Goal: Feedback & Contribution: Submit feedback/report problem

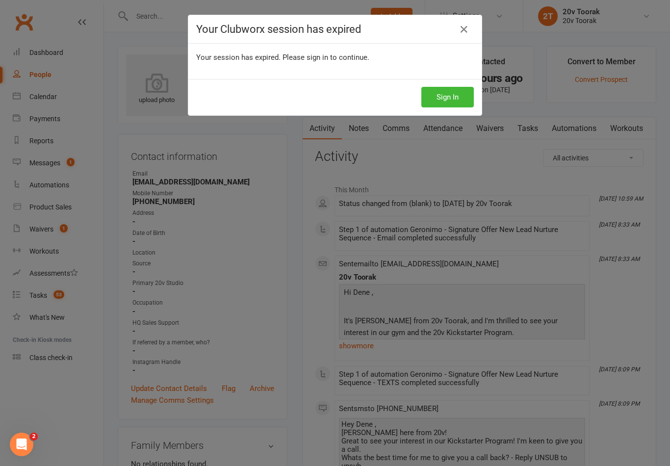
click at [461, 27] on icon at bounding box center [464, 30] width 12 height 12
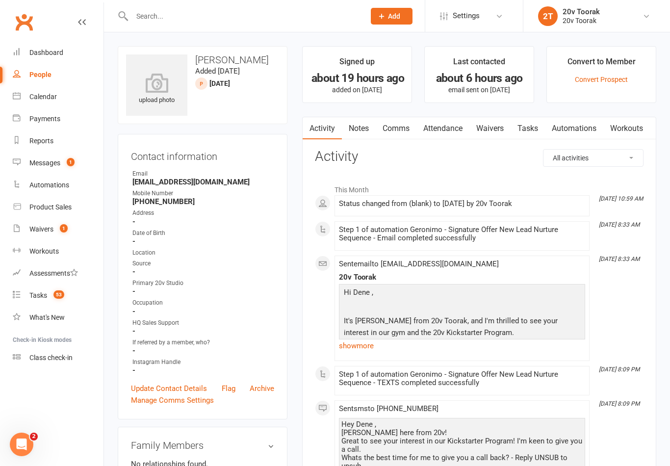
click at [50, 95] on div "Calendar" at bounding box center [42, 97] width 27 height 8
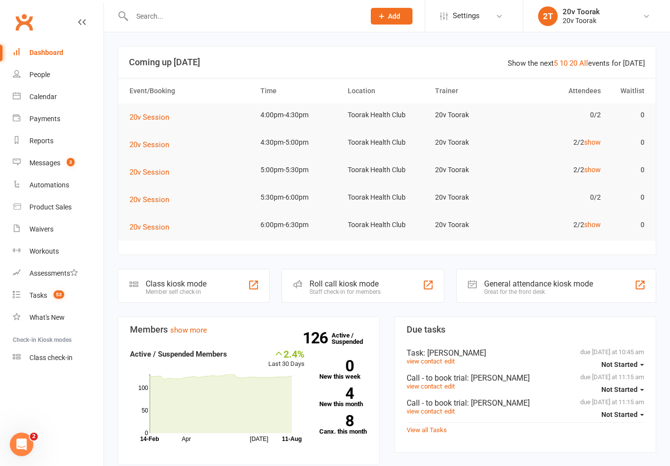
click at [56, 100] on div "Calendar" at bounding box center [42, 97] width 27 height 8
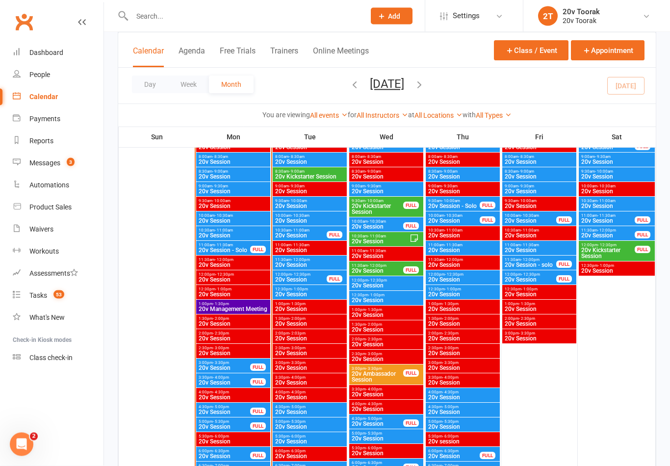
scroll to position [1022, 0]
click at [231, 409] on span "20v Session" at bounding box center [224, 412] width 52 height 6
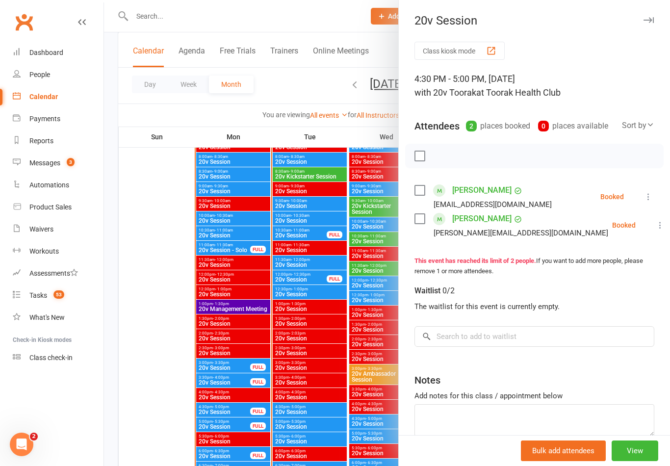
click at [61, 165] on link "Messages 3" at bounding box center [58, 163] width 91 height 22
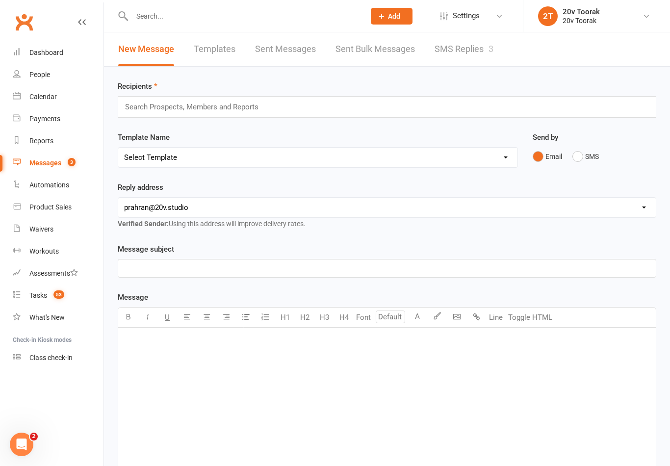
click at [467, 57] on link "SMS Replies 3" at bounding box center [463, 49] width 59 height 34
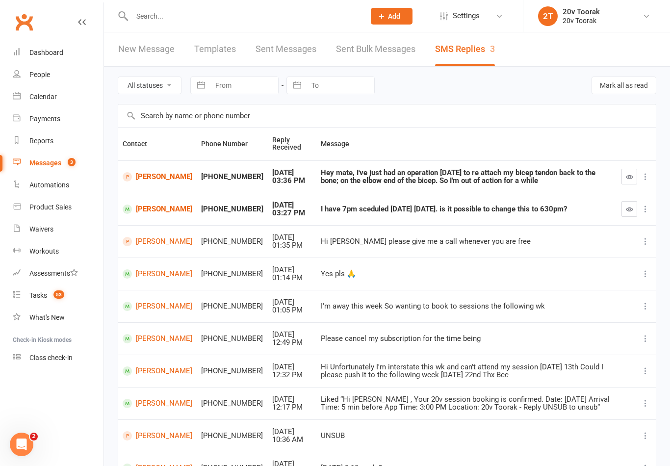
click at [47, 296] on link "Tasks 53" at bounding box center [58, 295] width 91 height 22
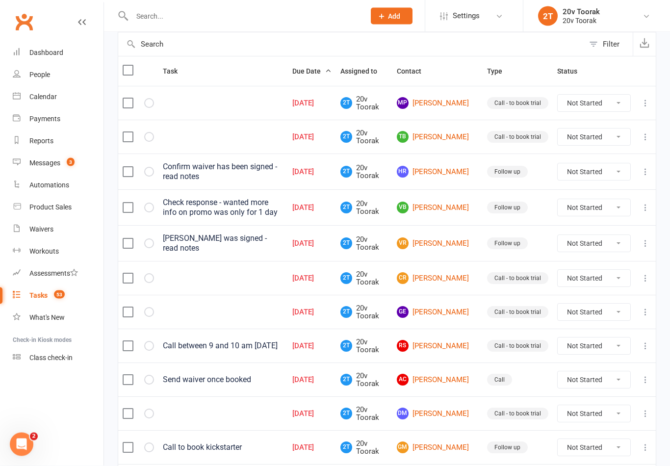
scroll to position [99, 0]
click at [21, 94] on link "Calendar" at bounding box center [58, 97] width 91 height 22
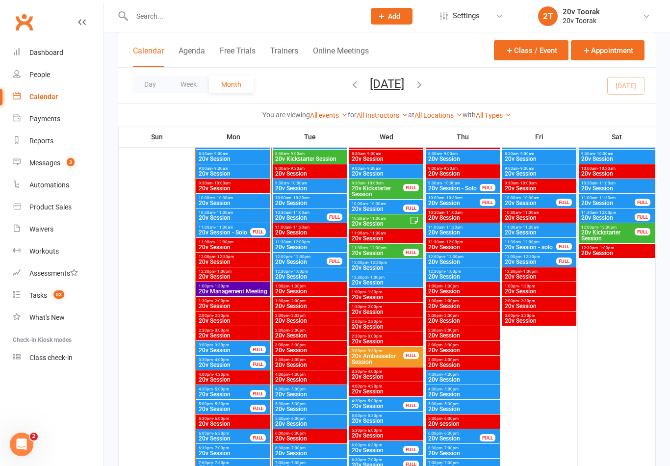
scroll to position [1113, 0]
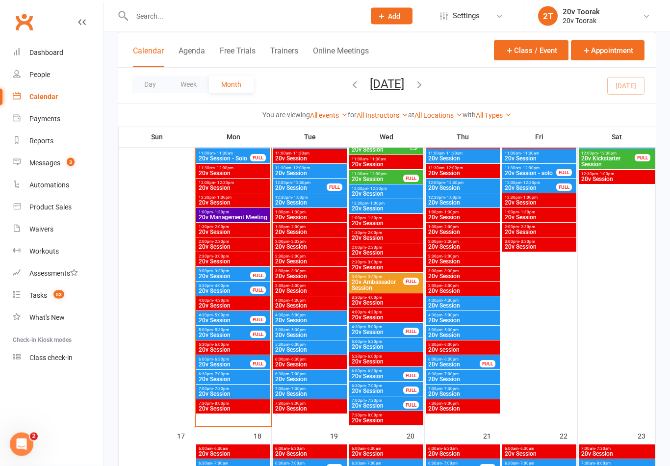
click at [227, 332] on span "20v Session" at bounding box center [224, 335] width 52 height 6
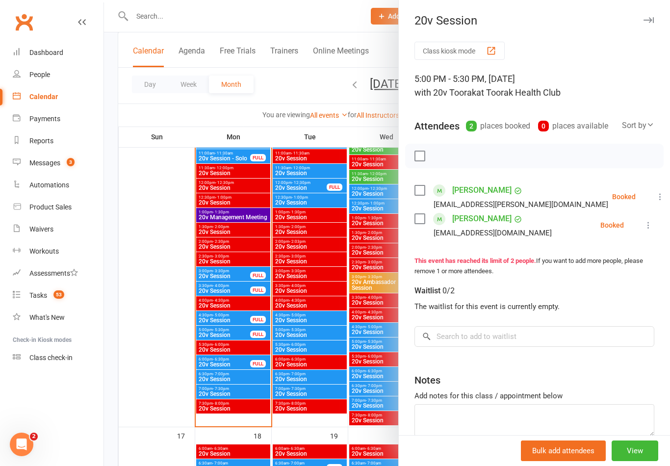
click at [249, 371] on div at bounding box center [387, 233] width 566 height 466
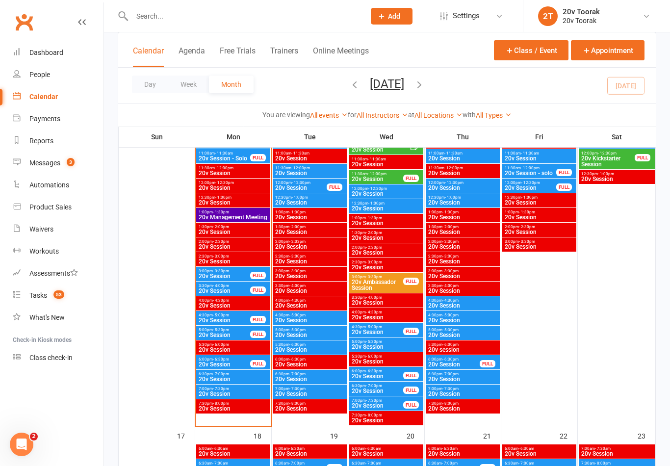
click at [235, 314] on span "4:30pm - 5:00pm" at bounding box center [224, 315] width 52 height 4
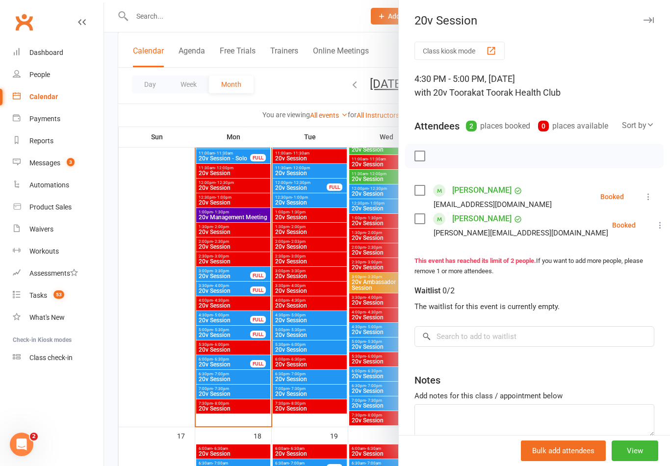
click at [261, 366] on div at bounding box center [387, 233] width 566 height 466
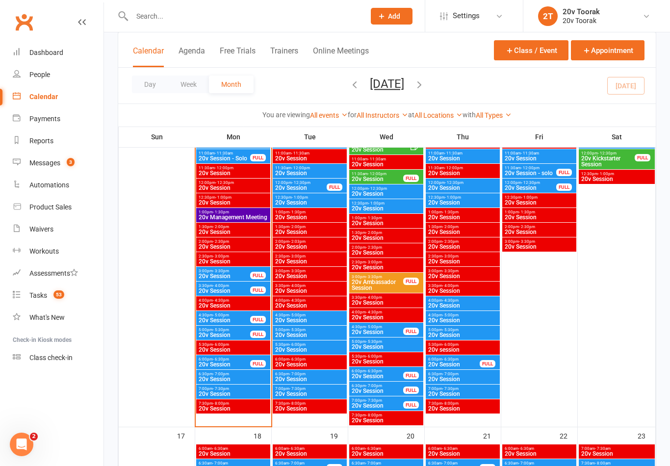
click at [239, 367] on span "20v Session" at bounding box center [224, 364] width 52 height 6
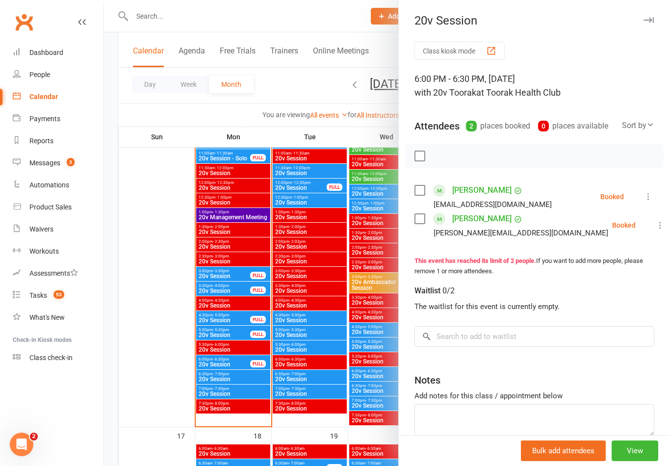
click at [266, 379] on div at bounding box center [387, 233] width 566 height 466
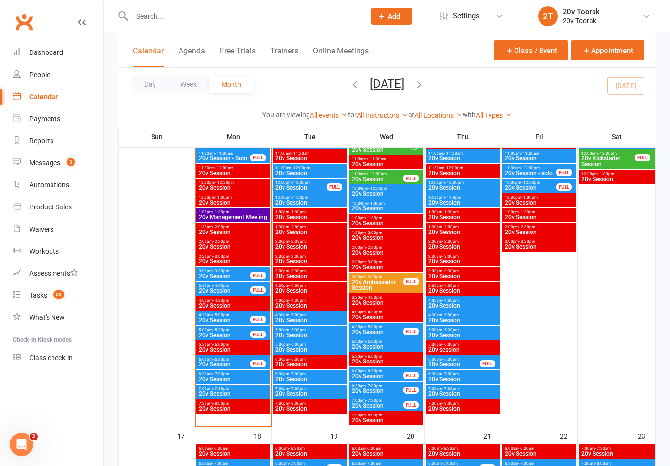
click at [226, 378] on span "20v Session" at bounding box center [233, 379] width 70 height 6
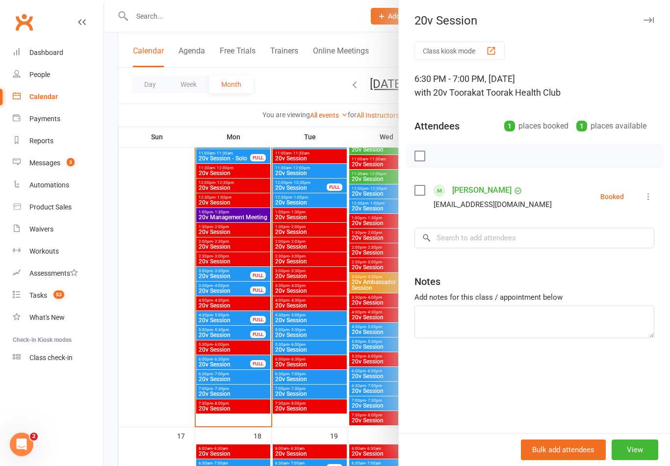
click at [246, 394] on div at bounding box center [387, 233] width 566 height 466
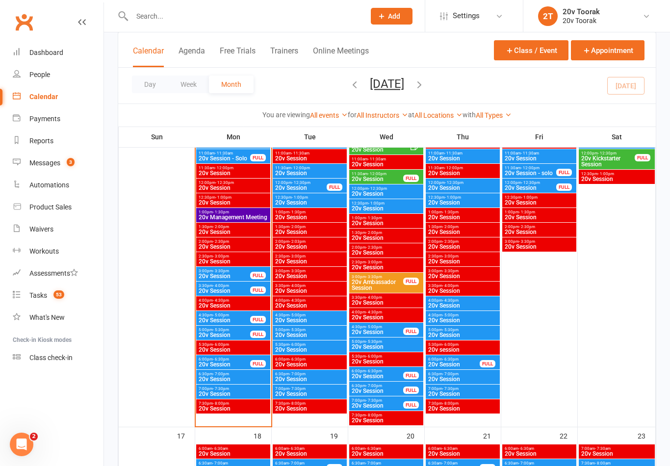
click at [232, 392] on span "20v Session" at bounding box center [233, 394] width 70 height 6
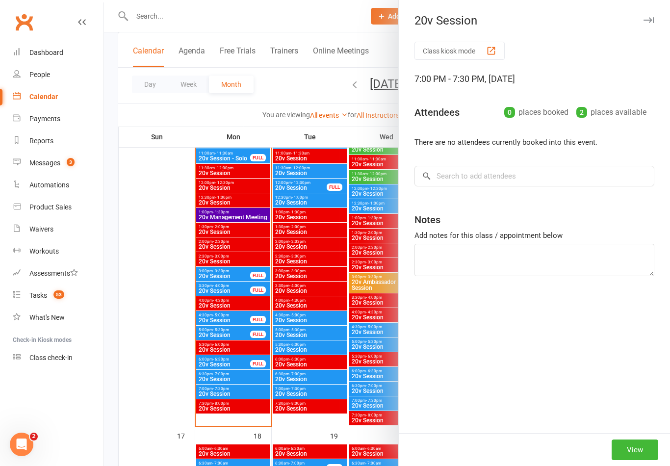
click at [250, 398] on div at bounding box center [387, 233] width 566 height 466
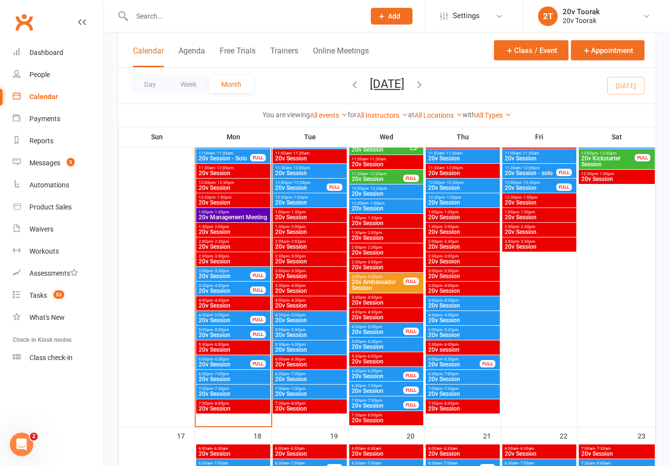
click at [226, 333] on span "20v Session" at bounding box center [224, 335] width 52 height 6
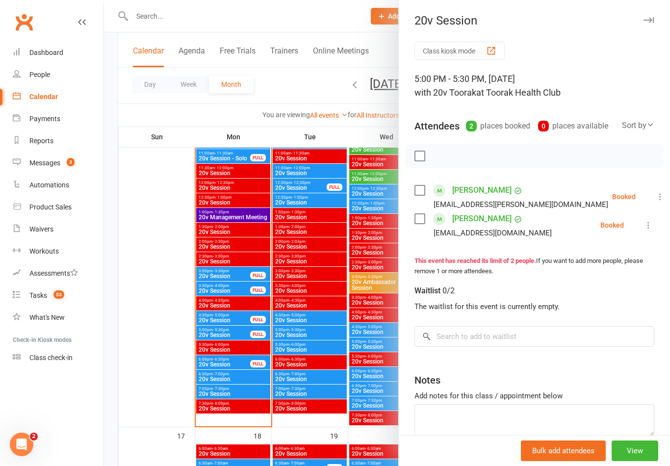
click at [259, 366] on div at bounding box center [387, 233] width 566 height 466
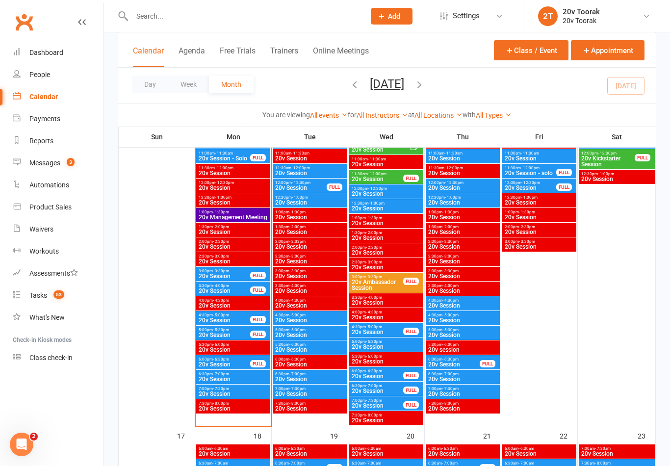
click at [229, 361] on span "20v Session" at bounding box center [224, 364] width 52 height 6
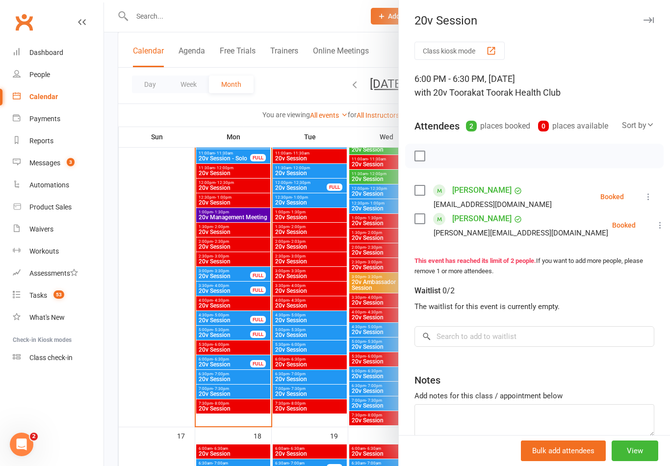
click at [329, 371] on div at bounding box center [387, 233] width 566 height 466
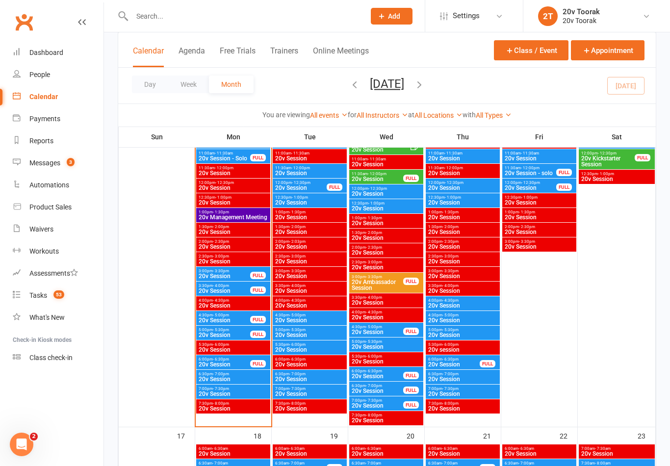
click at [230, 315] on span "4:30pm - 5:00pm" at bounding box center [224, 315] width 52 height 4
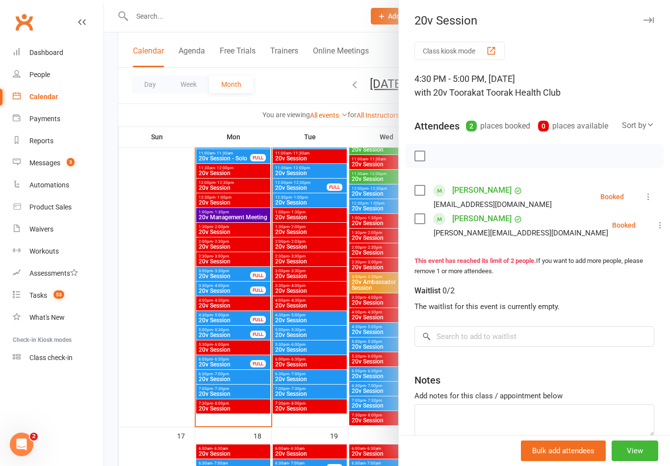
click at [231, 337] on div at bounding box center [387, 233] width 566 height 466
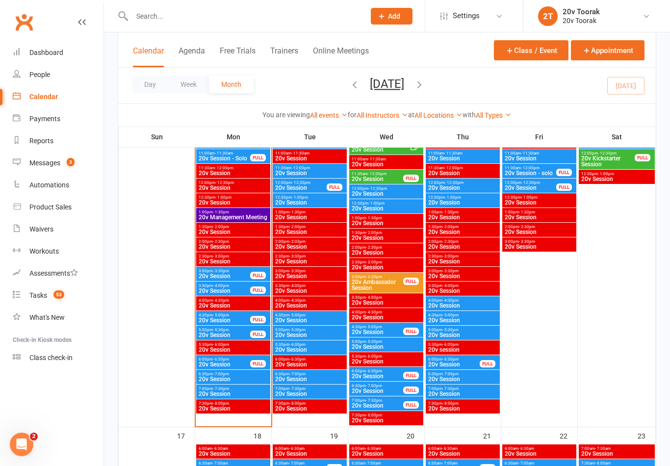
click at [245, 268] on div "3:00pm - 3:30pm 20v Session FULL" at bounding box center [233, 274] width 74 height 14
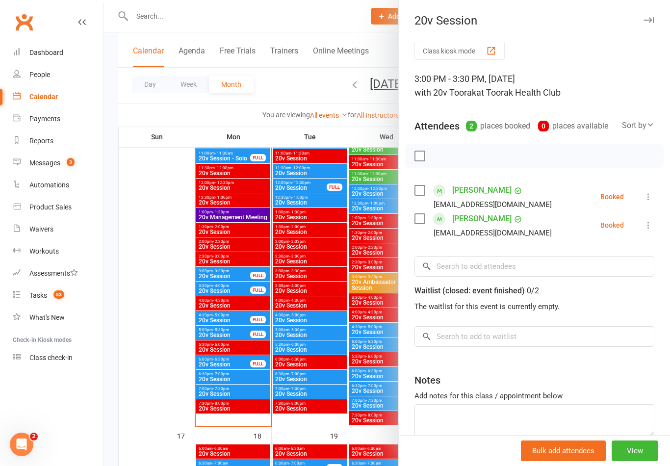
click at [647, 202] on button at bounding box center [648, 197] width 12 height 12
click at [591, 251] on link "Check in" at bounding box center [600, 255] width 105 height 20
click at [648, 228] on icon at bounding box center [648, 225] width 10 height 10
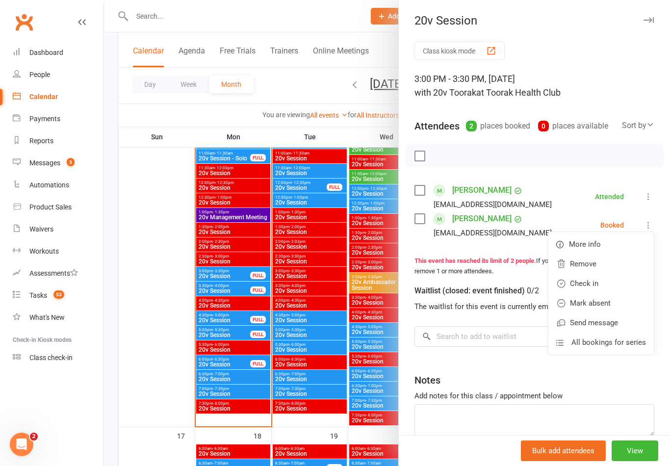
click at [596, 280] on link "Check in" at bounding box center [600, 284] width 105 height 20
click at [249, 297] on div at bounding box center [387, 233] width 566 height 466
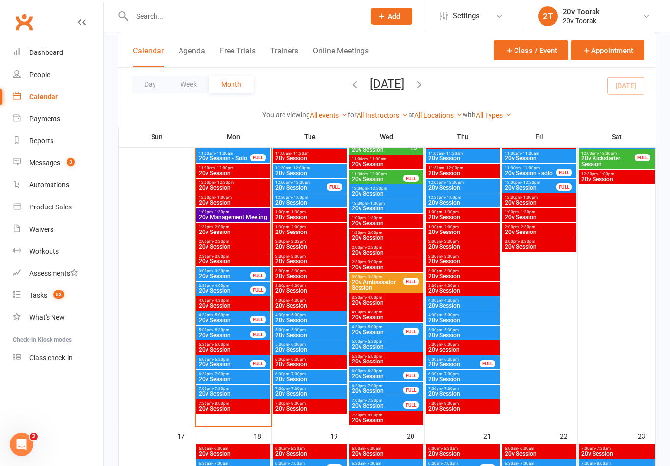
click at [230, 288] on span "20v Session" at bounding box center [224, 291] width 52 height 6
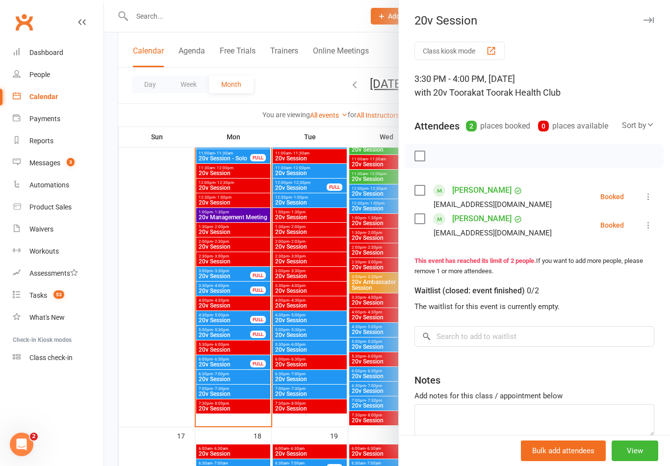
click at [648, 194] on icon at bounding box center [648, 197] width 10 height 10
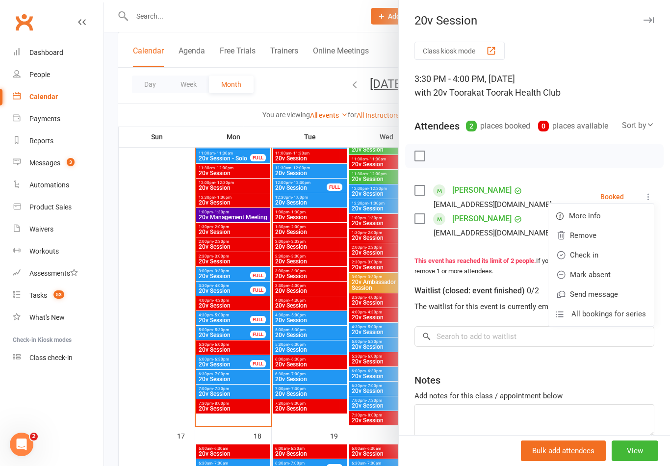
click at [597, 255] on link "Check in" at bounding box center [600, 255] width 105 height 20
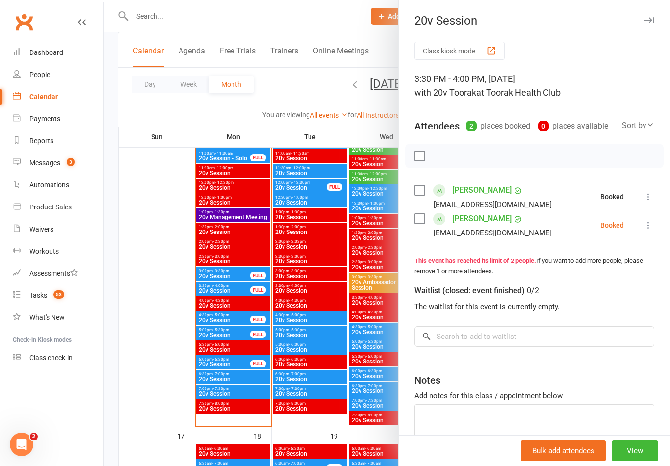
click at [652, 221] on icon at bounding box center [648, 225] width 10 height 10
click at [599, 294] on link "Mark absent" at bounding box center [600, 303] width 105 height 20
click at [236, 319] on div at bounding box center [387, 233] width 566 height 466
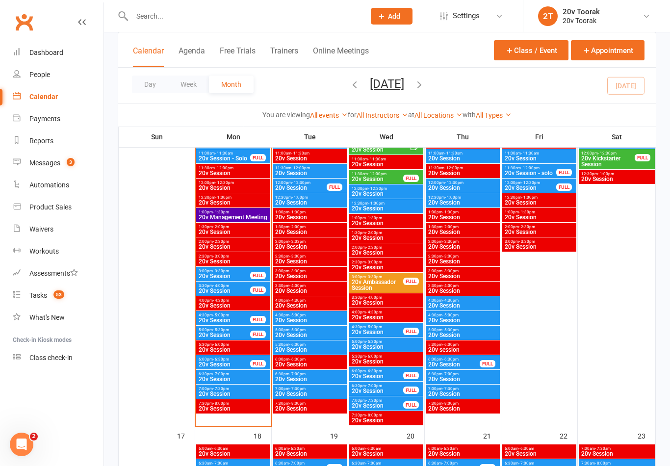
click at [256, 316] on div "FULL" at bounding box center [258, 319] width 16 height 7
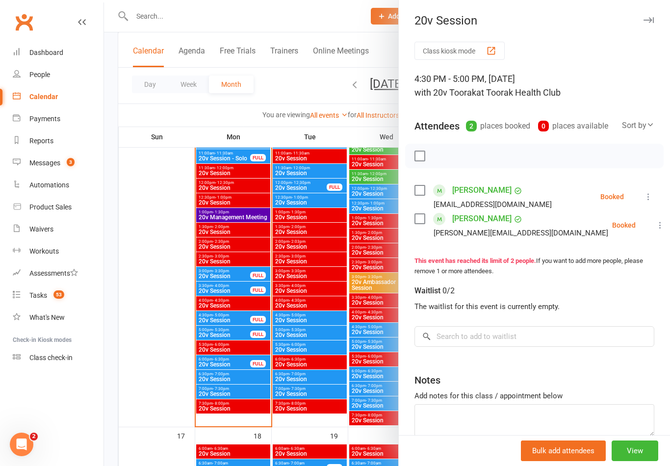
click at [67, 164] on count-badge "3" at bounding box center [68, 163] width 13 height 8
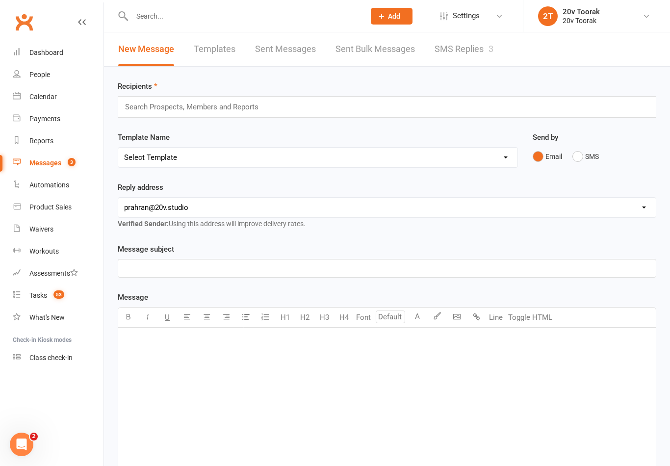
click at [481, 53] on link "SMS Replies 3" at bounding box center [463, 49] width 59 height 34
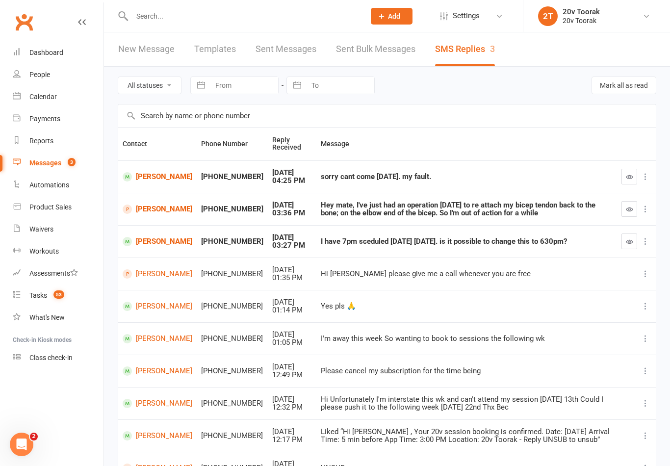
click at [626, 176] on icon "button" at bounding box center [629, 176] width 7 height 7
click at [30, 73] on div "People" at bounding box center [39, 75] width 21 height 8
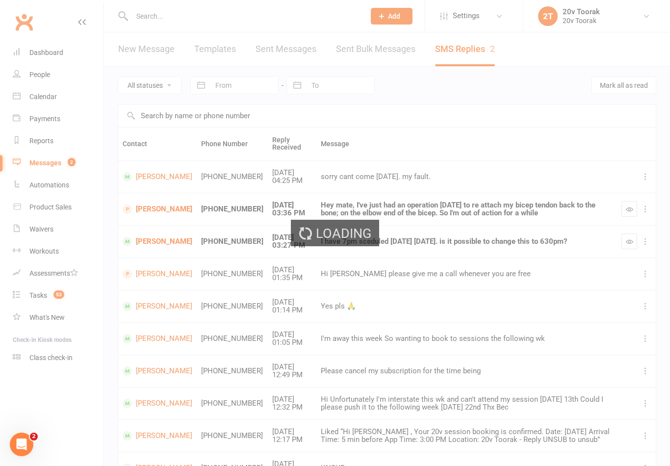
select select "100"
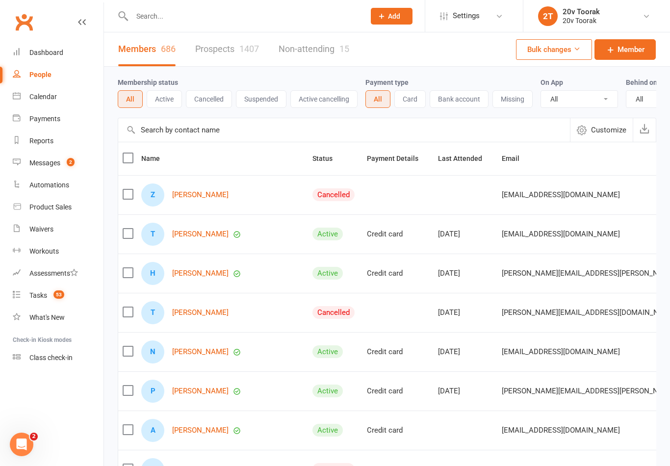
click at [40, 97] on div "Calendar" at bounding box center [42, 97] width 27 height 8
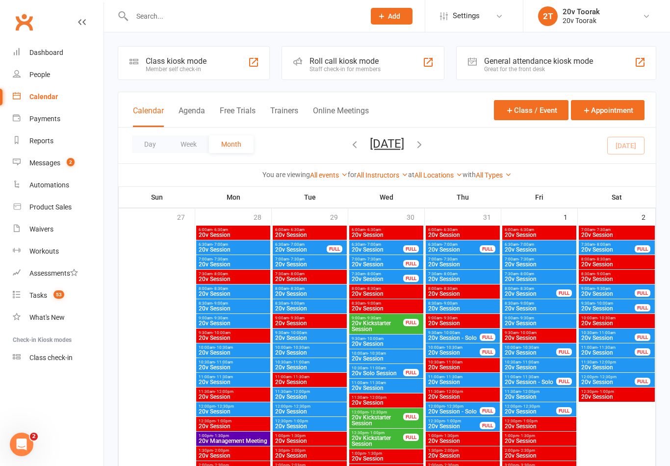
click at [187, 17] on input "text" at bounding box center [243, 16] width 229 height 14
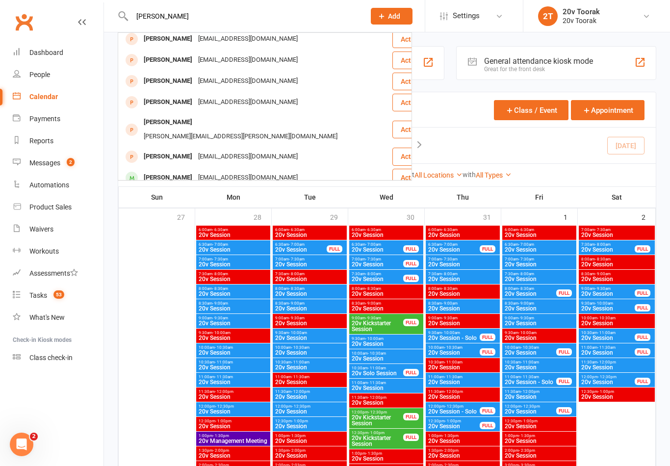
scroll to position [19, 0]
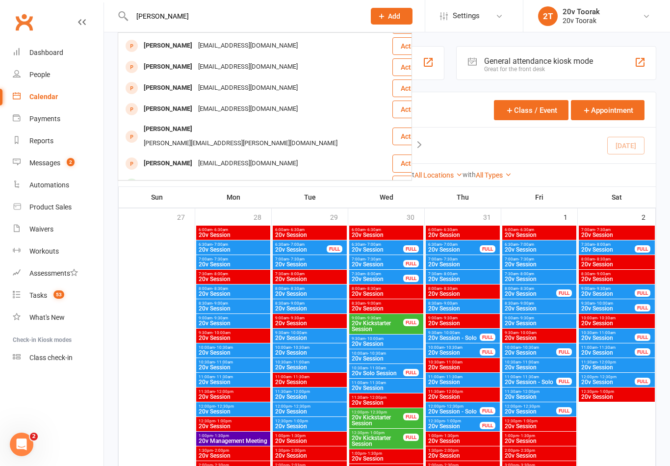
type input "Inna sharma"
click at [59, 100] on link "Calendar" at bounding box center [58, 97] width 91 height 22
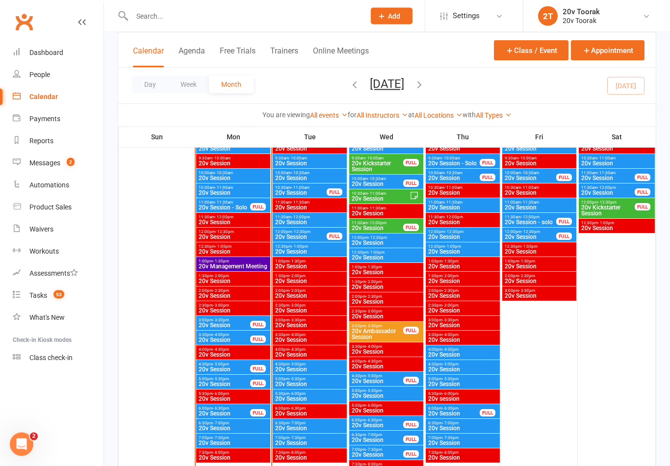
scroll to position [1066, 0]
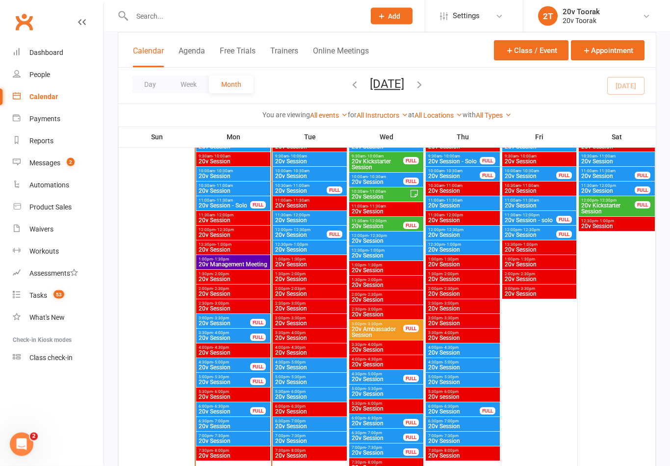
click at [228, 409] on span "20v Session" at bounding box center [224, 412] width 52 height 6
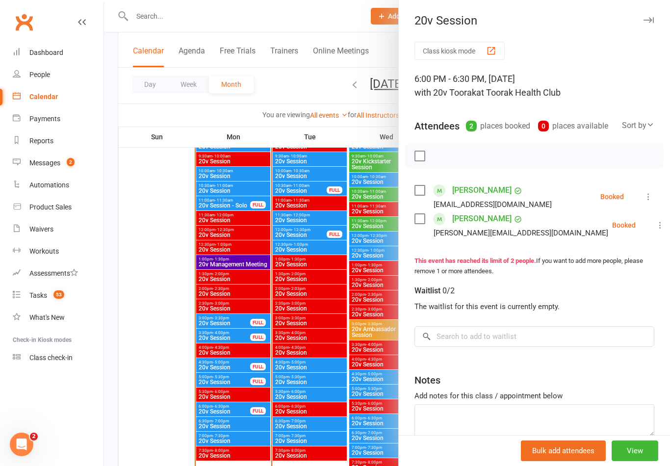
click at [177, 375] on div at bounding box center [387, 233] width 566 height 466
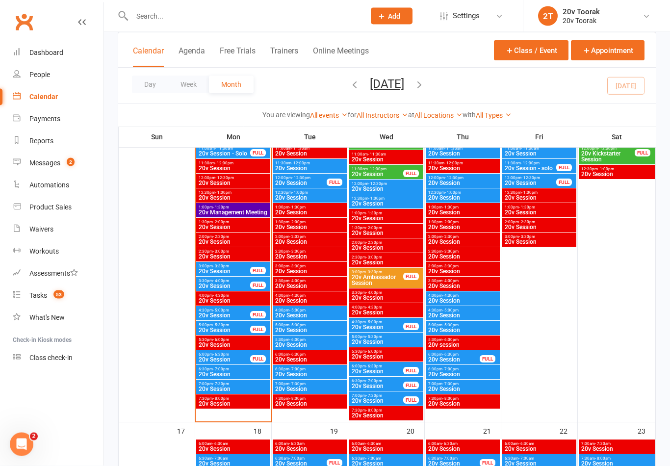
click at [223, 357] on span "20v Session" at bounding box center [224, 360] width 52 height 6
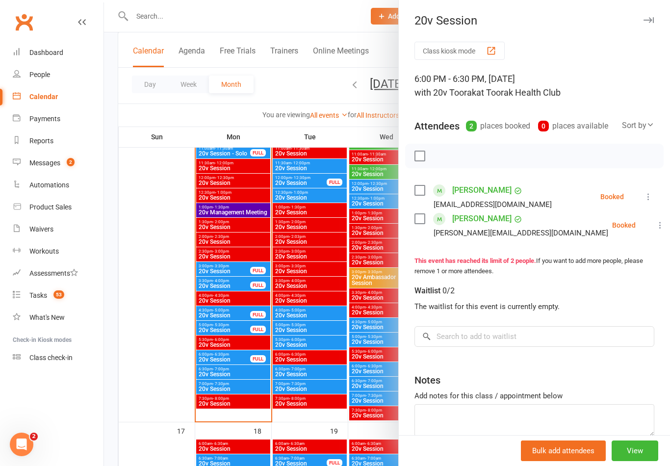
click at [162, 384] on div at bounding box center [387, 233] width 566 height 466
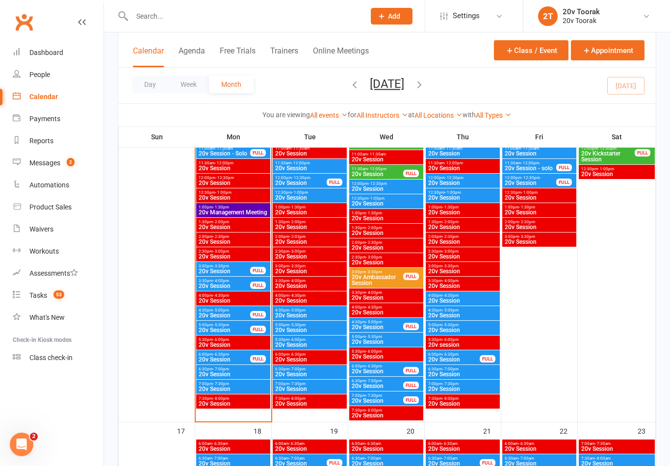
click at [230, 375] on span "20v Session" at bounding box center [233, 374] width 70 height 6
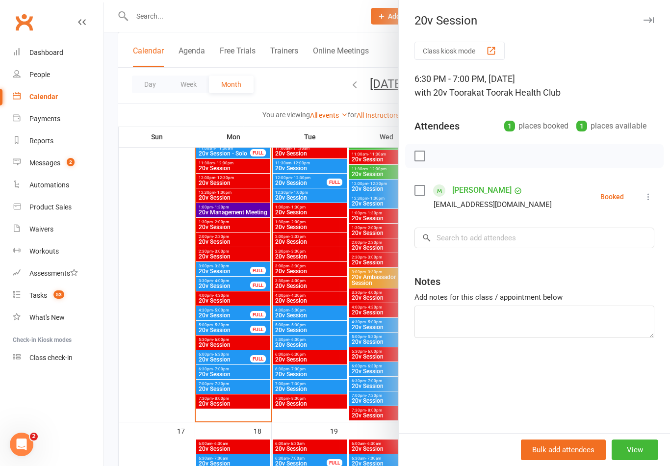
click at [188, 20] on div at bounding box center [387, 233] width 566 height 466
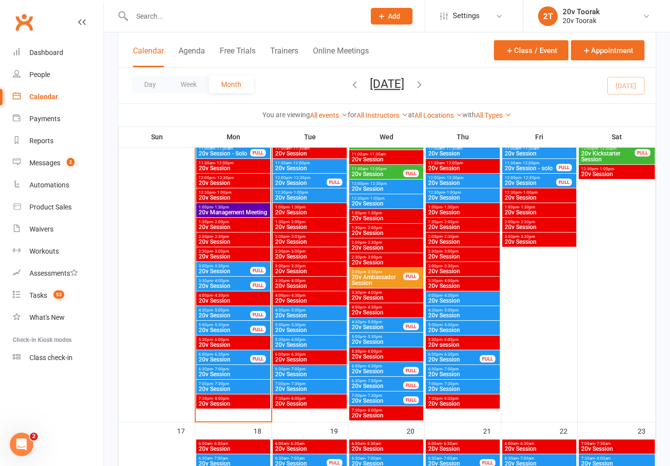
click at [156, 11] on input "text" at bounding box center [243, 16] width 229 height 14
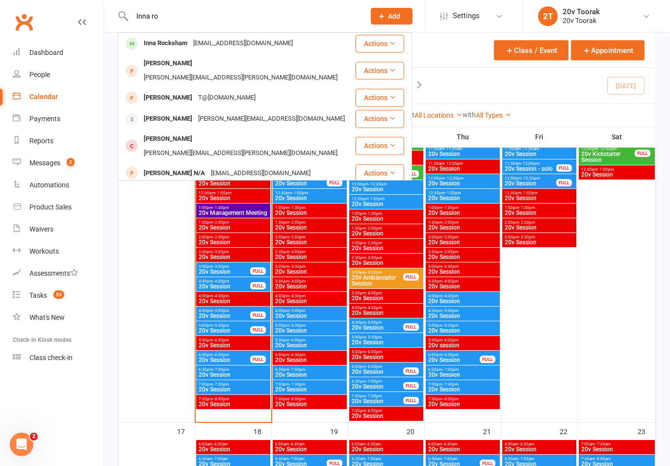
type input "Inna ro"
click at [204, 45] on div "innasharma1234@gmail.com" at bounding box center [242, 43] width 105 height 14
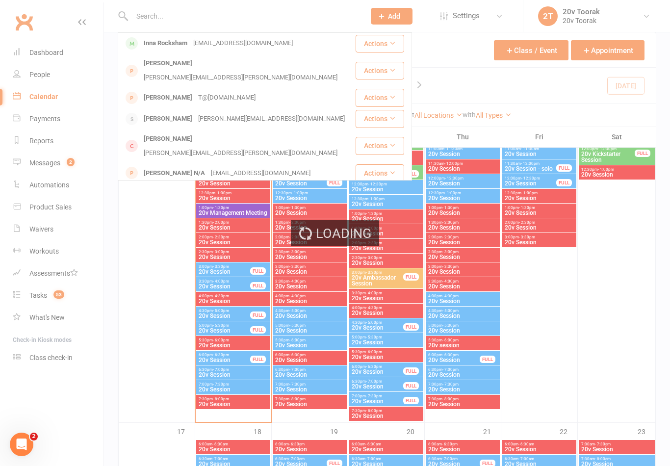
scroll to position [1118, 0]
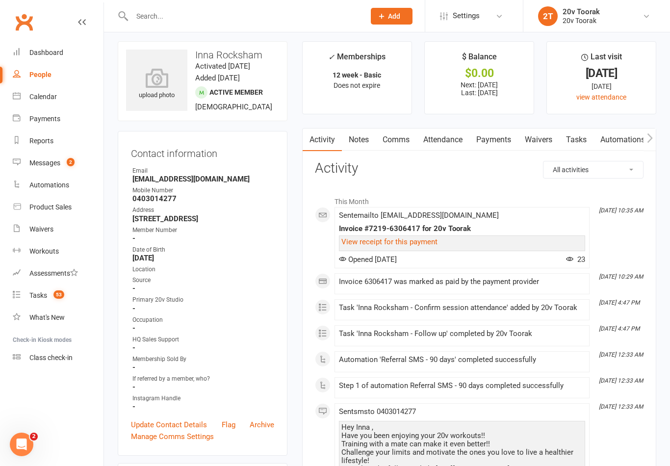
scroll to position [4, 0]
click at [317, 140] on link "Activity" at bounding box center [321, 140] width 39 height 23
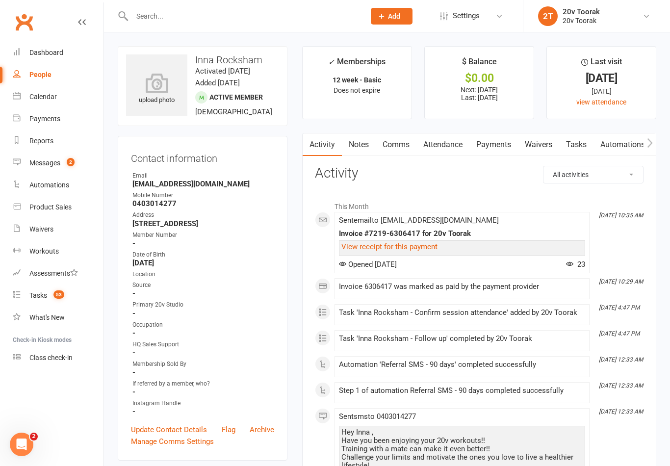
click at [353, 148] on link "Notes" at bounding box center [359, 144] width 34 height 23
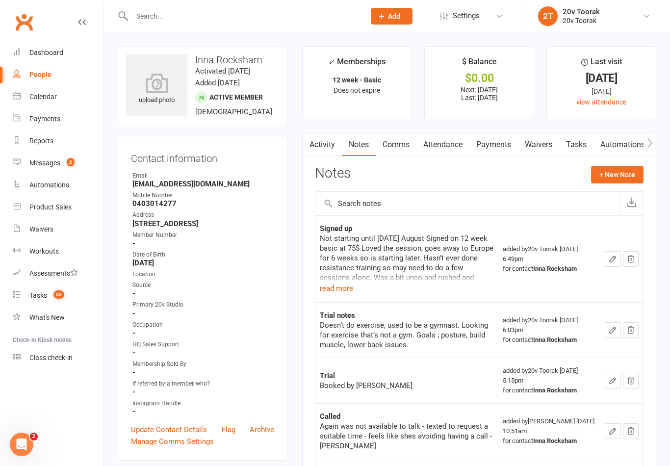
click at [341, 289] on button "read more" at bounding box center [336, 288] width 33 height 12
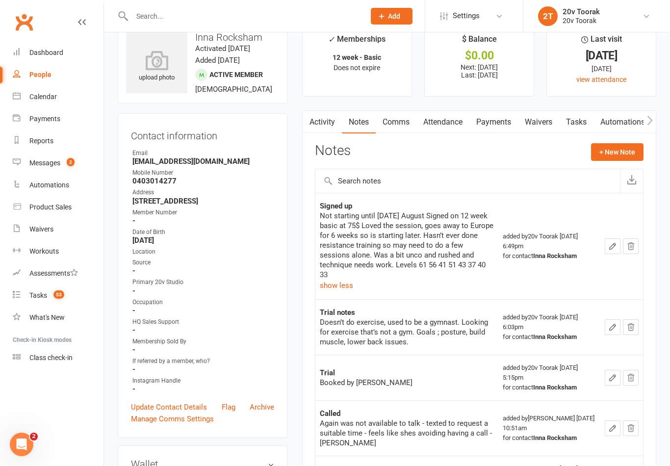
scroll to position [34, 0]
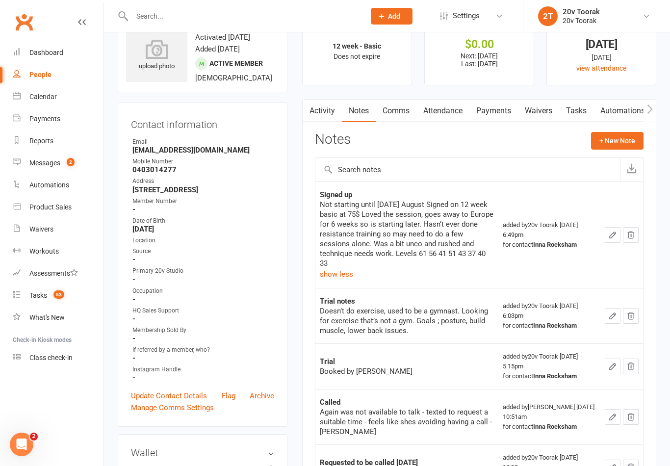
click at [45, 102] on link "Calendar" at bounding box center [58, 97] width 91 height 22
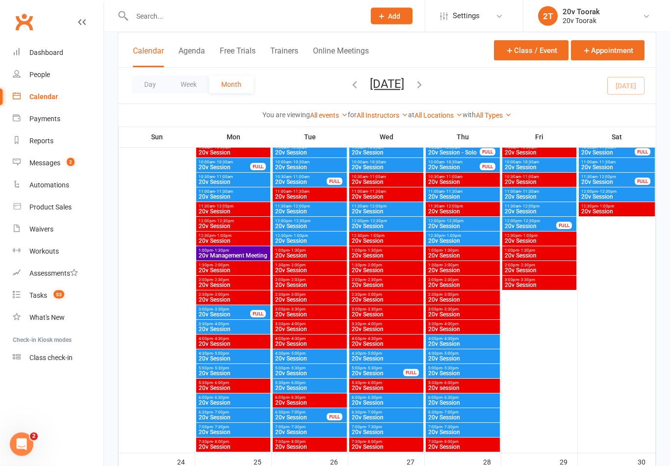
scroll to position [1518, 0]
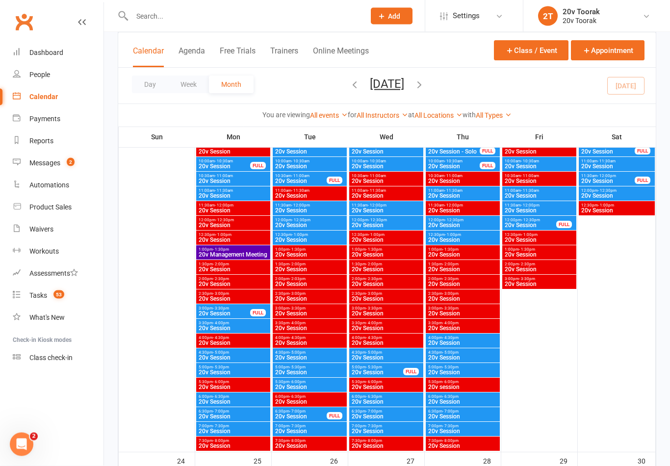
click at [200, 410] on span "6:30pm - 7:00pm" at bounding box center [233, 411] width 70 height 4
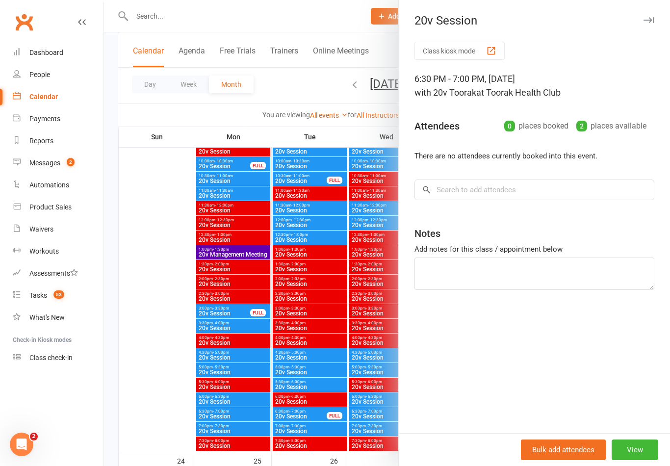
click at [215, 418] on div at bounding box center [387, 233] width 566 height 466
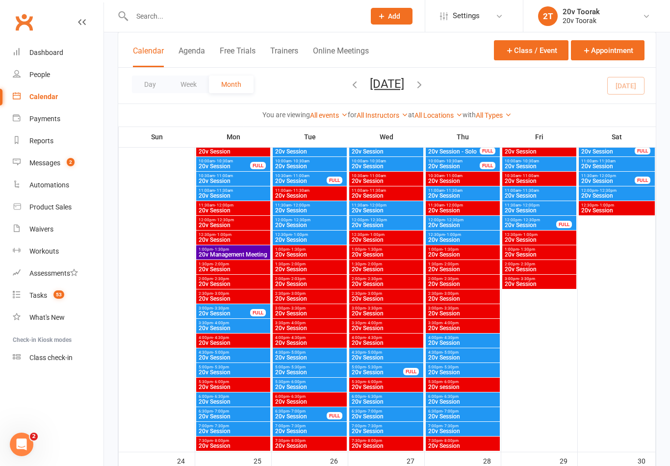
click at [213, 418] on span "20v Session" at bounding box center [233, 416] width 70 height 6
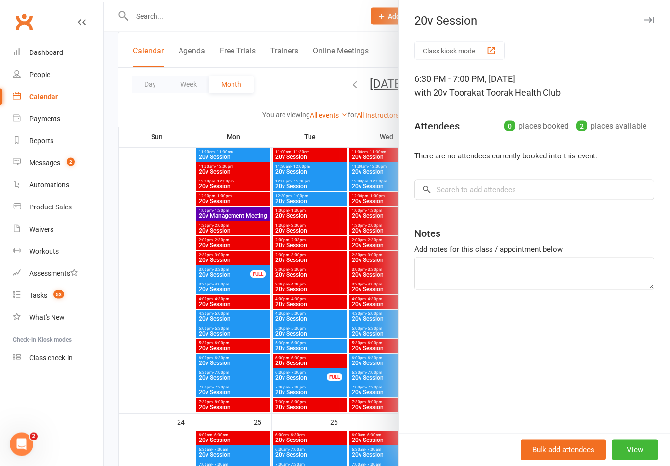
scroll to position [1564, 0]
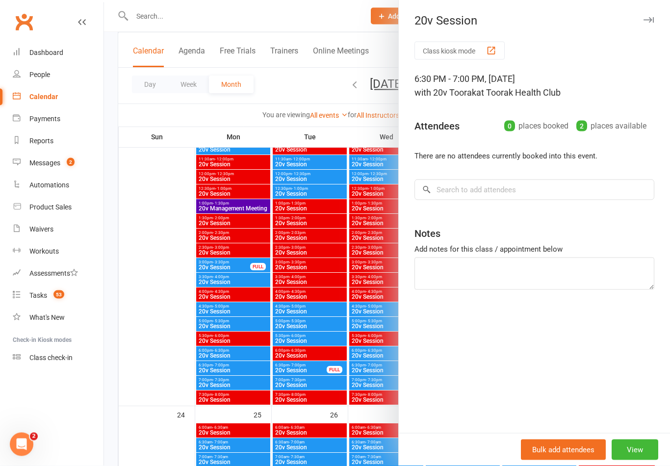
click at [240, 370] on div at bounding box center [387, 233] width 566 height 466
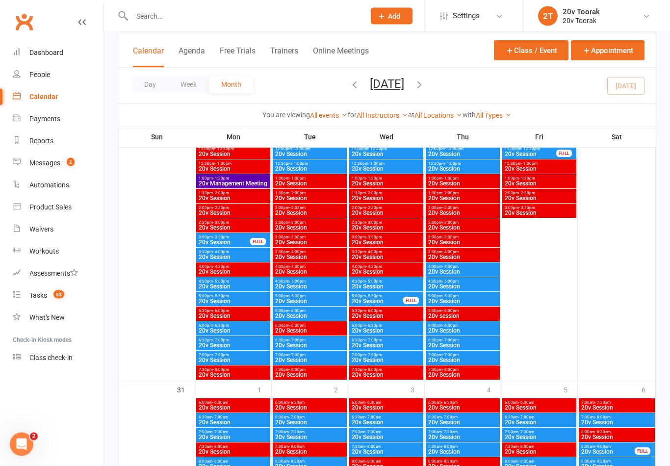
scroll to position [2019, 0]
click at [253, 342] on span "20v Session" at bounding box center [233, 345] width 70 height 6
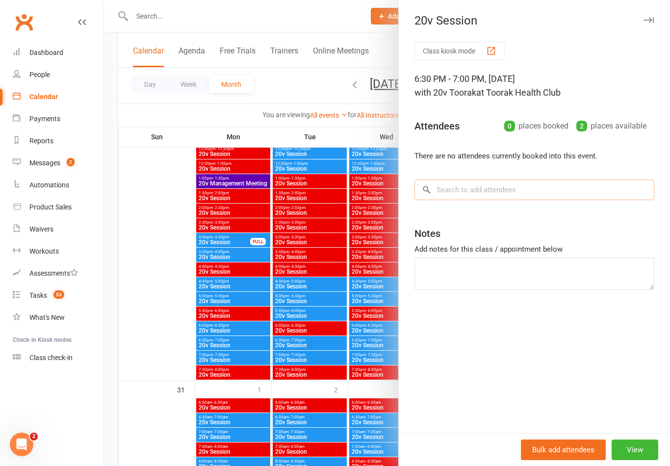
click at [489, 190] on input "search" at bounding box center [534, 189] width 240 height 21
type input "A"
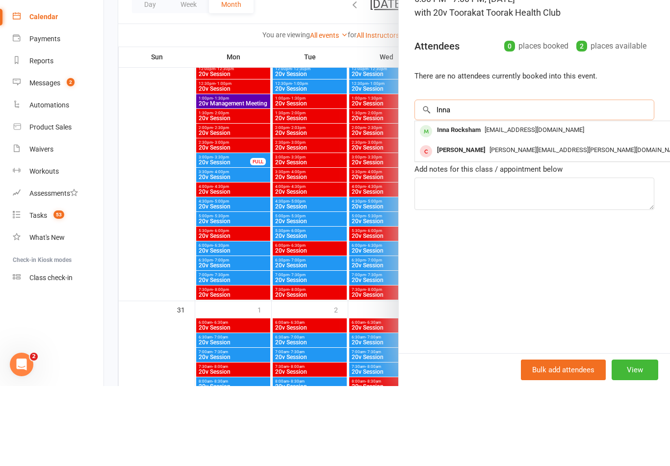
type input "Inna"
click at [488, 206] on span "innasharma1234@gmail.com" at bounding box center [534, 209] width 100 height 7
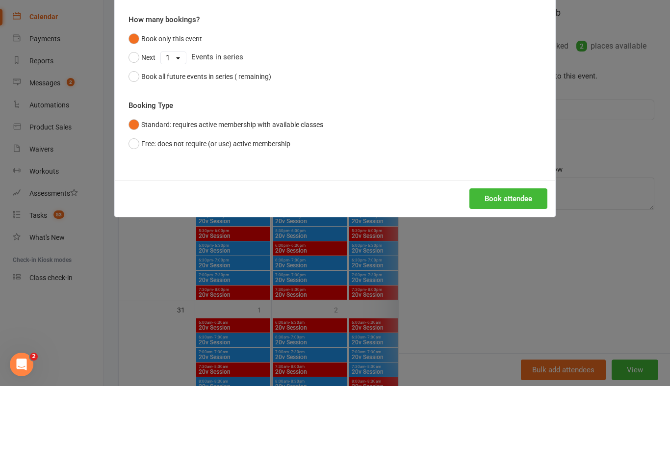
scroll to position [2099, 0]
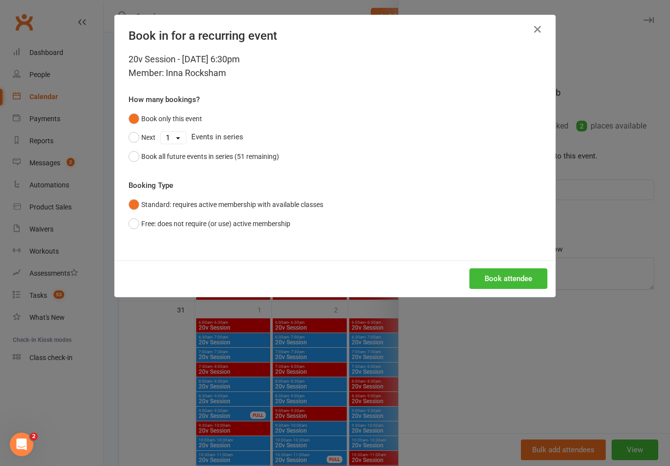
click at [509, 277] on button "Book attendee" at bounding box center [508, 278] width 78 height 21
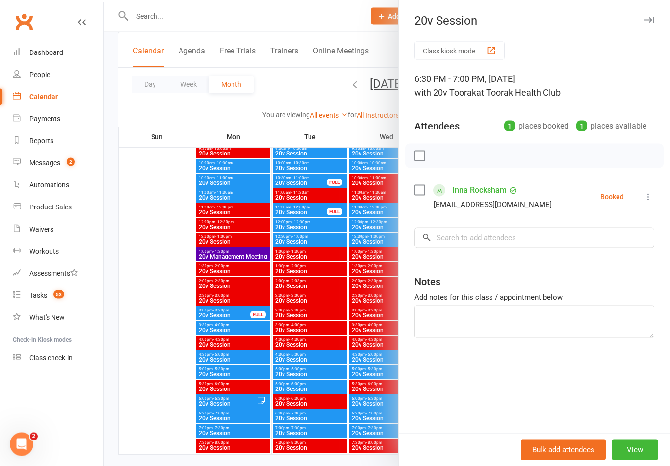
scroll to position [2386, 0]
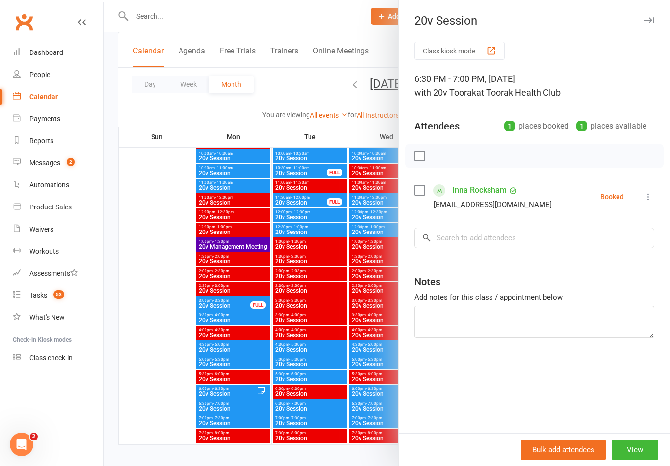
click at [649, 15] on button "button" at bounding box center [648, 20] width 12 height 12
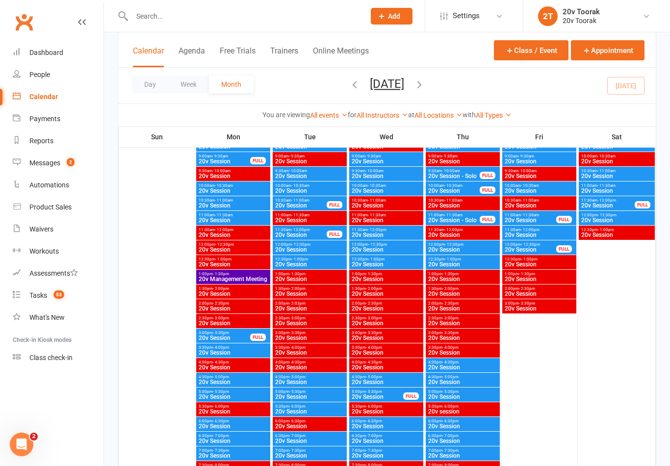
scroll to position [1943, 0]
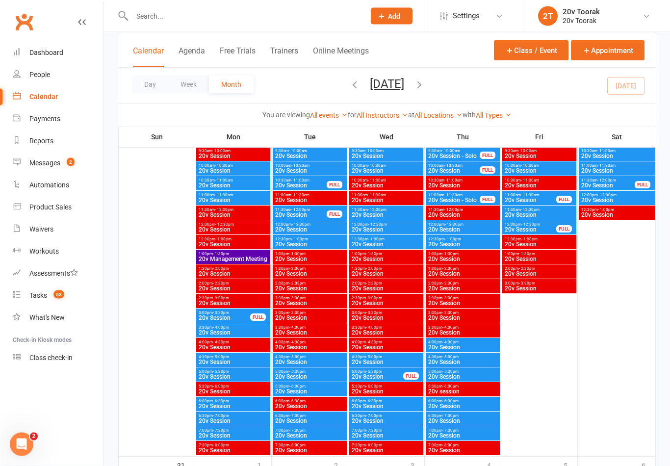
click at [244, 418] on span "20v Session" at bounding box center [233, 421] width 70 height 6
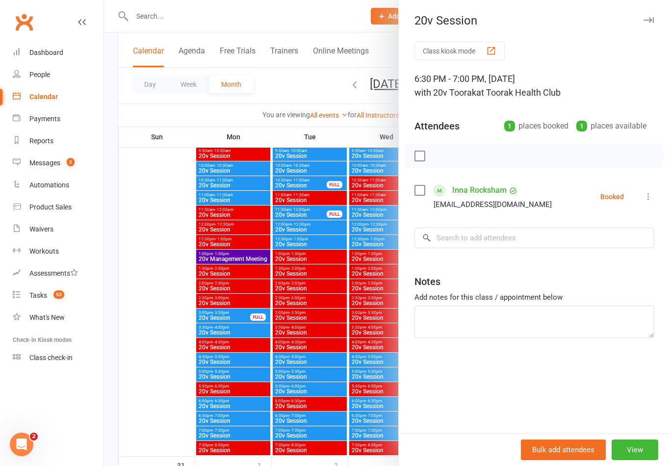
click at [648, 193] on icon at bounding box center [648, 197] width 10 height 10
click at [621, 233] on link "Remove" at bounding box center [600, 236] width 105 height 20
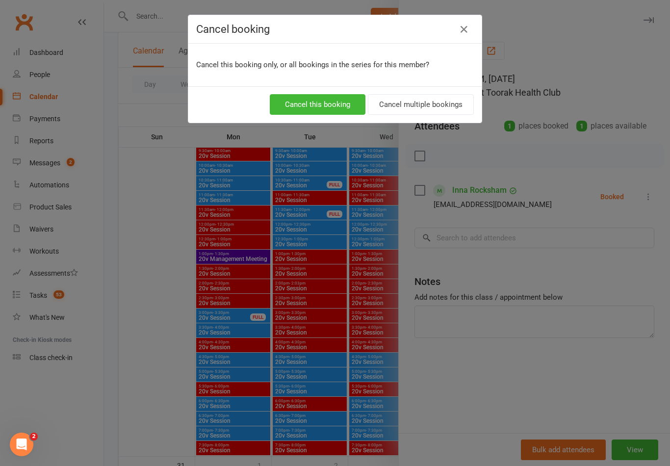
click at [345, 102] on button "Cancel this booking" at bounding box center [318, 104] width 96 height 21
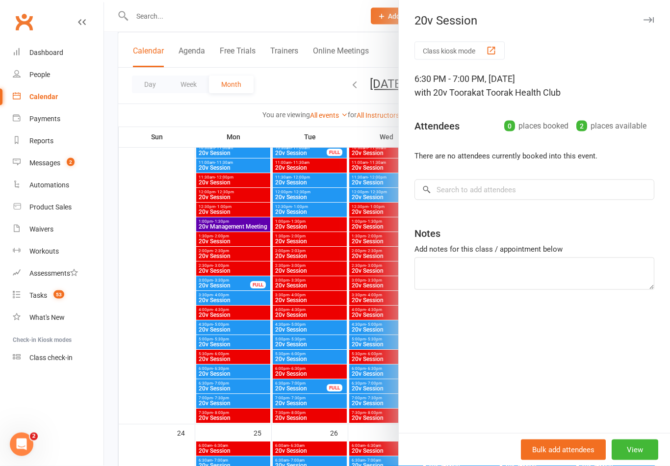
scroll to position [1550, 0]
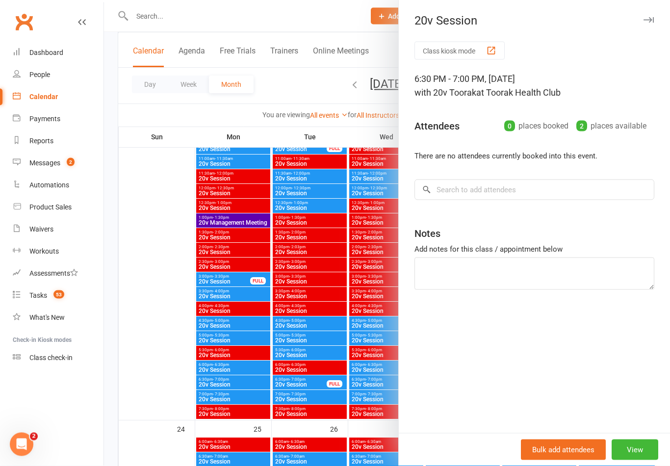
click at [232, 379] on div at bounding box center [387, 233] width 566 height 466
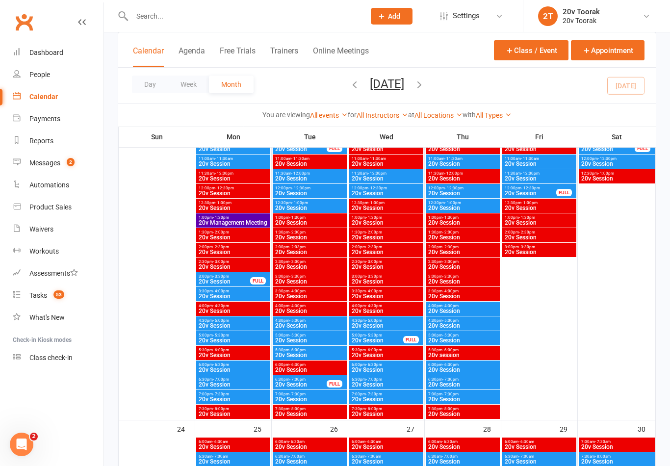
click at [251, 385] on span "20v Session" at bounding box center [233, 384] width 70 height 6
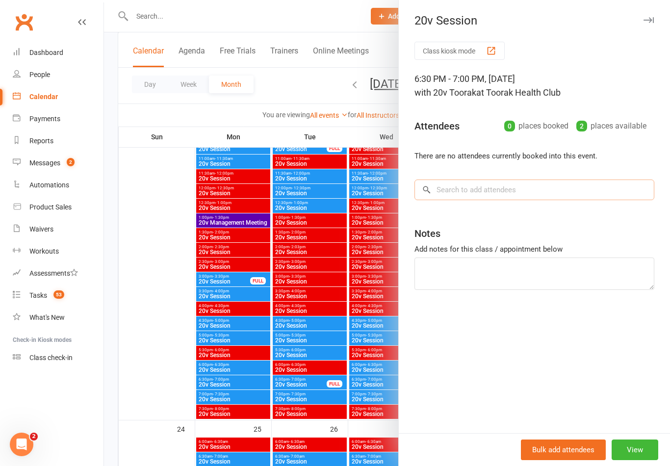
click at [486, 186] on input "search" at bounding box center [534, 189] width 240 height 21
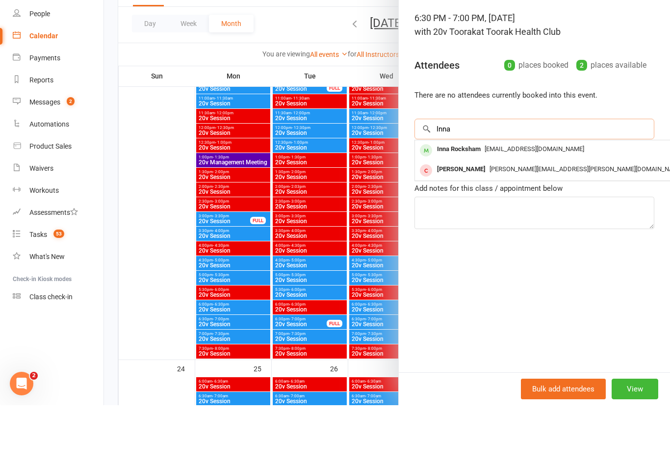
type input "Inna"
click at [478, 203] on div "Inna Rocksham" at bounding box center [458, 210] width 51 height 14
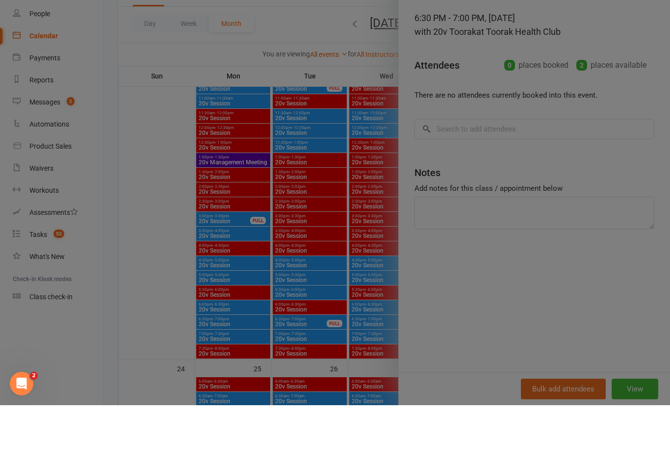
scroll to position [1611, 0]
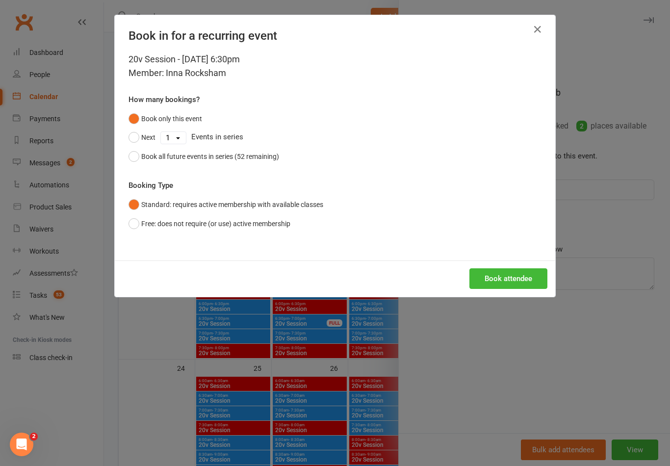
click at [514, 279] on button "Book attendee" at bounding box center [508, 278] width 78 height 21
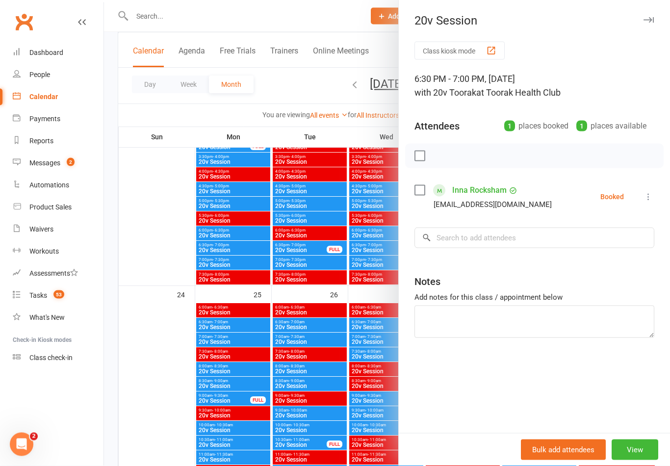
scroll to position [1684, 0]
click at [484, 191] on link "Inna Rocksham" at bounding box center [479, 190] width 54 height 16
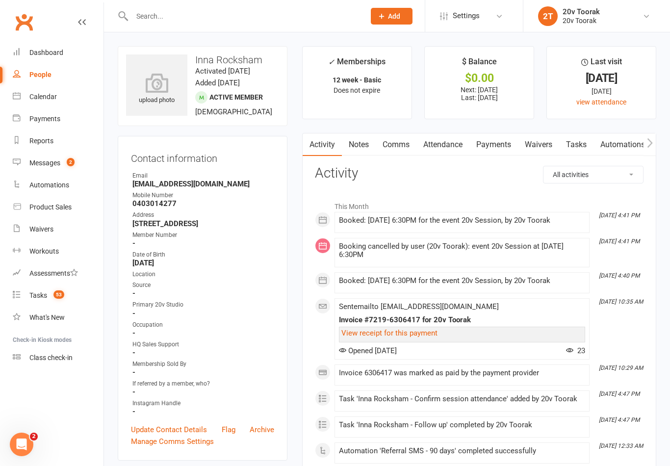
click at [352, 144] on link "Notes" at bounding box center [359, 144] width 34 height 23
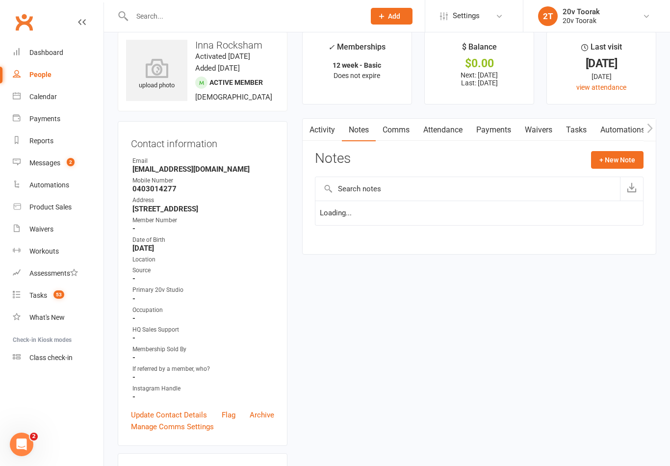
scroll to position [15, 0]
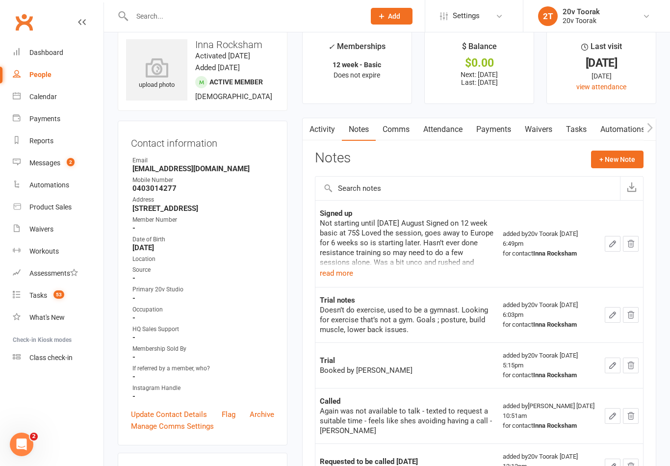
click at [618, 159] on button "+ New Note" at bounding box center [617, 159] width 52 height 18
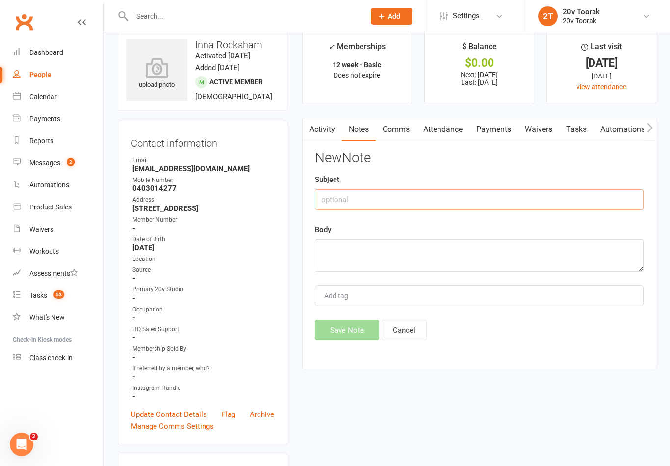
click at [411, 198] on input "text" at bounding box center [479, 199] width 328 height 21
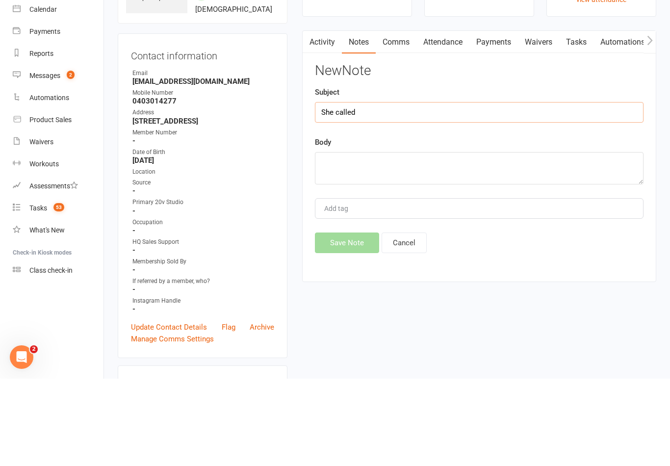
type input "She called"
click at [412, 239] on textarea at bounding box center [479, 255] width 328 height 32
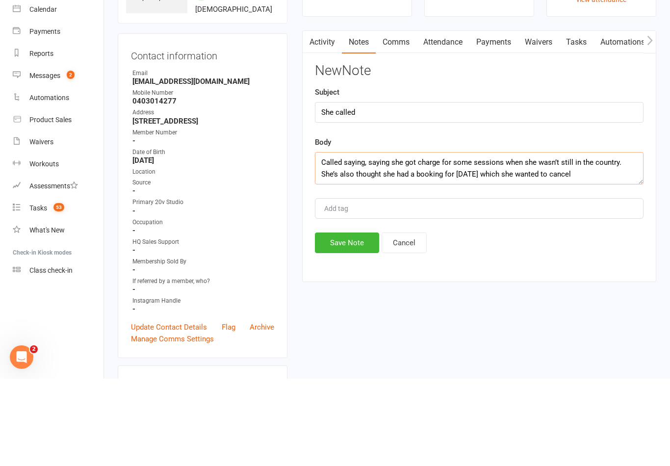
click at [579, 239] on textarea "Called saying, saying she got charge for some sessions when she wasn’t still in…" at bounding box center [479, 255] width 328 height 32
click at [576, 239] on textarea "Called saying, saying she got charge for some sessions when she wasn’t still in…" at bounding box center [479, 255] width 328 height 32
click at [592, 239] on textarea "Called saying, saying she got charge for some sessions when she wasn’t still in…" at bounding box center [479, 255] width 328 height 32
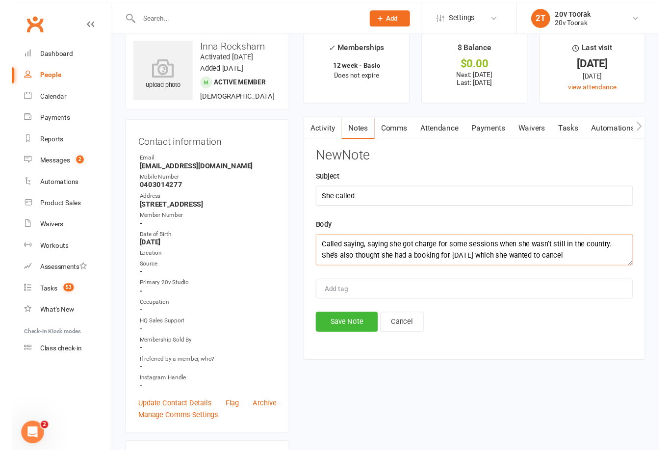
scroll to position [0, 0]
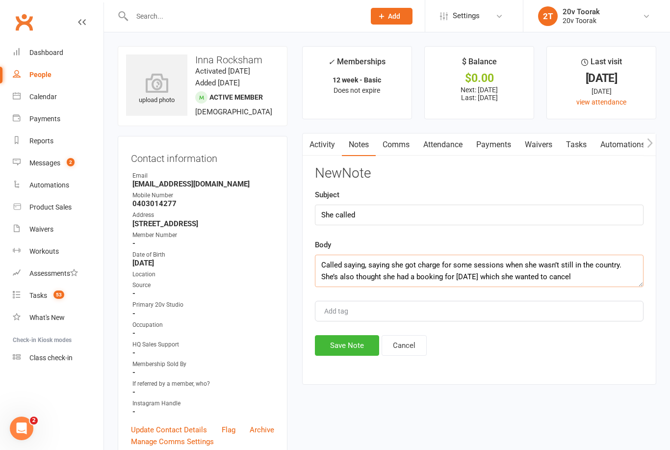
click at [585, 273] on textarea "Called saying, saying she got charge for some sessions when she wasn’t still in…" at bounding box center [479, 270] width 328 height 32
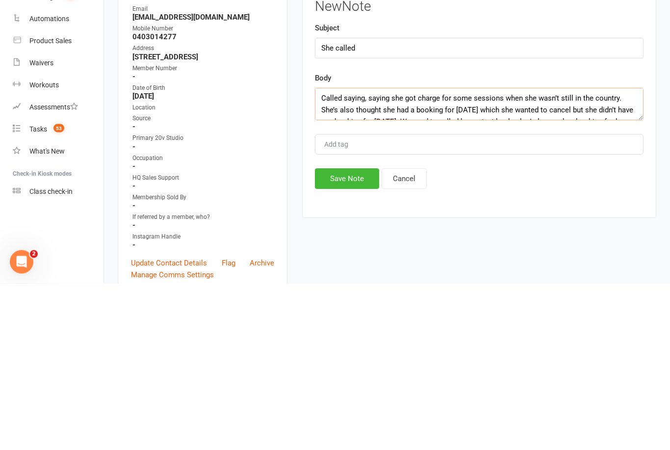
scroll to position [0, 0]
type textarea "Called saying, saying she got charge for some sessions when she wasn’t still in…"
click at [351, 335] on button "Save Note" at bounding box center [347, 345] width 64 height 21
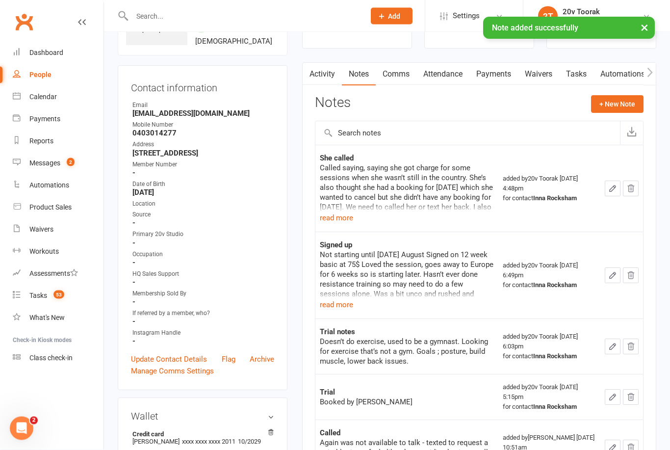
scroll to position [0, 0]
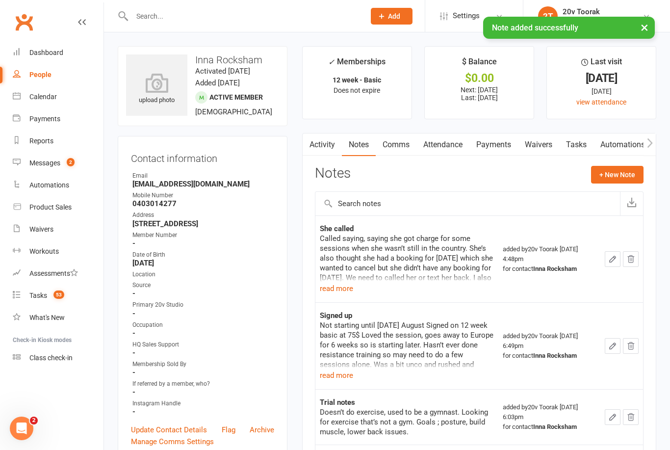
click at [578, 145] on link "Tasks" at bounding box center [576, 144] width 34 height 23
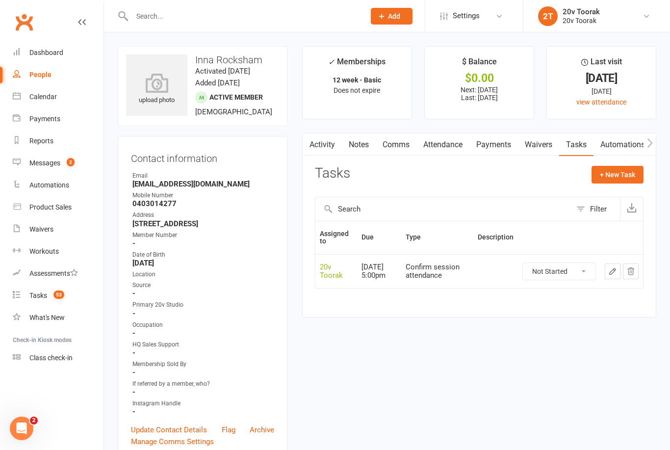
click at [572, 276] on select "Not Started In Progress Waiting Complete" at bounding box center [559, 271] width 73 height 17
select select "unstarted"
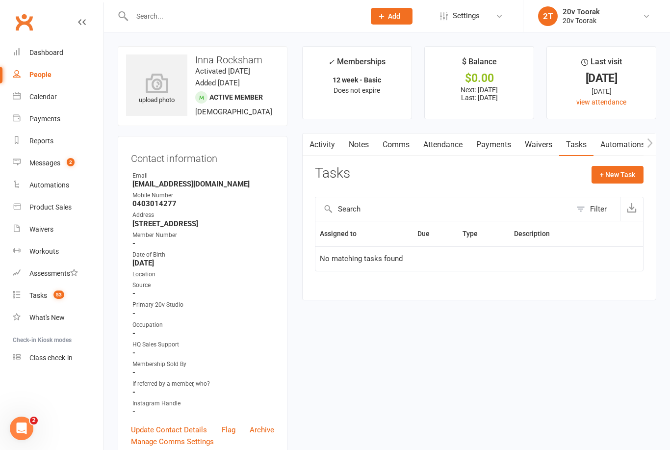
click at [623, 169] on button "+ New Task" at bounding box center [617, 175] width 52 height 18
select select "45736"
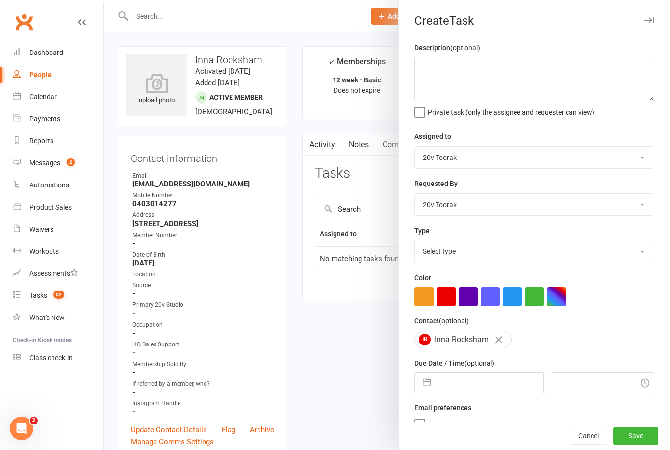
click at [643, 257] on select "Select type Call Call - to book trial Confirm session attendance Confirm trial …" at bounding box center [534, 251] width 239 height 22
select select "29156"
click at [466, 64] on textarea at bounding box center [534, 79] width 240 height 44
click at [513, 65] on textarea "Call or text he" at bounding box center [534, 79] width 240 height 44
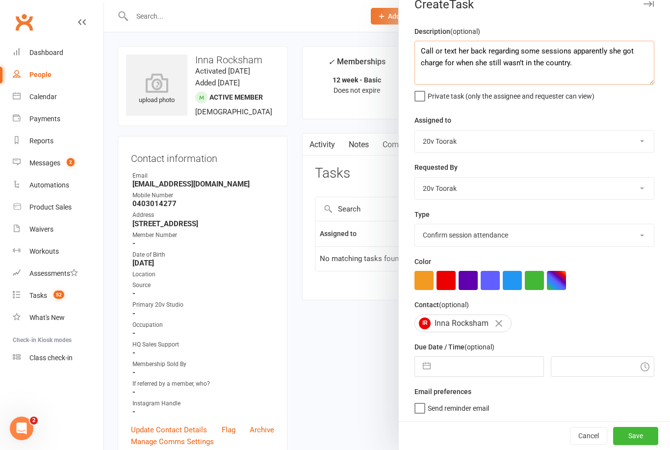
scroll to position [18, 0]
type textarea "Call or text her back regarding some sessions apparently she got charge for whe…"
click at [592, 57] on textarea "Call or text her back regarding some sessions apparently she got charge for whe…" at bounding box center [534, 63] width 240 height 44
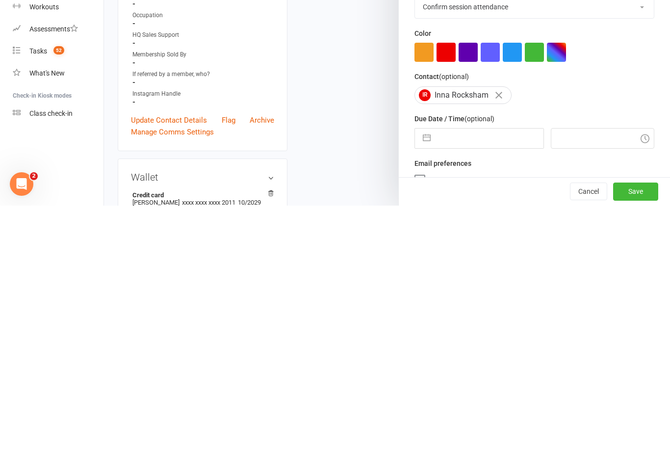
scroll to position [67, 0]
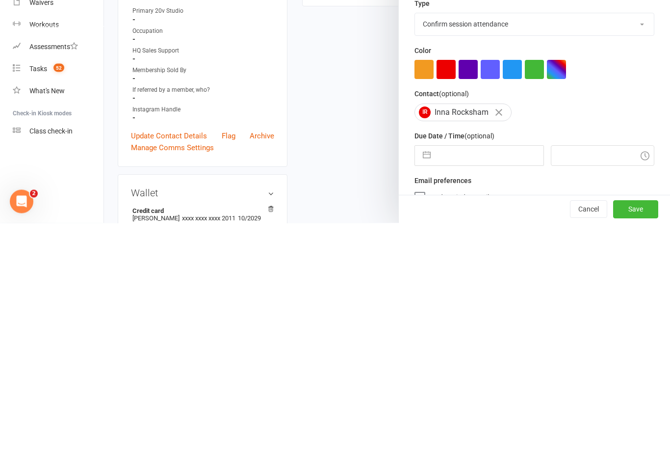
click at [497, 373] on input "text" at bounding box center [488, 383] width 107 height 20
select select "6"
select select "2025"
select select "7"
select select "2025"
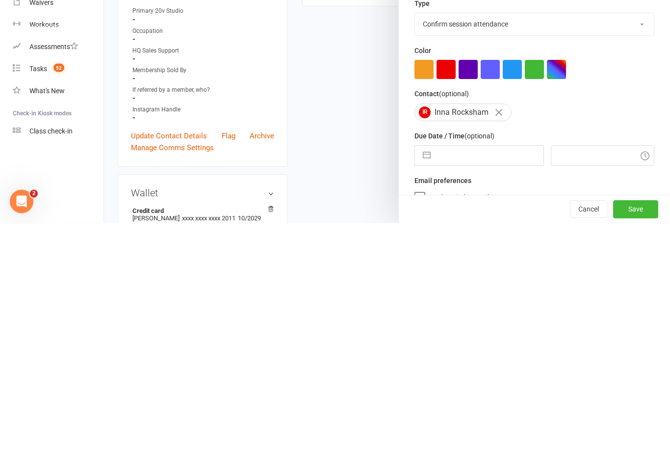
select select "8"
select select "2025"
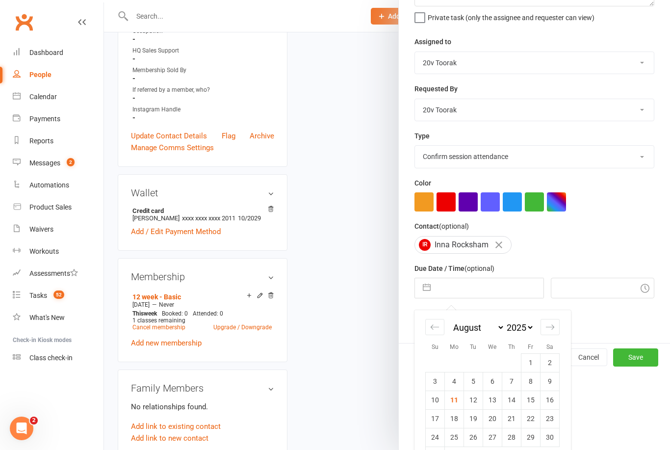
scroll to position [94, 0]
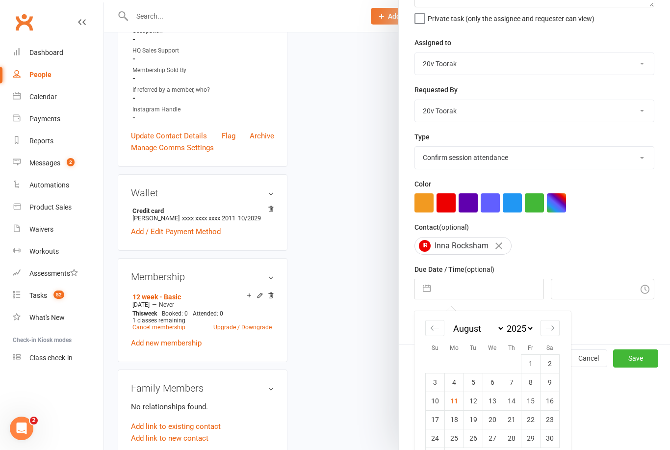
click at [475, 398] on td "12" at bounding box center [473, 400] width 19 height 19
type input "12 Aug 2025"
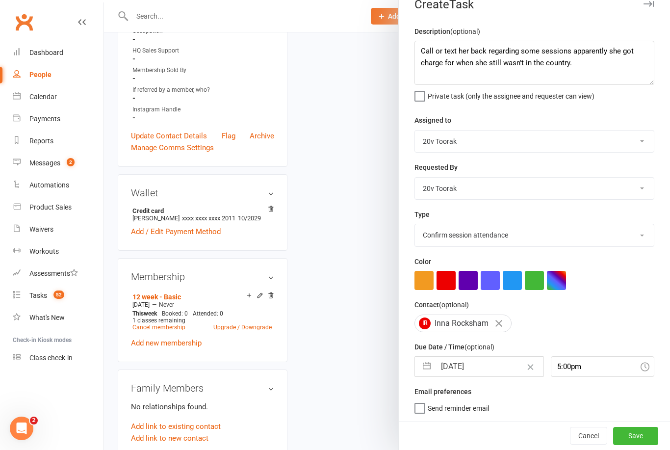
type input "5:00pm"
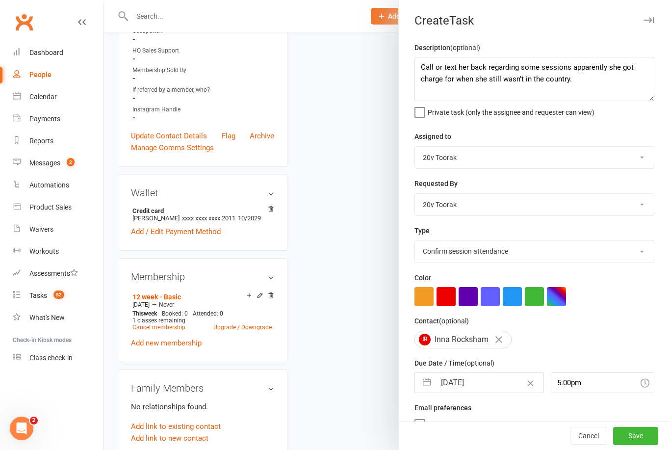
click at [642, 445] on button "Save" at bounding box center [635, 436] width 45 height 18
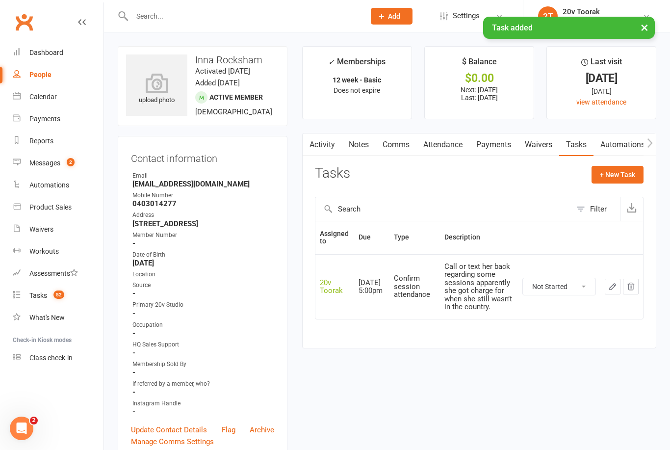
click at [52, 291] on link "Tasks 52" at bounding box center [58, 295] width 91 height 22
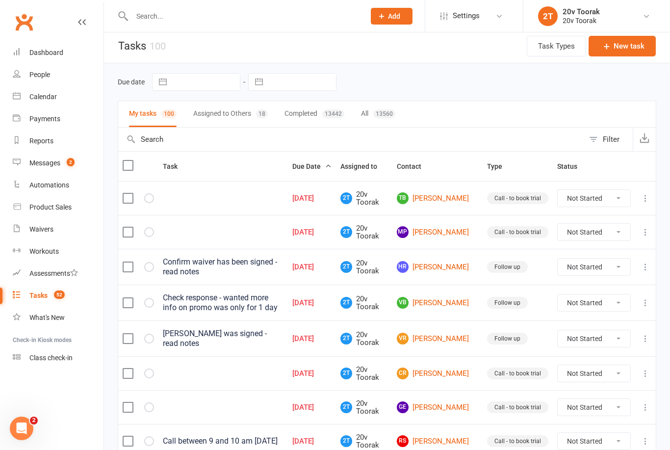
scroll to position [2, 0]
click at [456, 201] on link "TB Trina Bliss" at bounding box center [437, 199] width 81 height 12
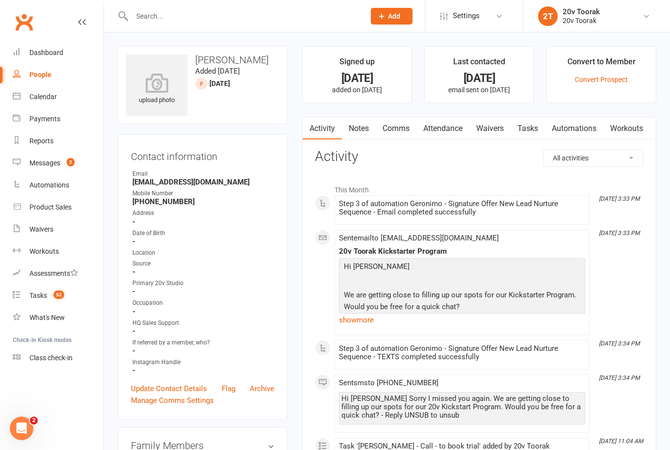
click at [52, 100] on div "Calendar" at bounding box center [42, 97] width 27 height 8
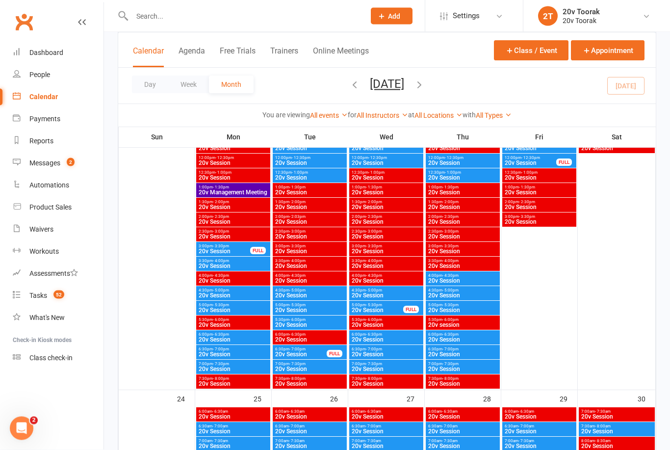
scroll to position [1581, 0]
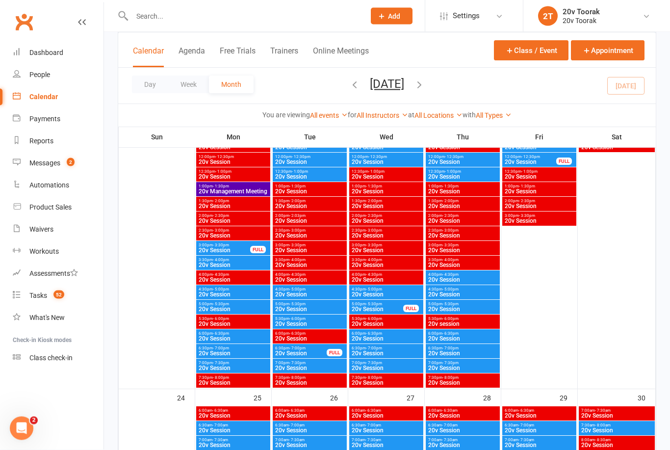
click at [244, 352] on span "20v Session" at bounding box center [233, 354] width 70 height 6
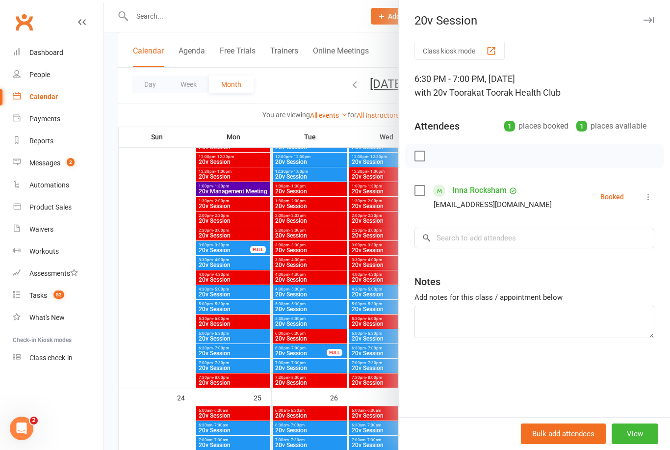
click at [162, 327] on div at bounding box center [387, 225] width 566 height 450
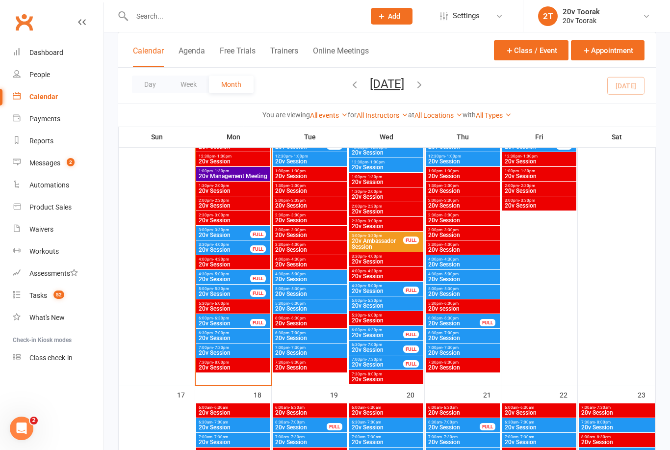
scroll to position [1153, 0]
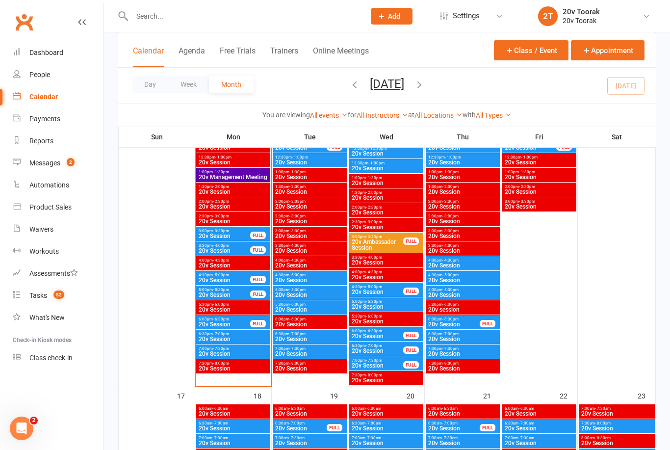
click at [239, 276] on span "4:30pm - 5:00pm" at bounding box center [224, 275] width 52 height 4
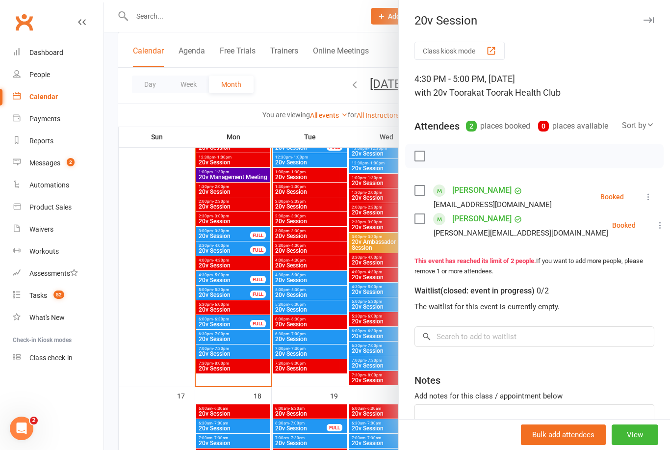
click at [653, 196] on button at bounding box center [648, 197] width 12 height 12
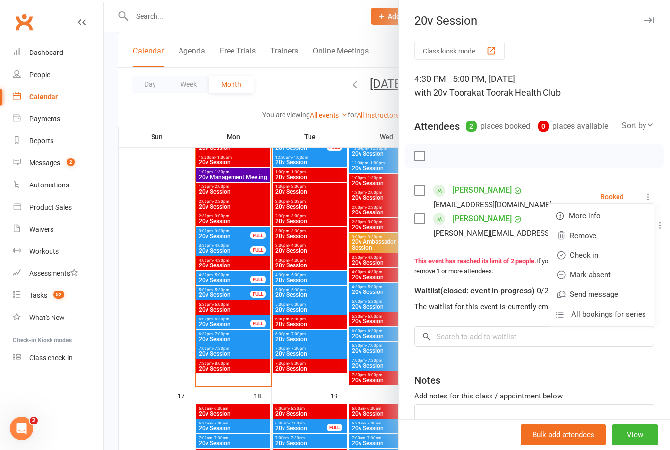
click at [618, 252] on link "Check in" at bounding box center [600, 255] width 105 height 20
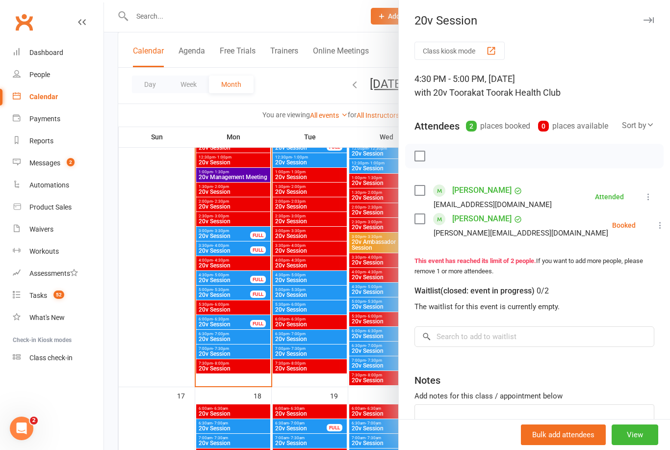
click at [655, 224] on icon at bounding box center [660, 225] width 10 height 10
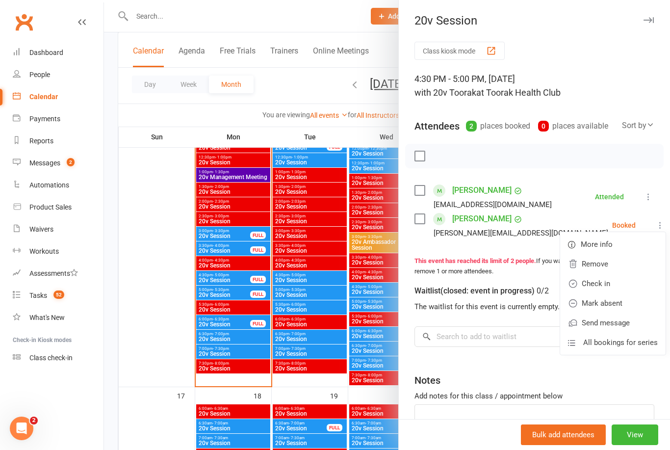
click at [613, 304] on link "Mark absent" at bounding box center [612, 303] width 105 height 20
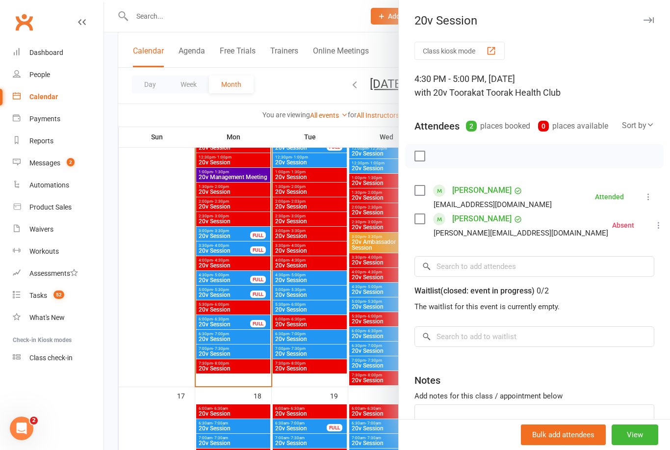
click at [158, 304] on div at bounding box center [387, 225] width 566 height 450
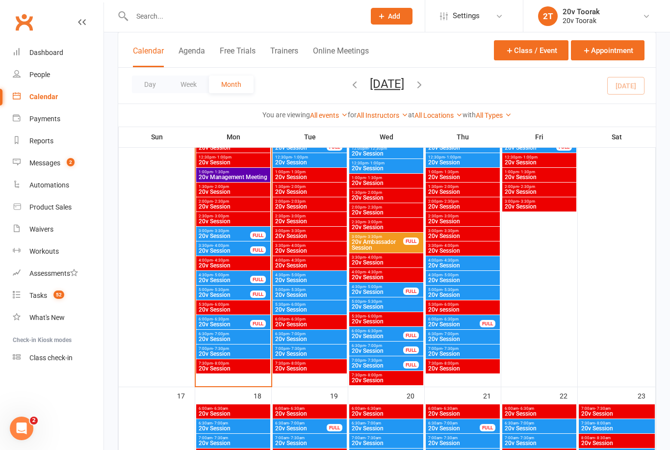
click at [54, 297] on span "52" at bounding box center [58, 294] width 11 height 8
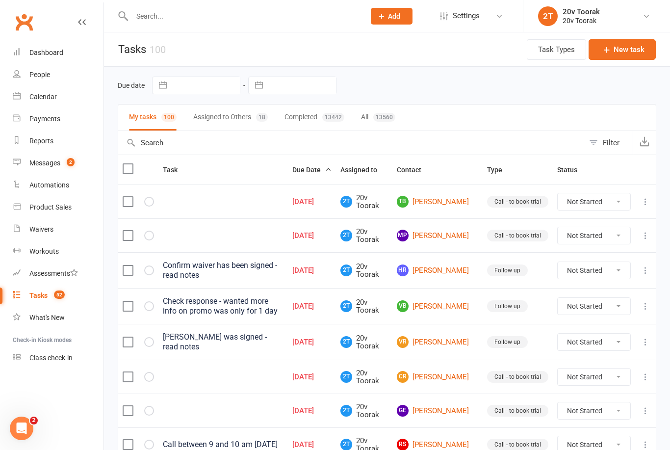
click at [64, 77] on link "People" at bounding box center [58, 75] width 91 height 22
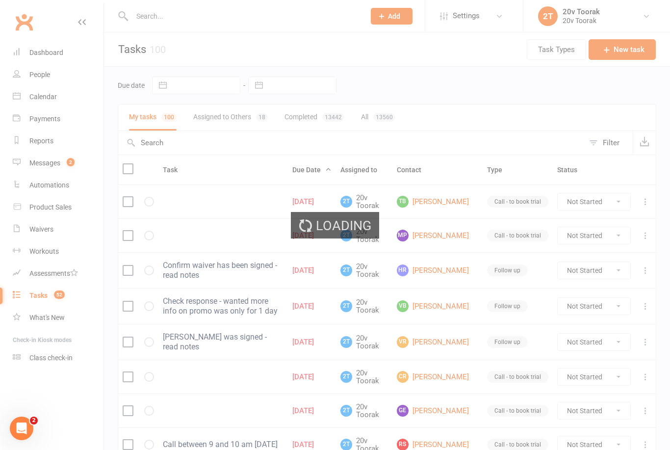
select select "100"
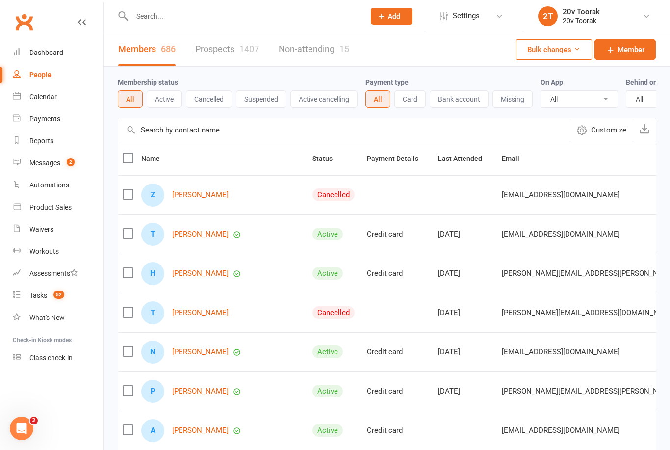
click at [211, 22] on input "text" at bounding box center [243, 16] width 229 height 14
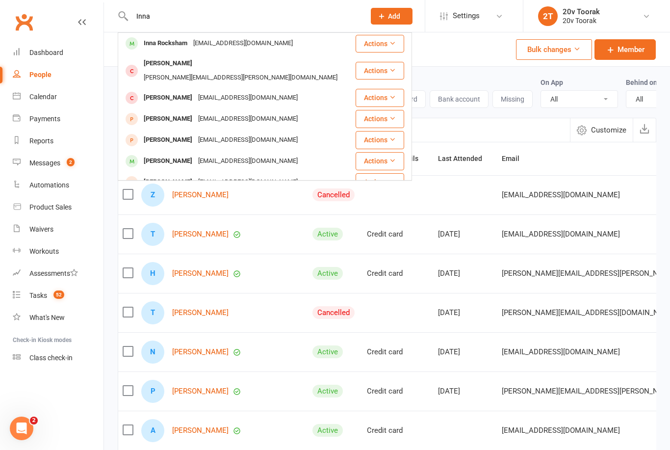
type input "Inna"
click at [179, 39] on div "Inna Rocksham" at bounding box center [166, 43] width 50 height 14
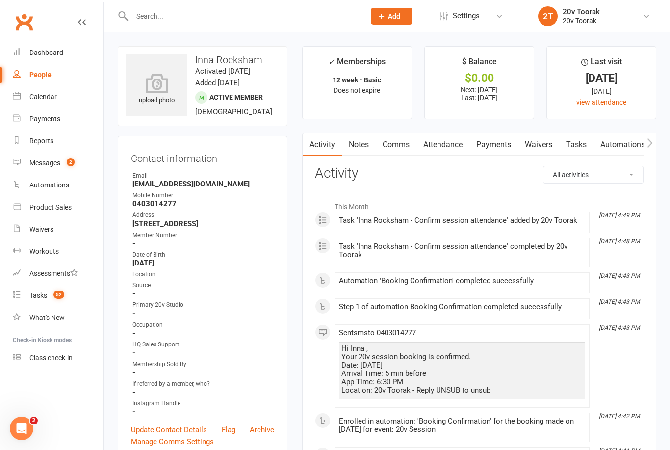
click at [49, 296] on count-badge "52" at bounding box center [57, 295] width 16 height 8
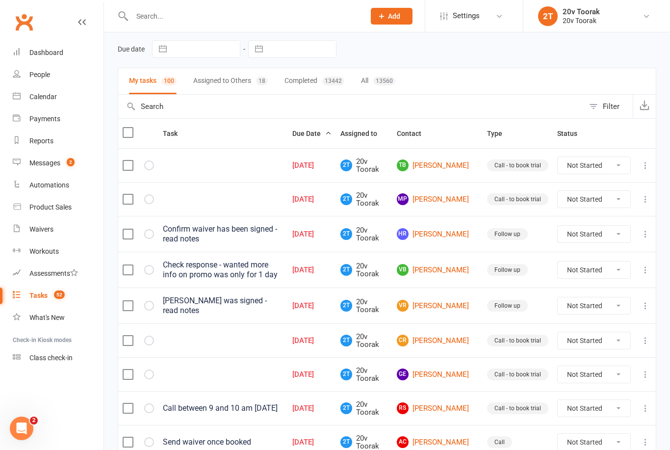
scroll to position [37, 0]
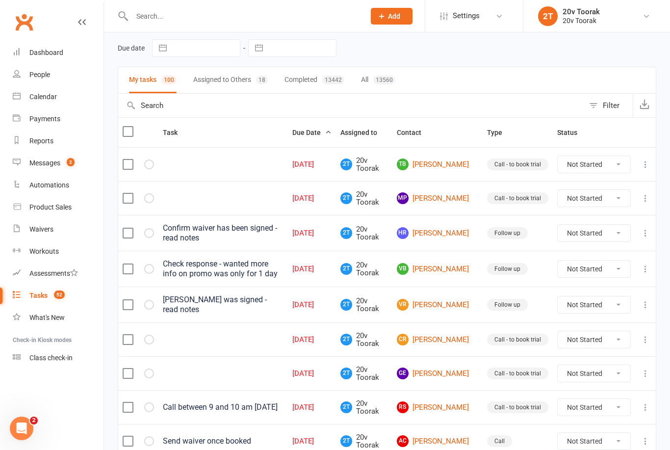
click at [442, 165] on link "TB Trina Bliss" at bounding box center [437, 164] width 81 height 12
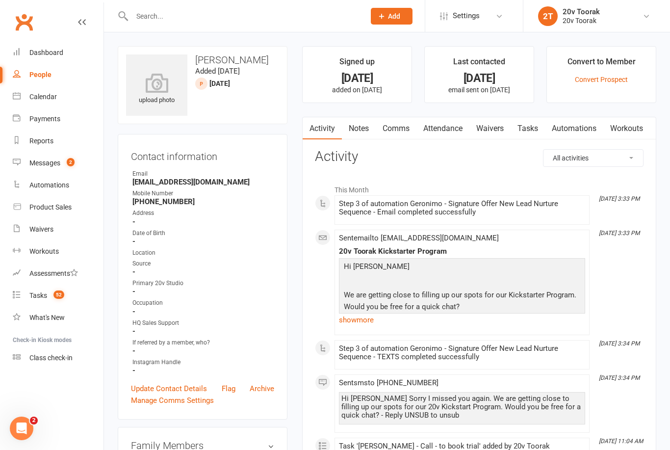
click at [358, 133] on link "Notes" at bounding box center [359, 128] width 34 height 23
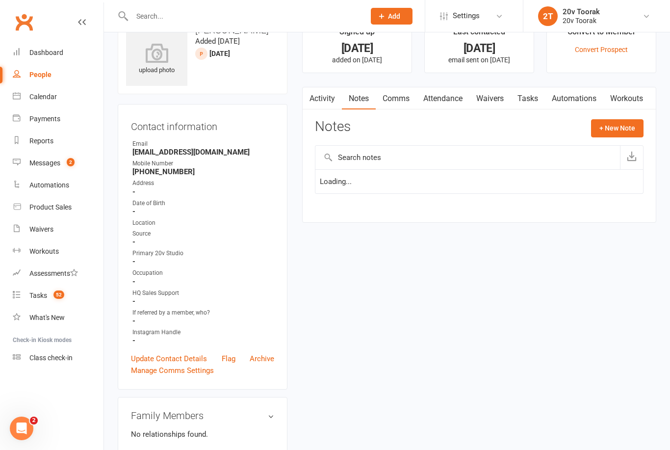
scroll to position [31, 0]
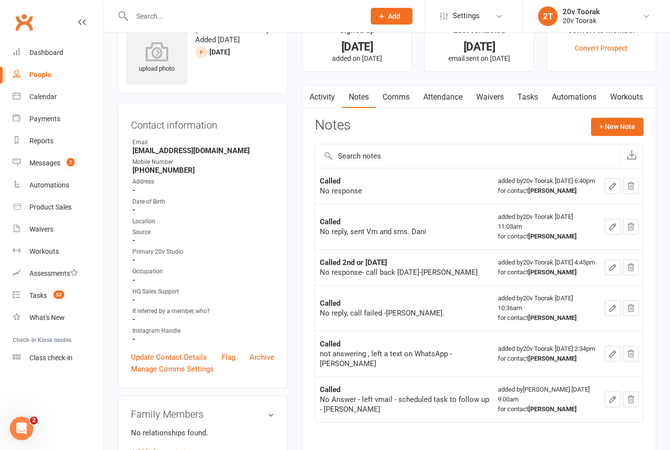
click at [350, 196] on div "No response" at bounding box center [404, 191] width 169 height 10
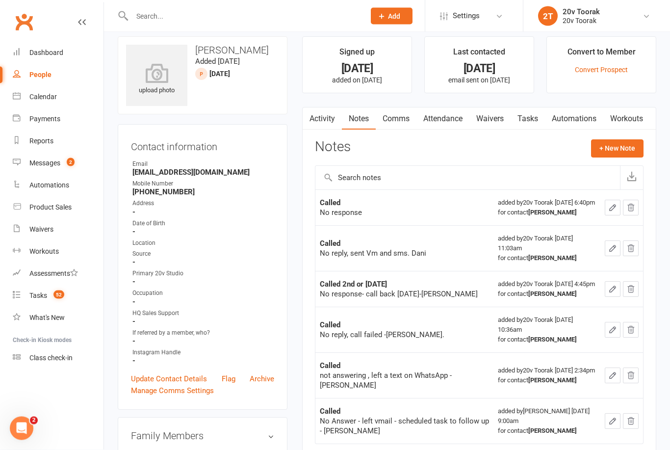
scroll to position [0, 0]
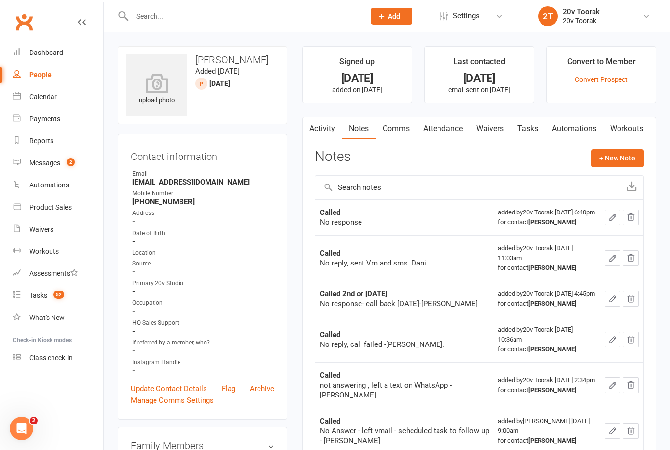
click at [40, 77] on div "People" at bounding box center [40, 75] width 22 height 8
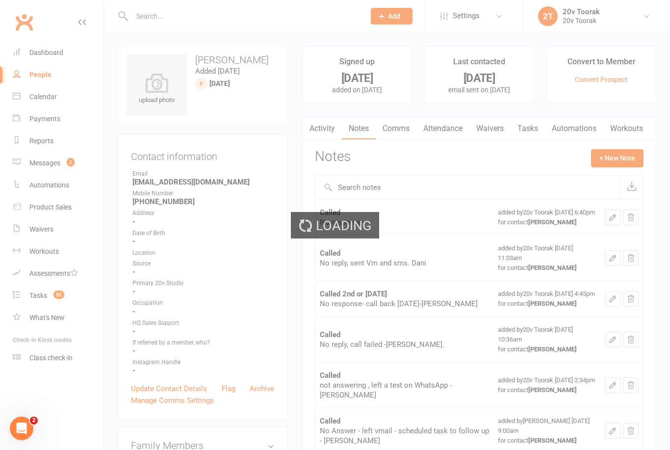
select select "100"
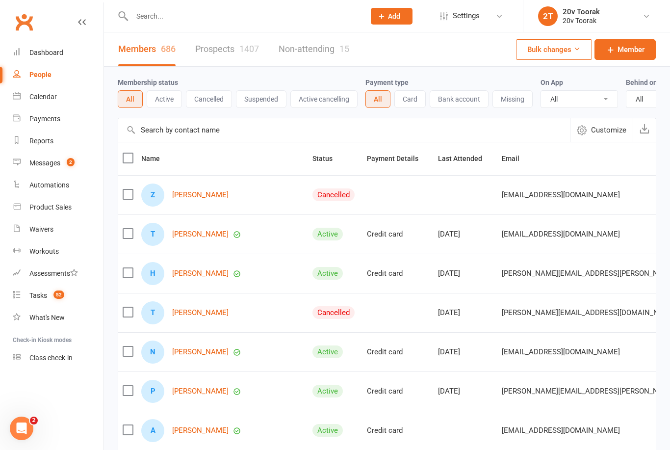
click at [46, 97] on div "Calendar" at bounding box center [42, 97] width 27 height 8
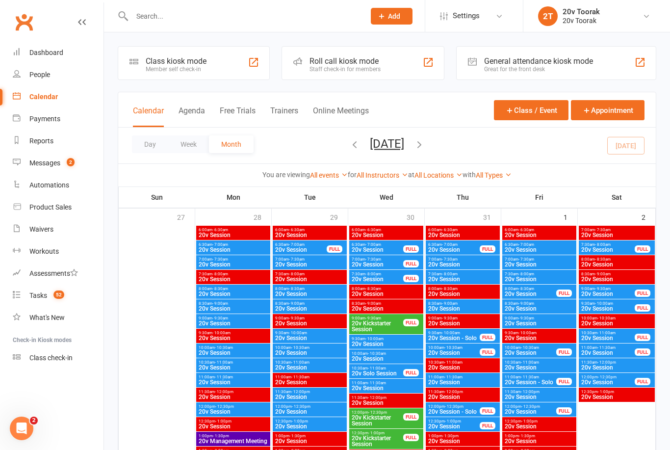
click at [33, 290] on link "Tasks 52" at bounding box center [58, 295] width 91 height 22
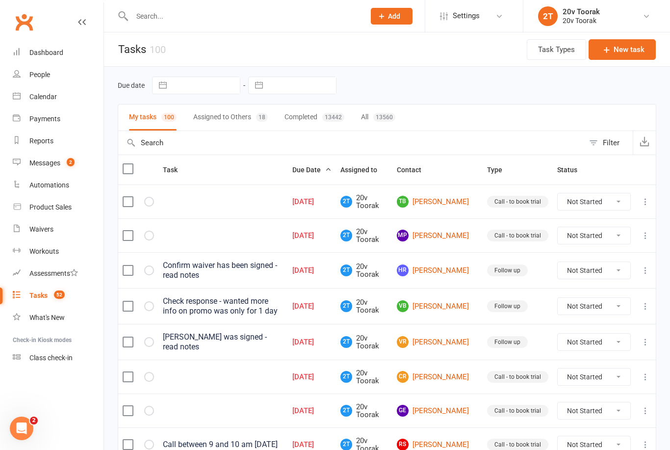
click at [41, 101] on link "Calendar" at bounding box center [58, 97] width 91 height 22
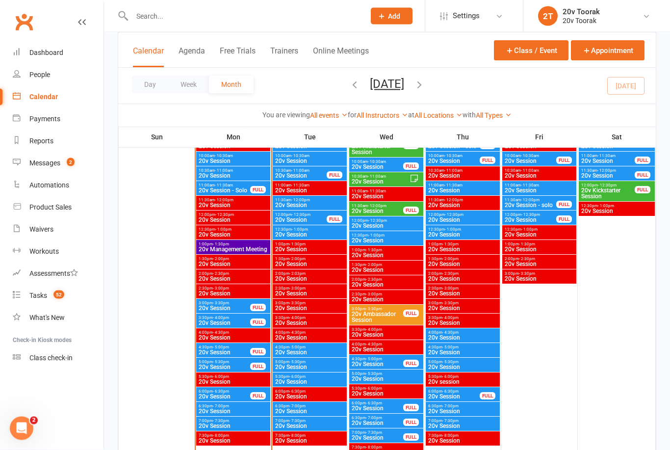
scroll to position [1082, 0]
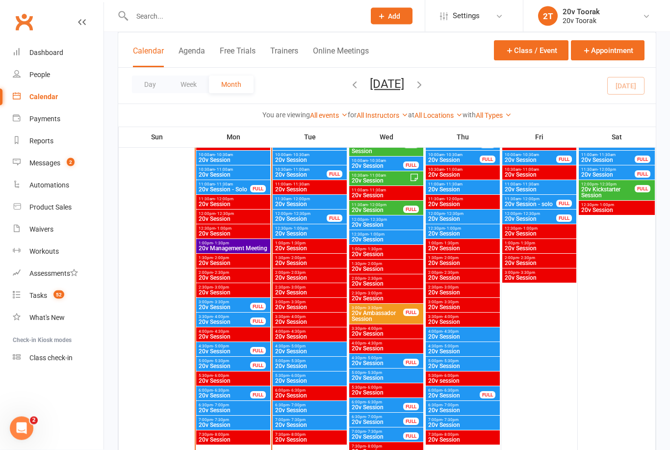
click at [225, 363] on span "20v Session" at bounding box center [224, 366] width 52 height 6
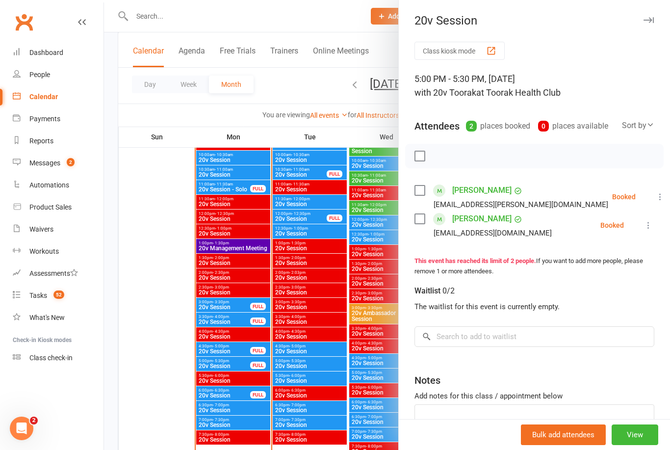
click at [146, 320] on div at bounding box center [387, 225] width 566 height 450
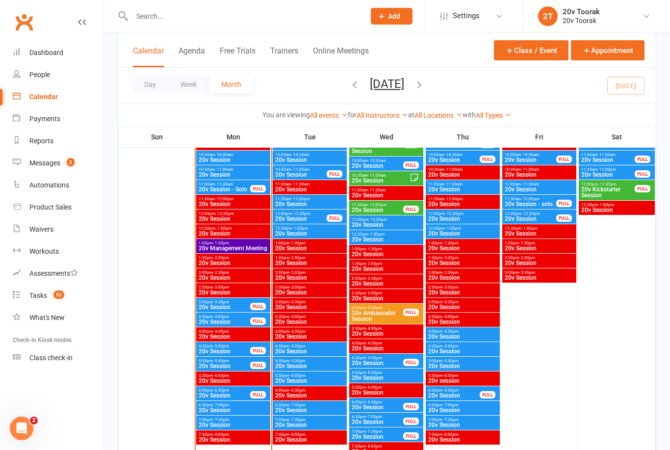
click at [41, 298] on div "Tasks" at bounding box center [38, 295] width 18 height 8
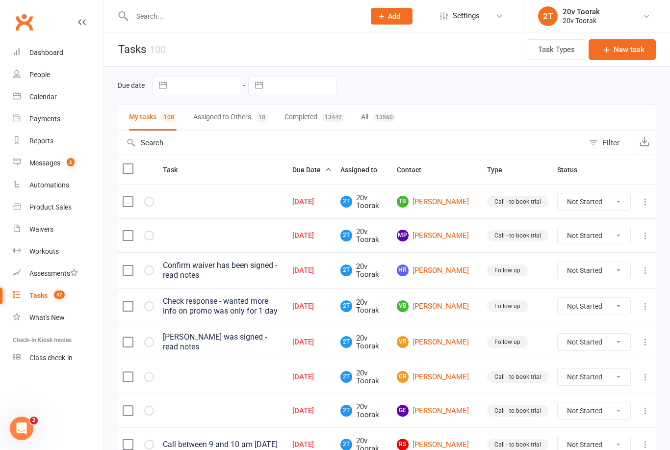
click at [445, 202] on link "TB Trina Bliss" at bounding box center [437, 202] width 81 height 12
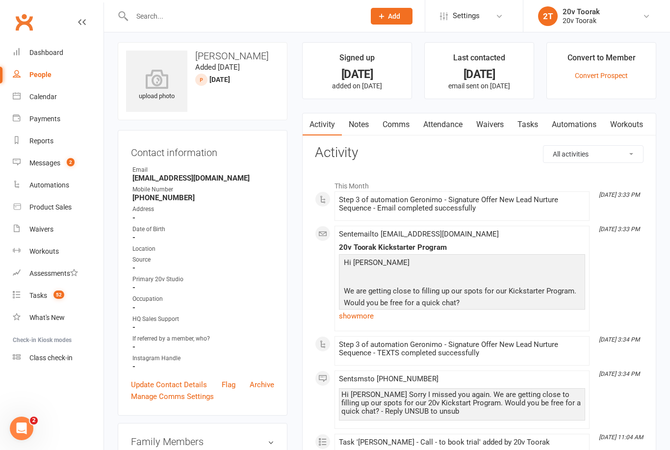
scroll to position [3, 0]
click at [360, 127] on link "Notes" at bounding box center [359, 125] width 34 height 23
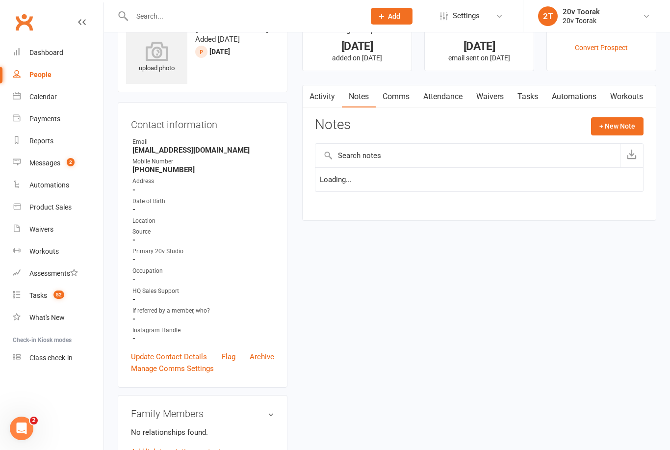
scroll to position [35, 0]
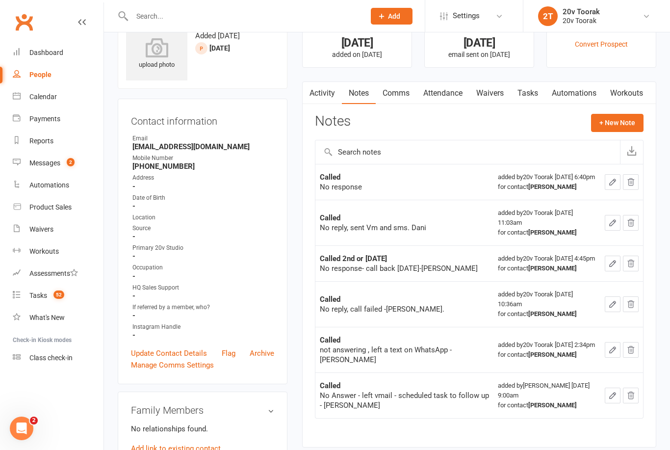
click at [395, 94] on link "Comms" at bounding box center [396, 93] width 41 height 23
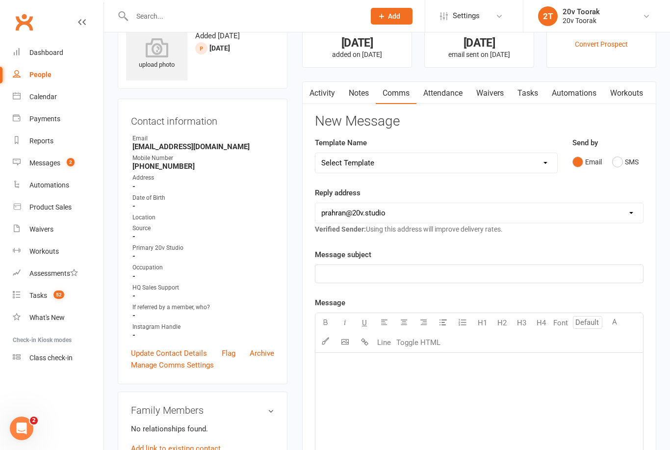
click at [612, 161] on button "SMS" at bounding box center [625, 161] width 26 height 19
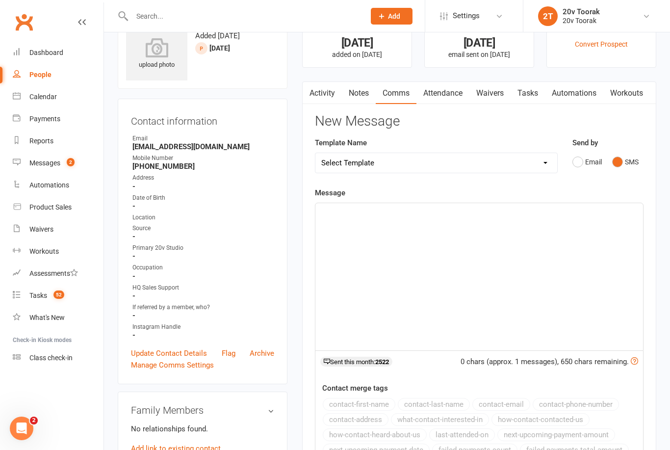
click at [317, 91] on link "Activity" at bounding box center [321, 93] width 39 height 23
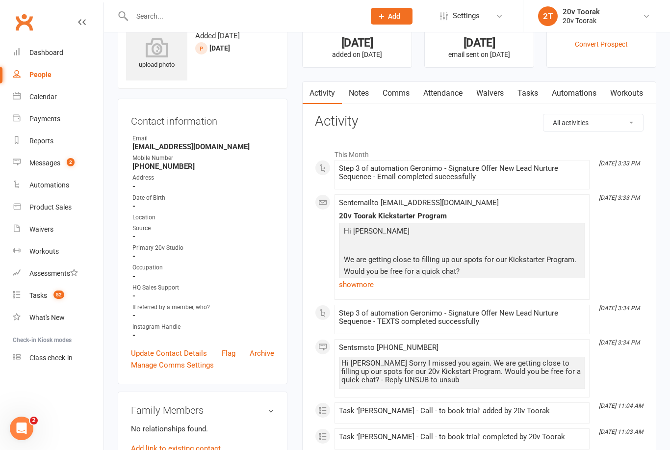
click at [360, 92] on link "Notes" at bounding box center [359, 93] width 34 height 23
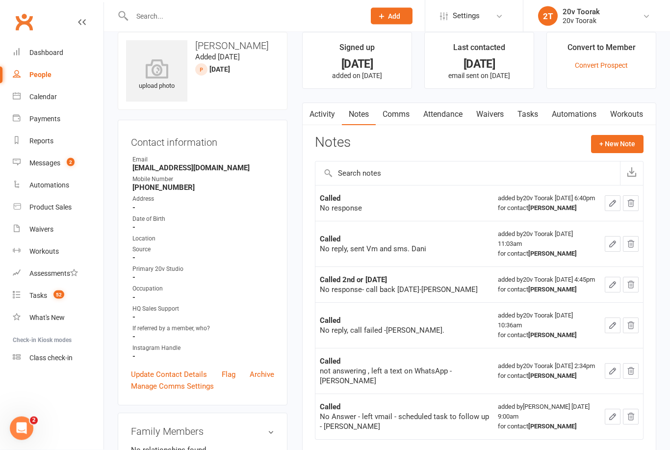
scroll to position [14, 0]
click at [400, 115] on link "Comms" at bounding box center [396, 114] width 41 height 23
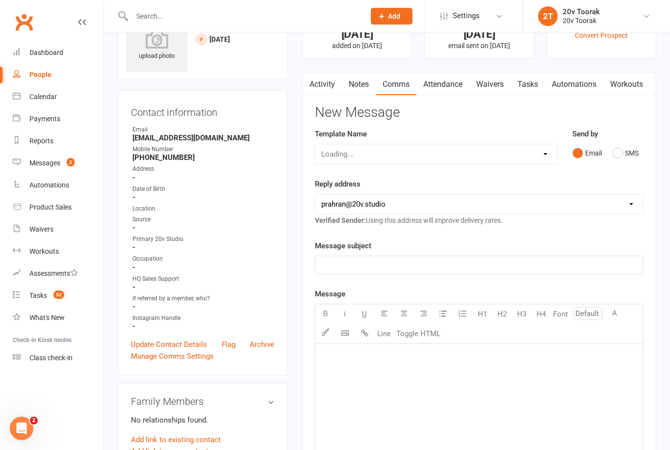
scroll to position [46, 0]
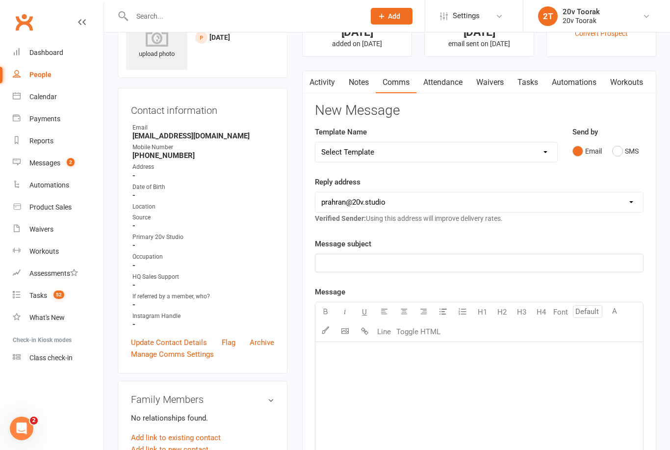
click at [362, 83] on link "Notes" at bounding box center [359, 82] width 34 height 23
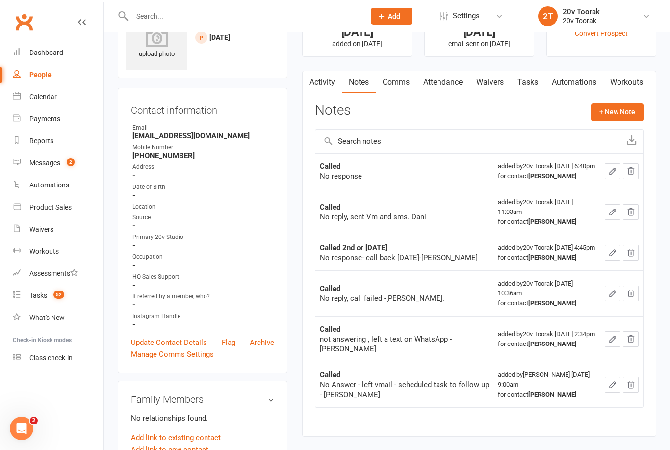
click at [603, 106] on button "+ New Note" at bounding box center [617, 112] width 52 height 18
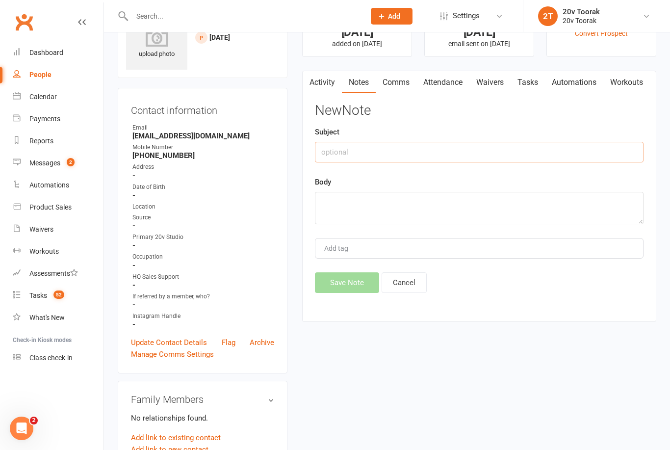
click at [420, 152] on input "text" at bounding box center [479, 152] width 328 height 21
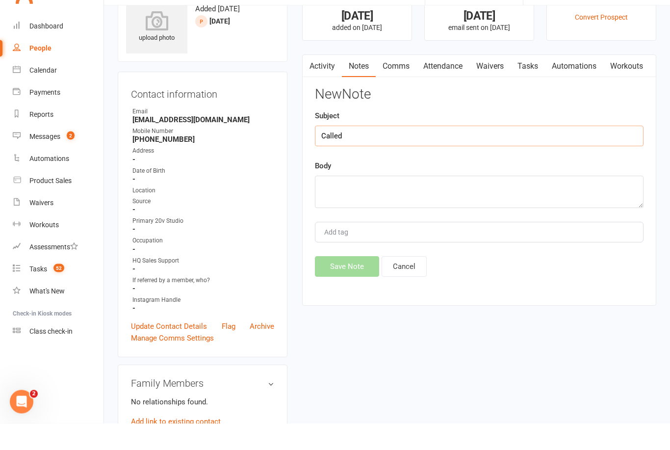
type input "Called"
click at [412, 202] on textarea at bounding box center [479, 218] width 328 height 32
type textarea "No reply,"
click at [389, 82] on link "Comms" at bounding box center [396, 93] width 41 height 23
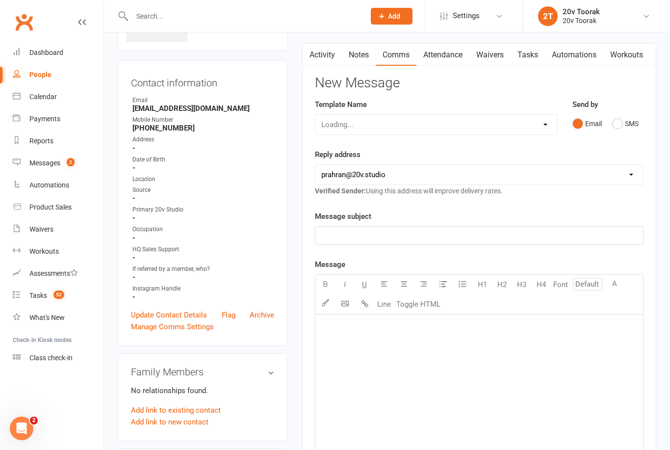
scroll to position [94, 0]
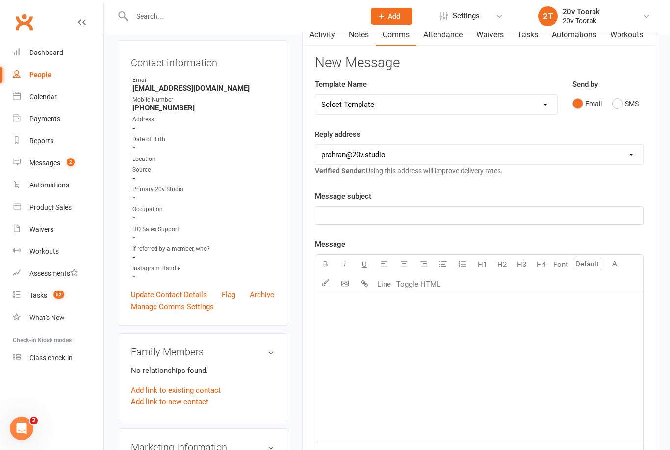
click at [507, 217] on p "﻿" at bounding box center [479, 215] width 316 height 12
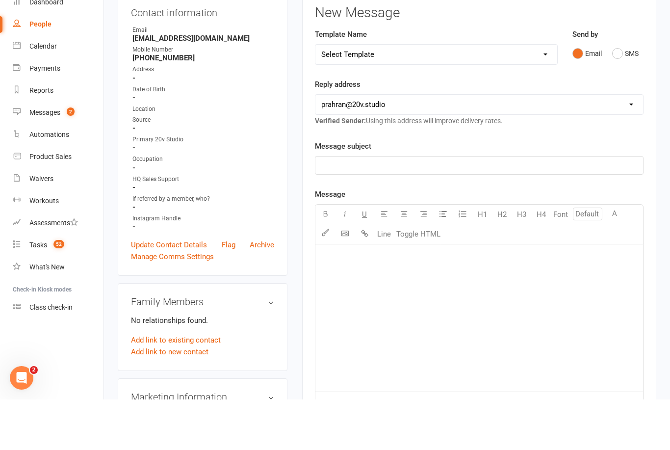
click at [622, 95] on button "SMS" at bounding box center [625, 104] width 26 height 19
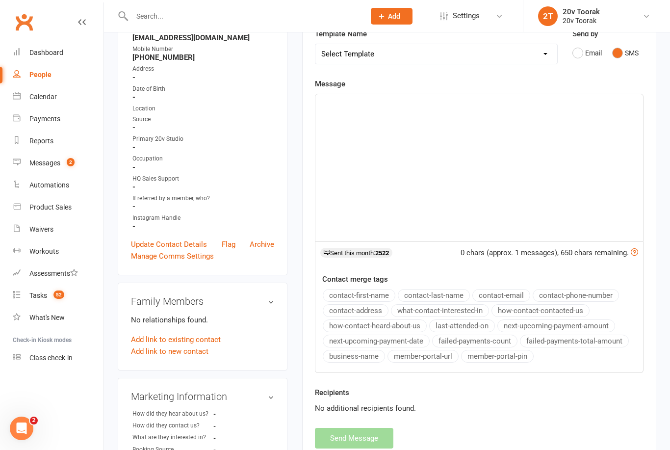
click at [455, 115] on div "﻿" at bounding box center [478, 167] width 327 height 147
click at [405, 111] on div "﻿" at bounding box center [478, 168] width 327 height 147
click at [471, 113] on div "﻿" at bounding box center [478, 168] width 327 height 147
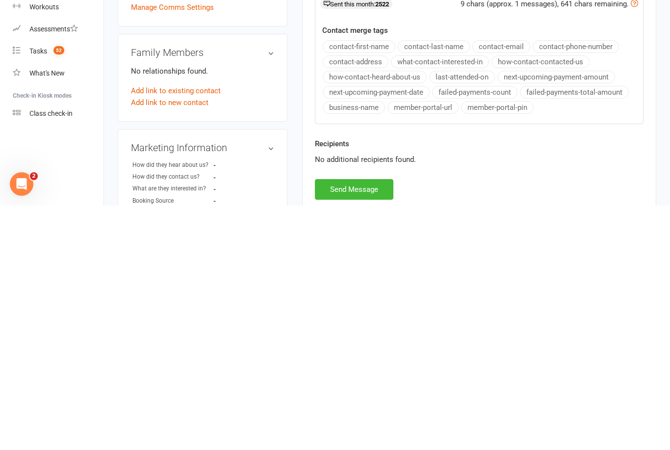
scroll to position [149, 0]
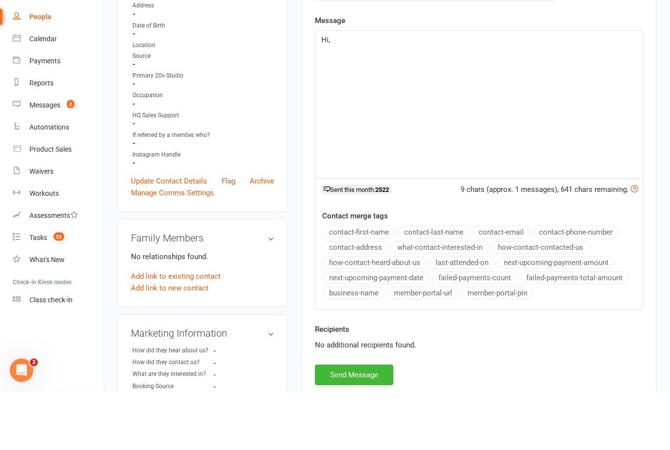
click at [391, 92] on p "Hi," at bounding box center [479, 98] width 316 height 12
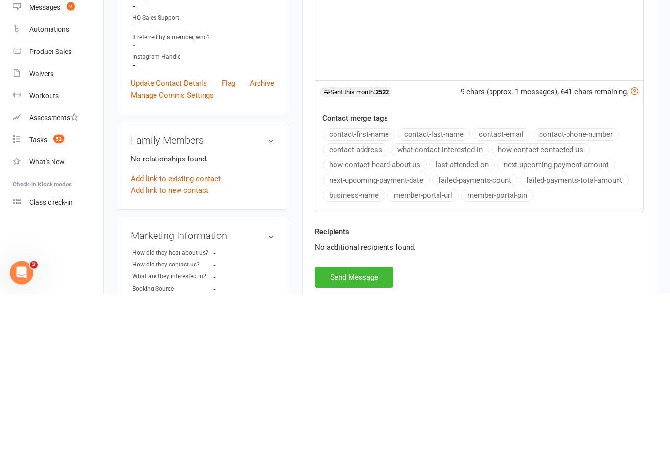
click at [377, 297] on button "contact-first-name" at bounding box center [359, 290] width 73 height 13
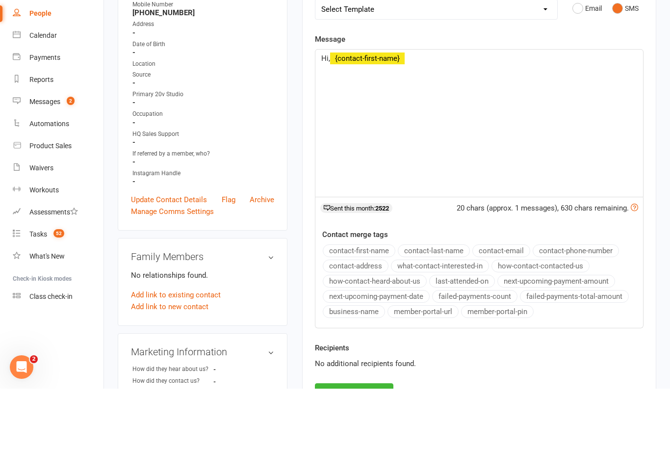
scroll to position [189, 0]
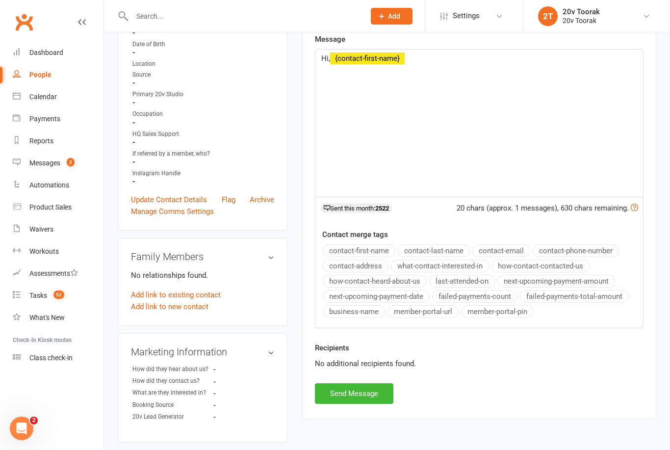
click at [326, 56] on span "Hi," at bounding box center [325, 58] width 9 height 9
click at [328, 55] on span "Hi," at bounding box center [325, 58] width 9 height 9
click at [324, 55] on span "Hi," at bounding box center [325, 58] width 9 height 9
click at [322, 52] on p "Hi, ﻿ {contact-first-name} ﻿" at bounding box center [479, 58] width 316 height 12
click at [444, 57] on p "Hi ﻿ {contact-first-name} ﻿" at bounding box center [479, 58] width 316 height 12
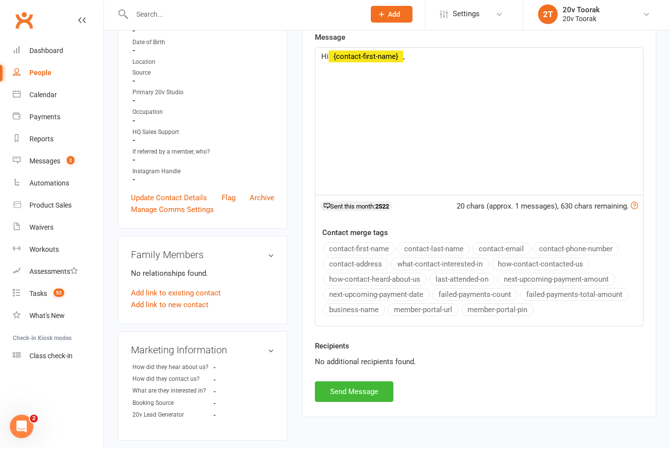
click at [450, 60] on p "Hi ﻿ {contact-first-name} ," at bounding box center [479, 58] width 316 height 12
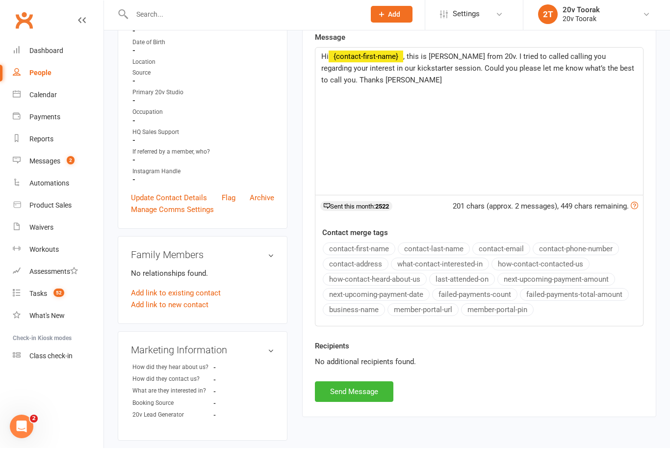
click at [449, 54] on span ", this is Daniela from 20v. I tried to called calling you regarding your intere…" at bounding box center [478, 70] width 315 height 32
click at [500, 50] on div "Hi ﻿ {contact-first-name} , this is Daniela again from 20v. I tried to called c…" at bounding box center [478, 123] width 327 height 147
click at [501, 55] on span ", this is Daniela again from 20v. I tried to called calling you regarding your …" at bounding box center [478, 70] width 315 height 32
click at [636, 65] on span ", this is Daniela again from 20v :). I tried to called calling you regarding yo…" at bounding box center [478, 70] width 315 height 32
click at [418, 93] on p "﻿" at bounding box center [479, 94] width 316 height 12
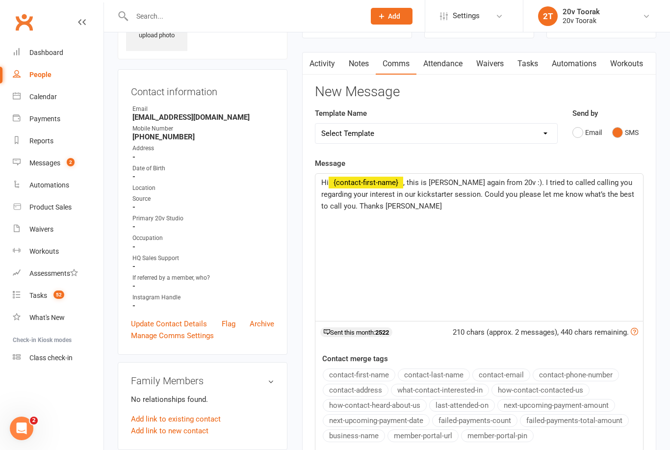
scroll to position [0, 0]
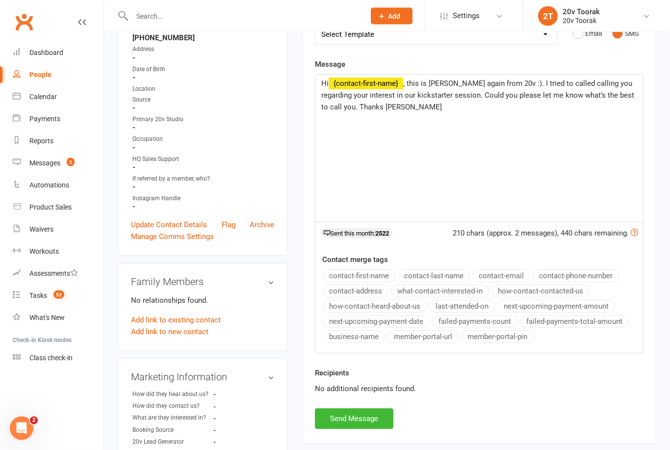
click at [374, 419] on button "Send Message" at bounding box center [354, 418] width 78 height 21
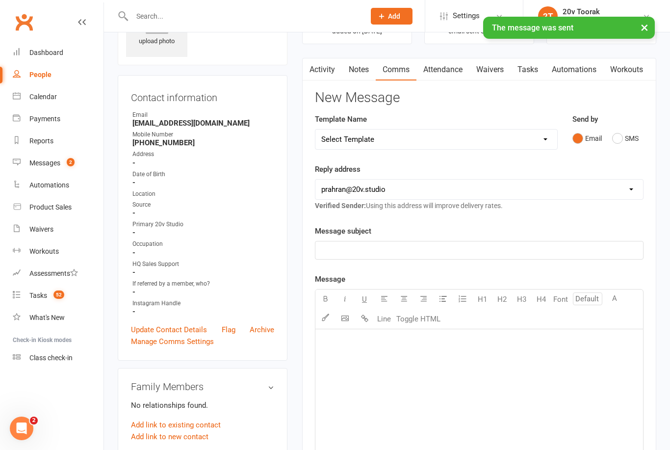
scroll to position [58, 0]
click at [358, 72] on link "Notes" at bounding box center [359, 70] width 34 height 23
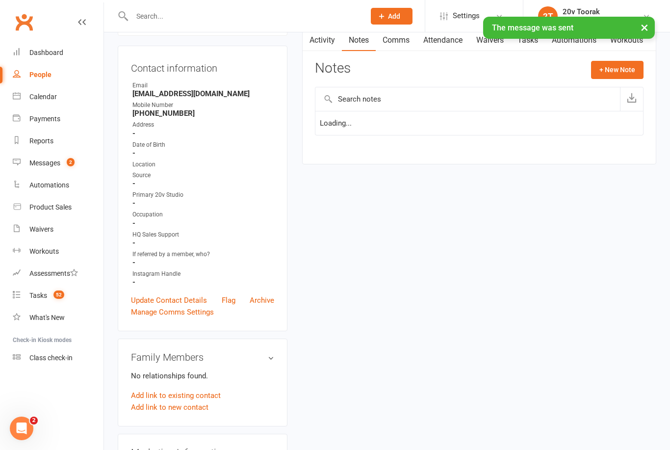
scroll to position [90, 0]
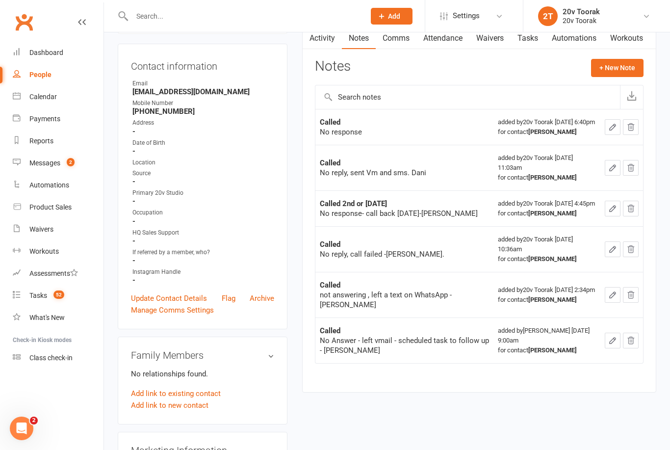
click at [619, 63] on button "+ New Note" at bounding box center [617, 68] width 52 height 18
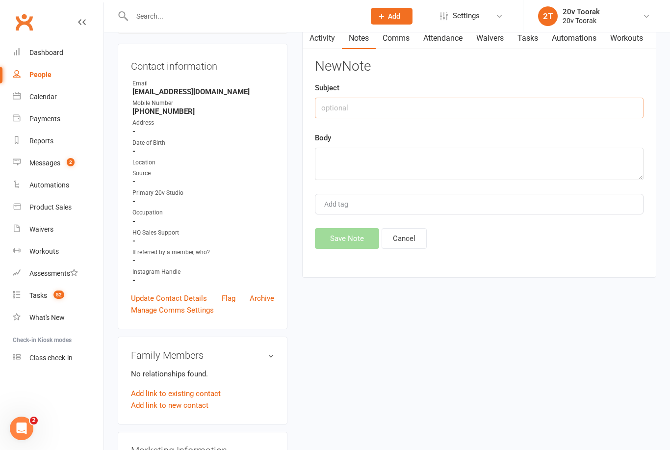
click at [409, 112] on input "text" at bounding box center [479, 108] width 328 height 21
type input "Called"
click at [402, 163] on textarea at bounding box center [479, 164] width 328 height 32
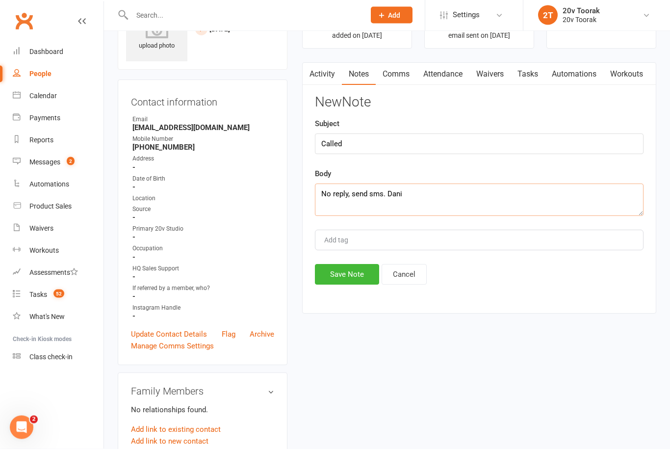
scroll to position [39, 0]
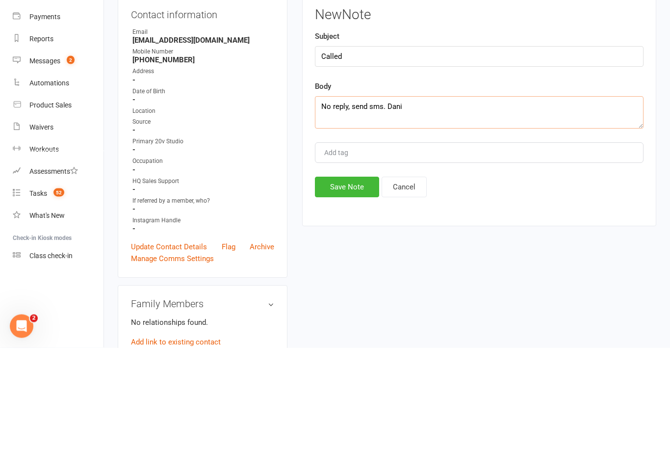
type textarea "No reply, send sms. Dani"
click at [347, 279] on button "Save Note" at bounding box center [347, 289] width 64 height 21
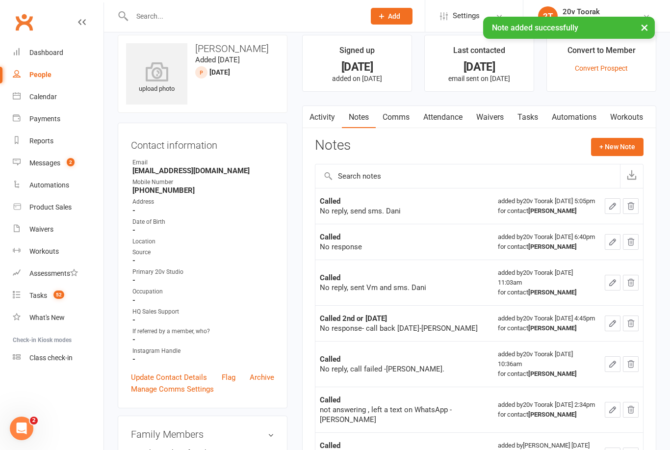
scroll to position [0, 0]
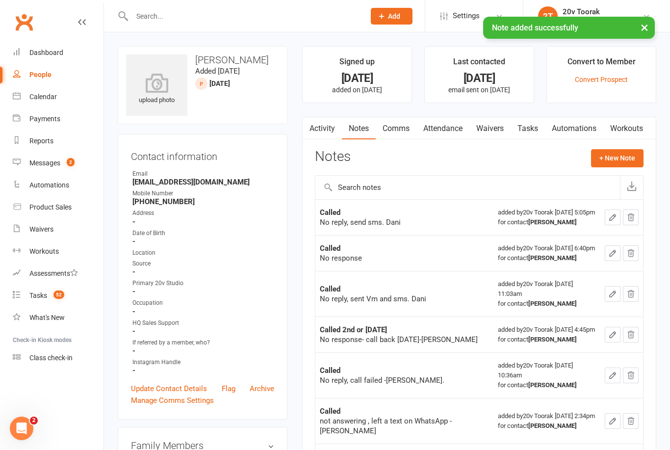
click at [619, 154] on button "+ New Note" at bounding box center [617, 158] width 52 height 18
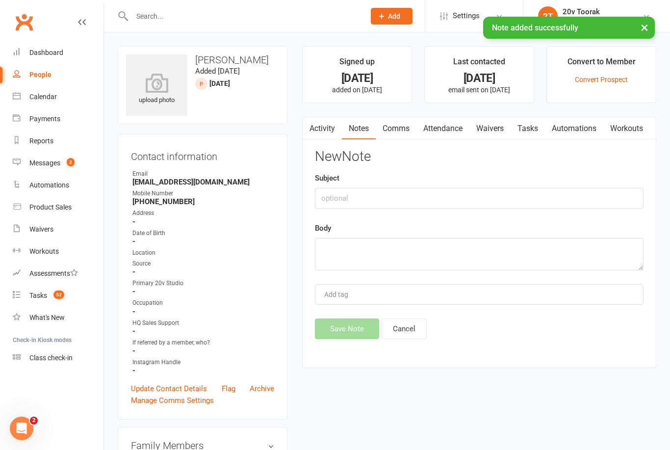
click at [530, 126] on link "Tasks" at bounding box center [527, 128] width 34 height 23
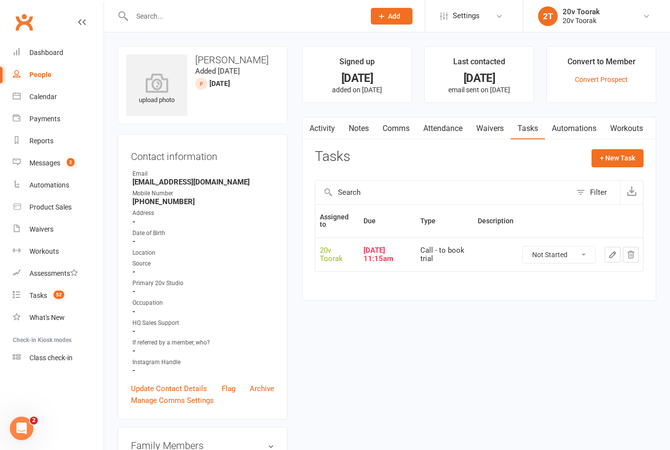
click at [576, 247] on select "Not Started In Progress Waiting Complete" at bounding box center [559, 254] width 73 height 17
select select "unstarted"
click at [627, 153] on button "+ New Task" at bounding box center [617, 158] width 52 height 18
select select "45736"
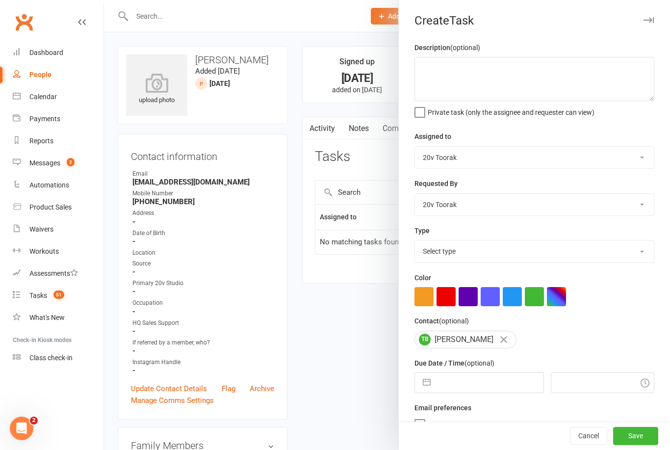
click at [639, 244] on select "Select type Call Call - to book trial Confirm session attendance Confirm trial …" at bounding box center [534, 251] width 239 height 22
select select "32301"
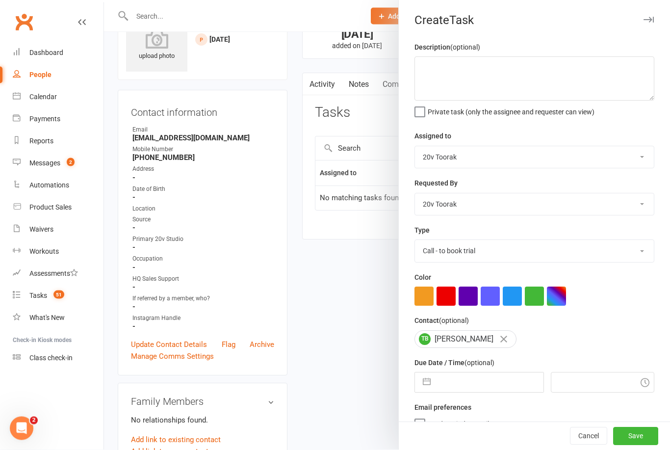
scroll to position [45, 0]
click at [484, 379] on input "text" at bounding box center [488, 383] width 107 height 20
select select "6"
select select "2025"
select select "7"
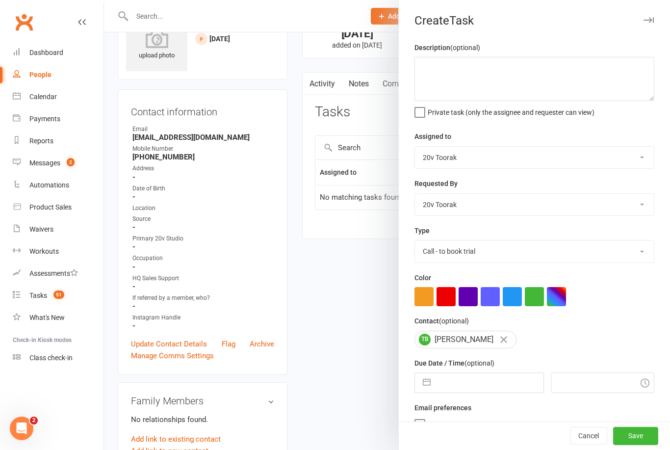
select select "2025"
select select "8"
select select "2025"
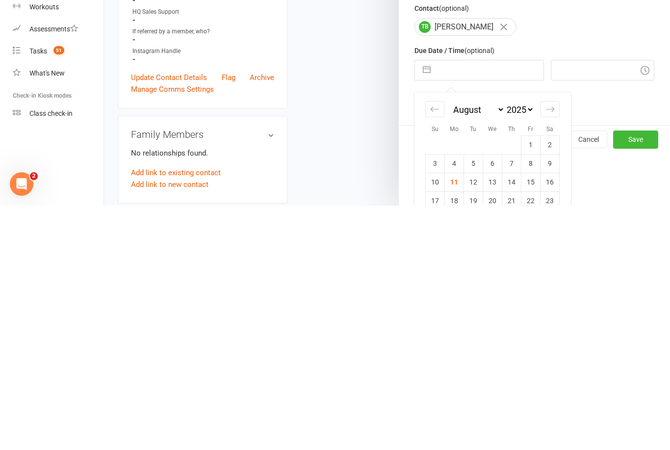
scroll to position [83, 0]
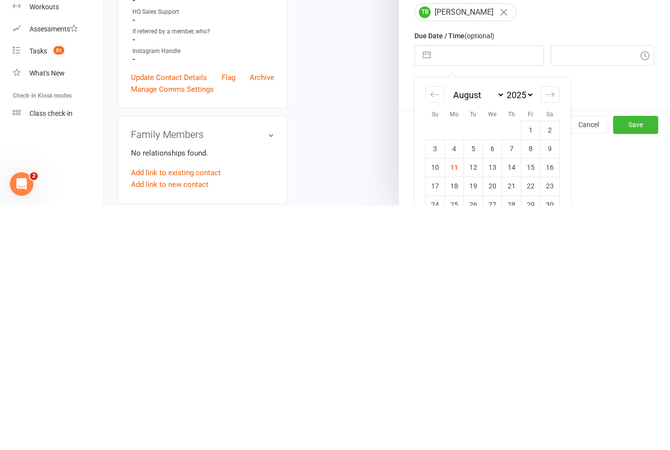
click at [472, 402] on td "12" at bounding box center [473, 411] width 19 height 19
type input "12 Aug 2025"
type input "5:15pm"
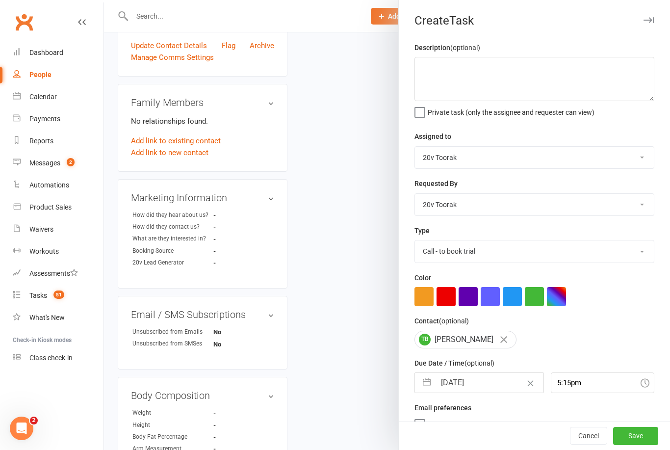
scroll to position [345, 0]
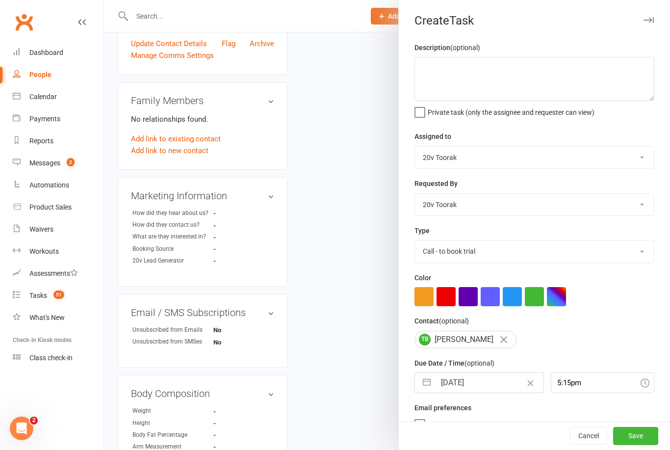
click at [641, 445] on button "Save" at bounding box center [635, 436] width 45 height 18
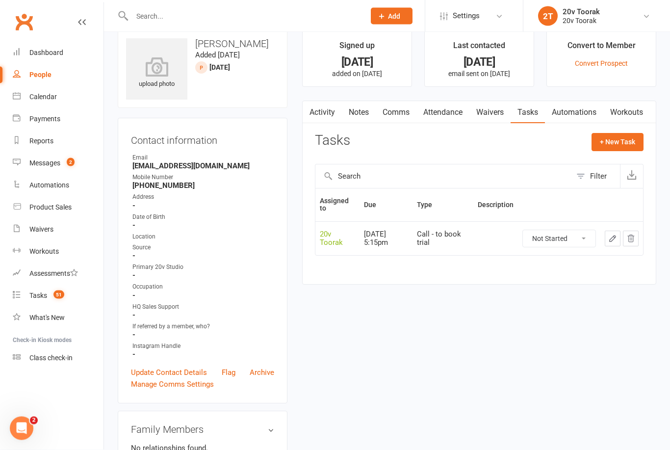
scroll to position [16, 0]
click at [51, 290] on link "Tasks 51" at bounding box center [58, 295] width 91 height 22
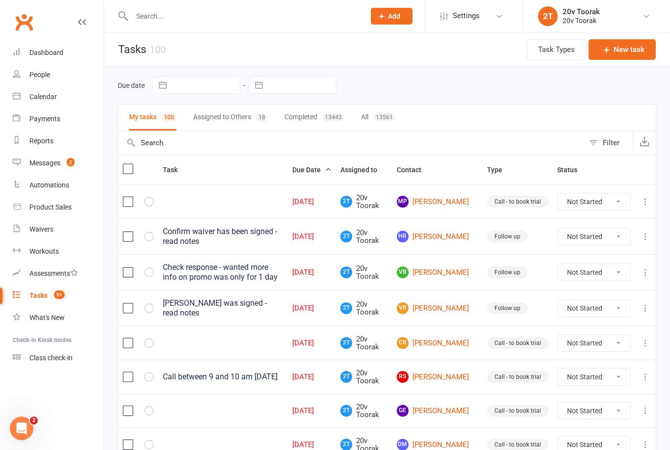
click at [59, 164] on div "Messages" at bounding box center [44, 163] width 31 height 8
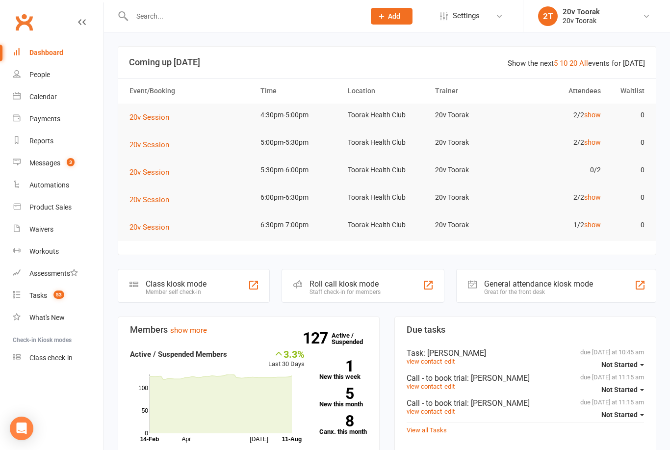
click at [52, 97] on div "Calendar" at bounding box center [42, 97] width 27 height 8
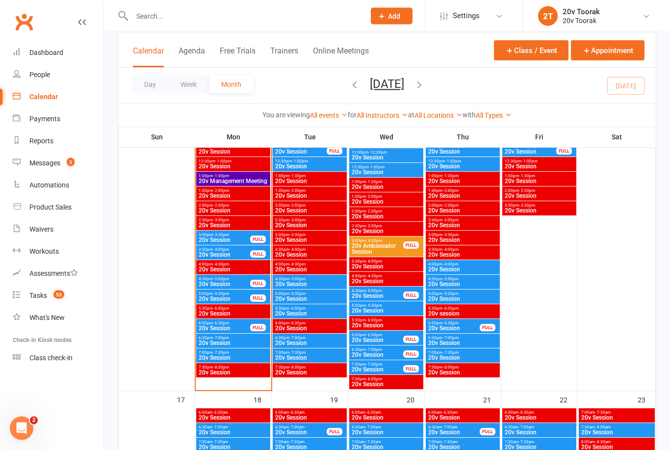
scroll to position [1150, 0]
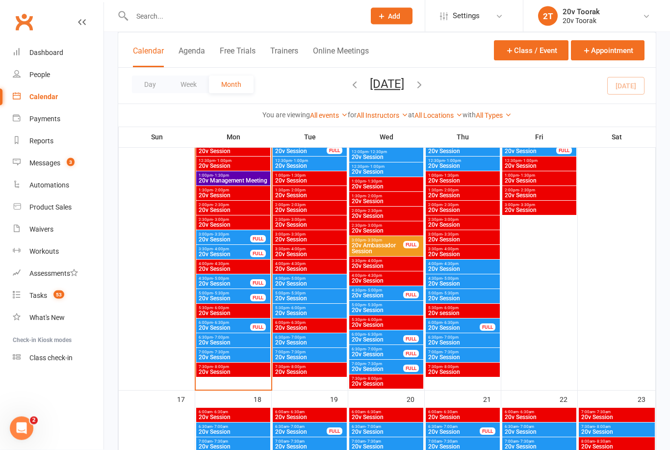
click at [230, 298] on span "20v Session" at bounding box center [224, 299] width 52 height 6
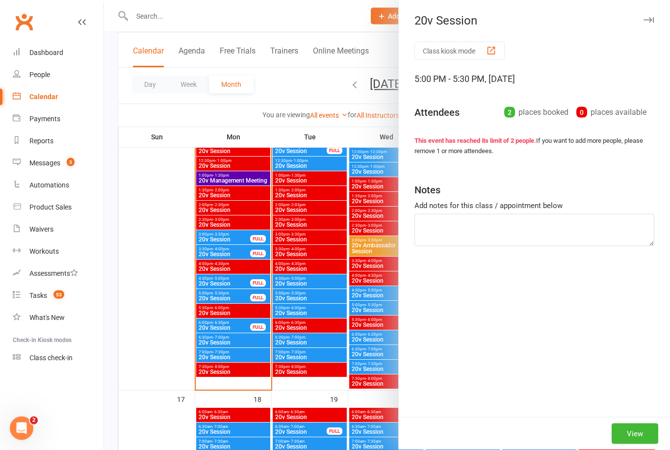
scroll to position [1150, 0]
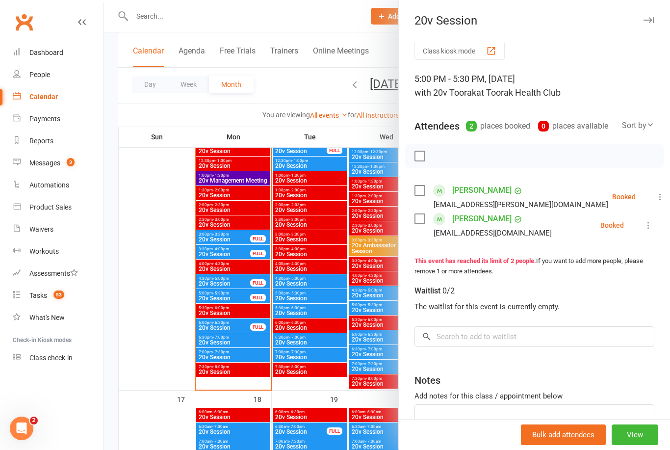
click at [158, 332] on div at bounding box center [387, 225] width 566 height 450
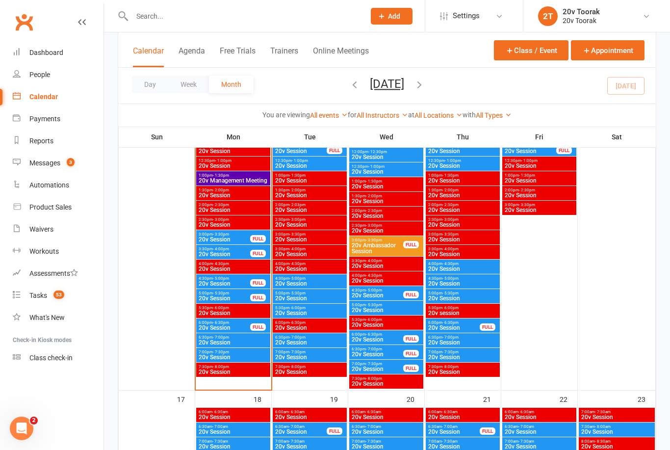
click at [226, 327] on span "20v Session" at bounding box center [224, 328] width 52 height 6
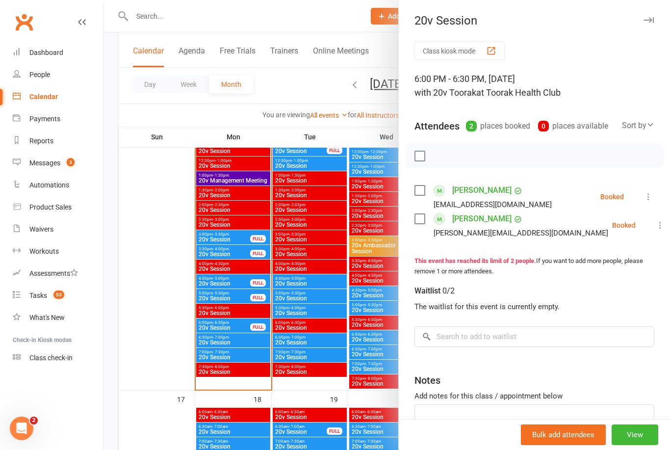
click at [158, 343] on div at bounding box center [387, 225] width 566 height 450
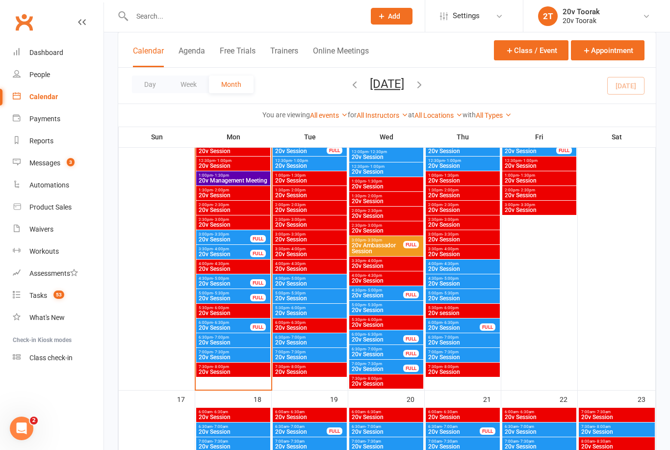
click at [219, 342] on span "20v Session" at bounding box center [233, 342] width 70 height 6
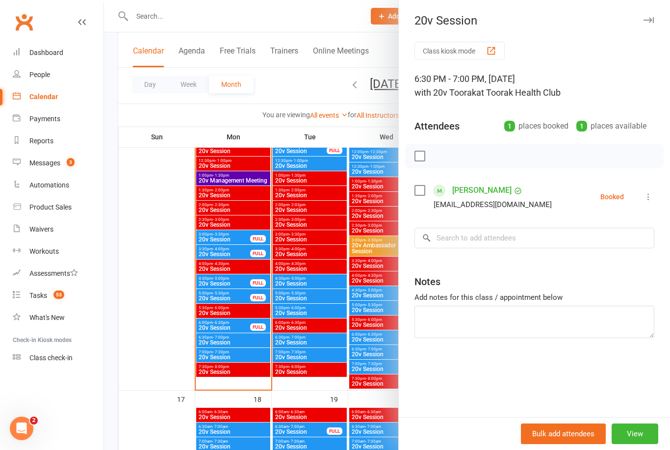
click at [156, 358] on div at bounding box center [387, 225] width 566 height 450
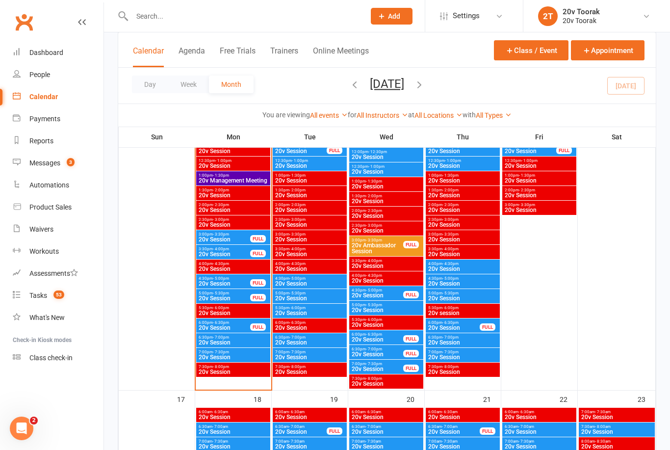
click at [220, 356] on span "20v Session" at bounding box center [233, 357] width 70 height 6
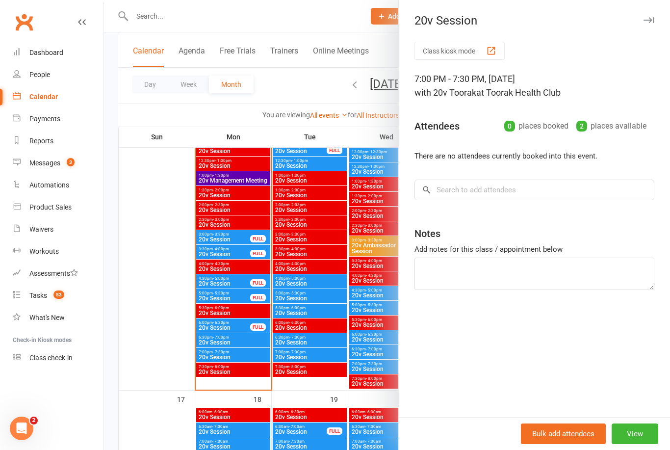
click at [170, 331] on div at bounding box center [387, 225] width 566 height 450
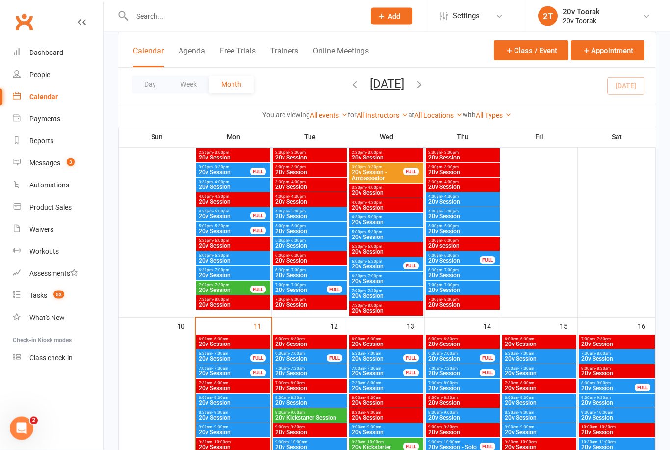
scroll to position [769, 0]
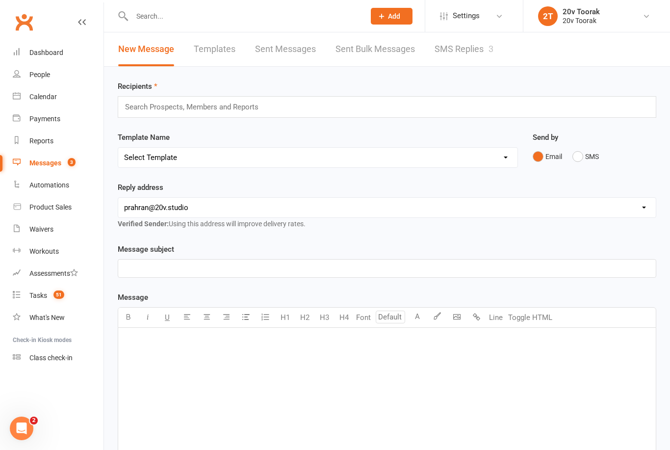
click at [466, 49] on link "SMS Replies 3" at bounding box center [463, 49] width 59 height 34
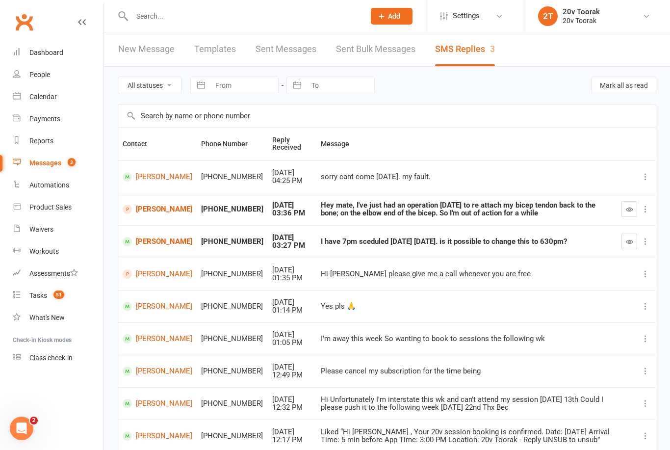
click at [51, 298] on count-badge "51" at bounding box center [57, 295] width 16 height 8
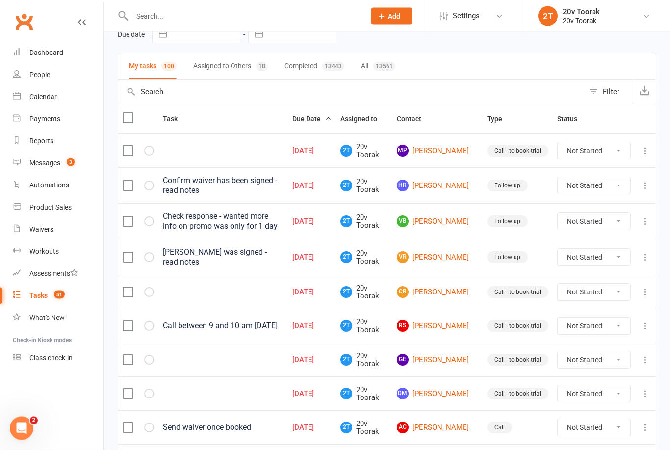
click at [450, 148] on link "MP Matthew P Zane" at bounding box center [437, 151] width 81 height 12
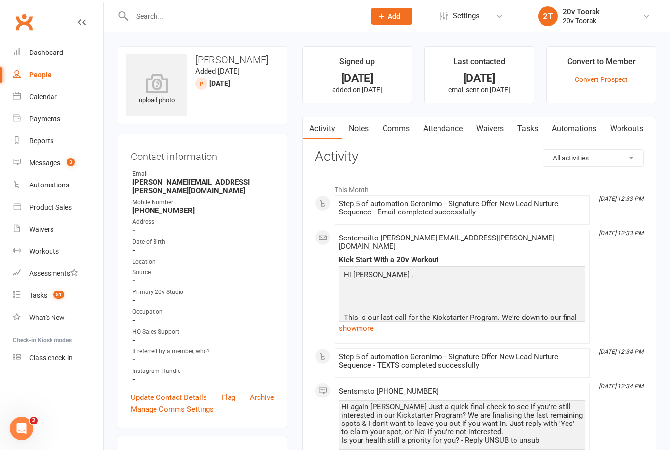
click at [42, 104] on link "Calendar" at bounding box center [58, 97] width 91 height 22
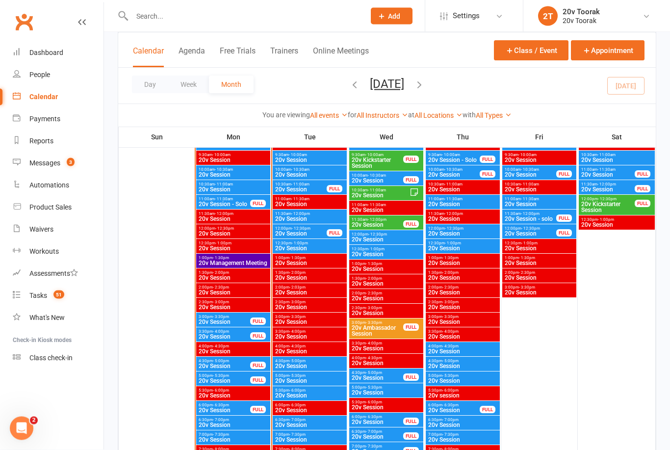
scroll to position [1069, 0]
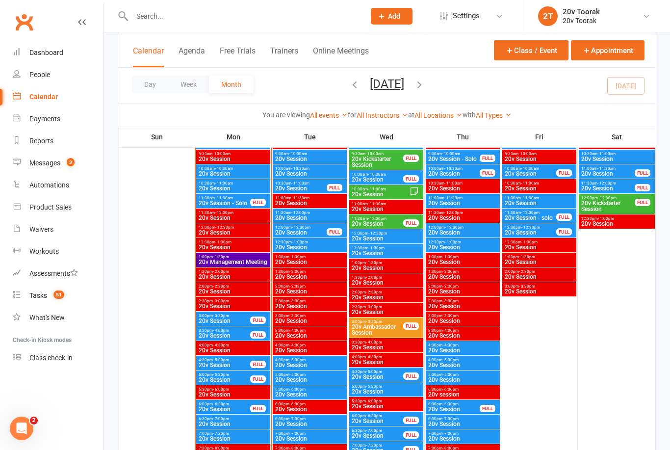
click at [230, 406] on span "20v Session" at bounding box center [224, 409] width 52 height 6
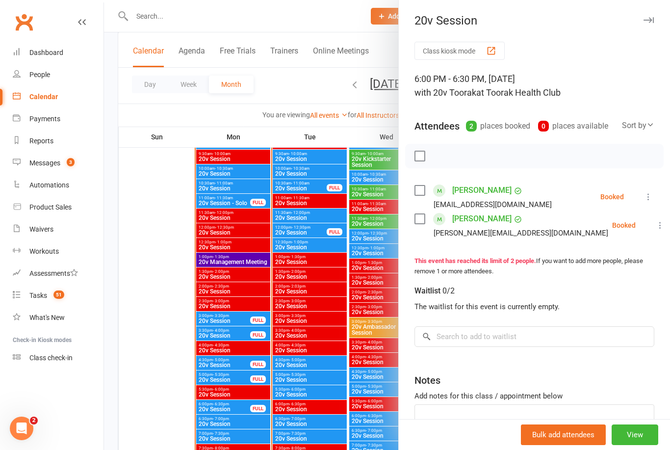
click at [156, 379] on div at bounding box center [387, 225] width 566 height 450
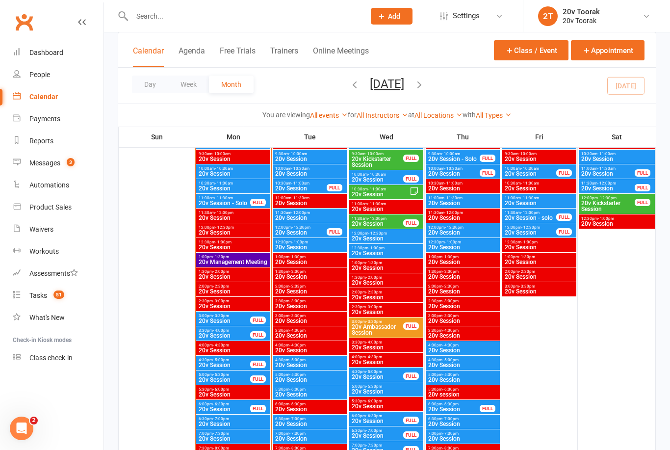
click at [231, 422] on span "20v Session" at bounding box center [233, 424] width 70 height 6
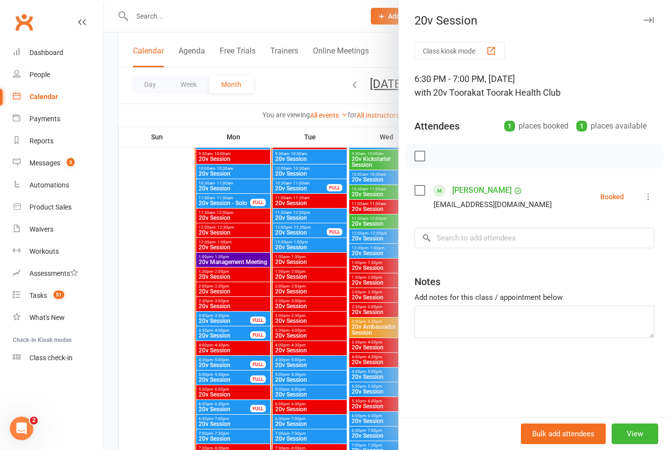
click at [145, 389] on div at bounding box center [387, 225] width 566 height 450
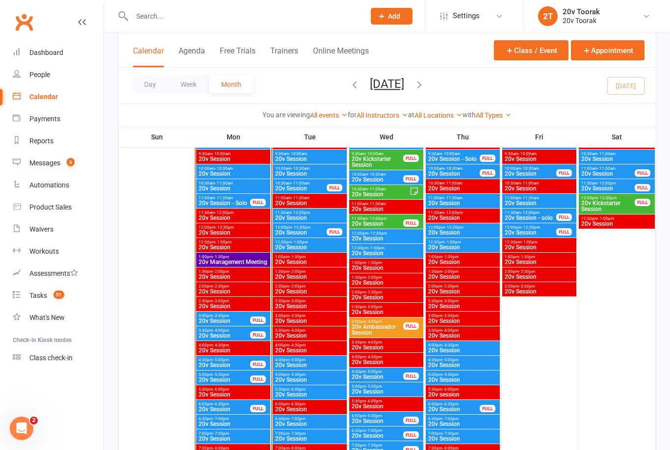
click at [235, 422] on span "20v Session" at bounding box center [233, 424] width 70 height 6
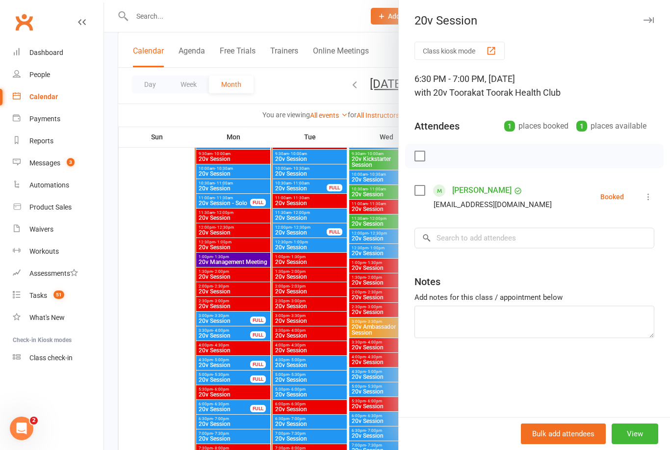
click at [151, 411] on div at bounding box center [387, 225] width 566 height 450
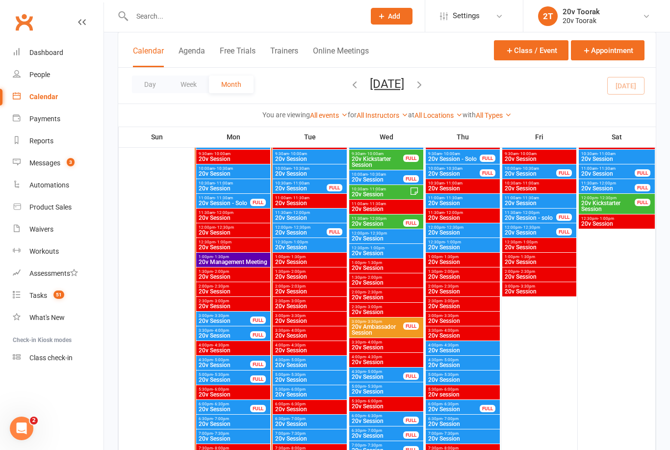
click at [224, 406] on span "20v Session" at bounding box center [224, 409] width 52 height 6
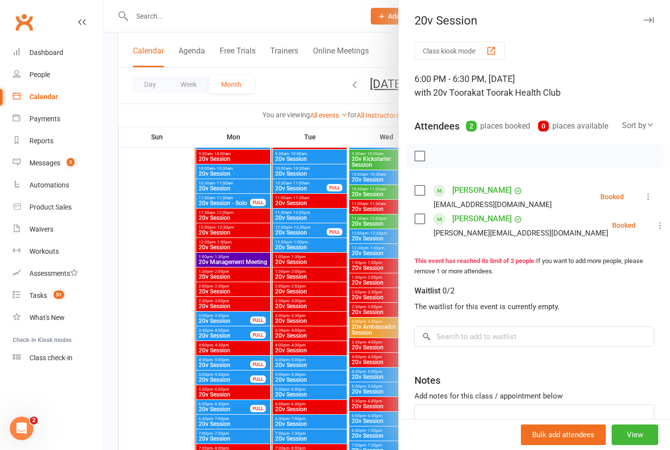
click at [226, 422] on div at bounding box center [387, 225] width 566 height 450
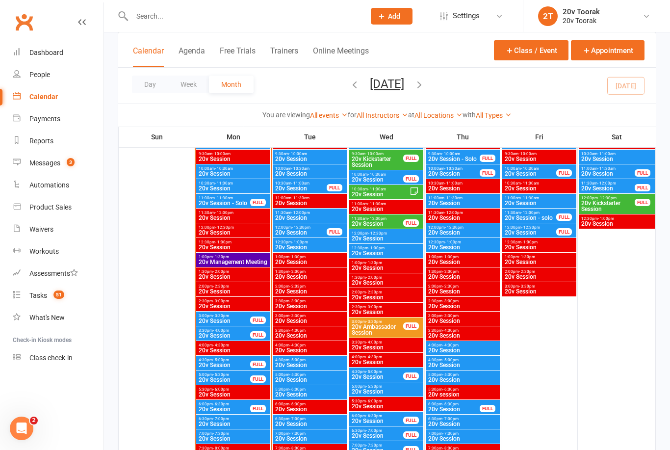
click at [236, 422] on span "20v Session" at bounding box center [233, 424] width 70 height 6
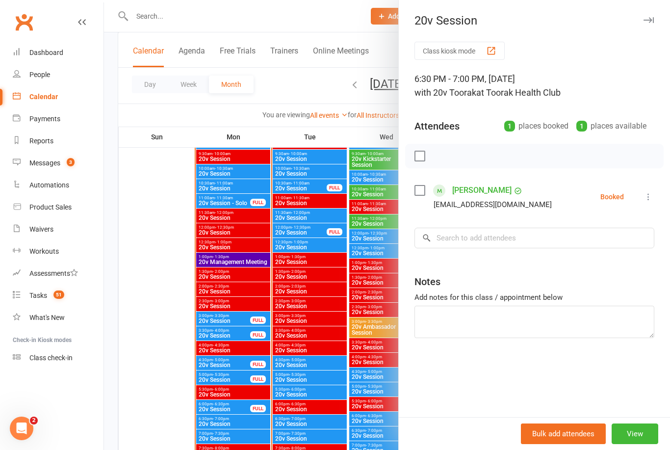
click at [234, 435] on div at bounding box center [387, 225] width 566 height 450
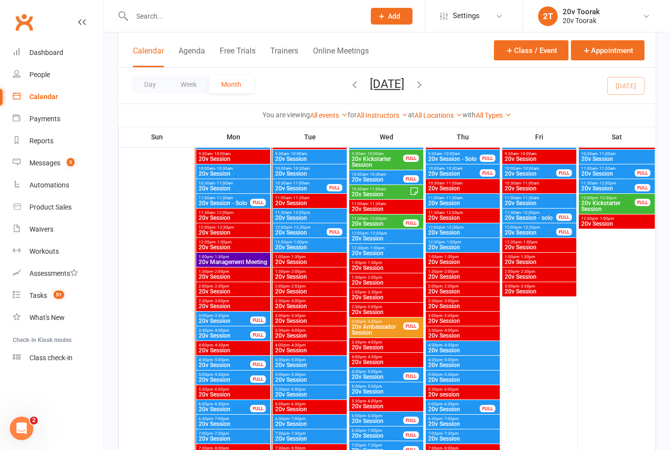
click at [236, 422] on span "20v Session" at bounding box center [233, 424] width 70 height 6
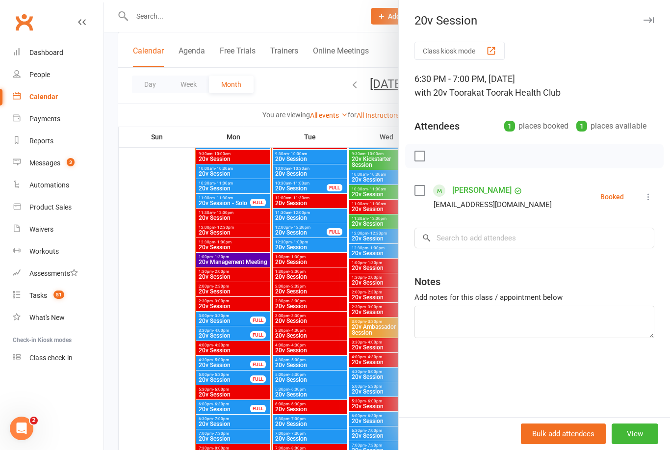
click at [236, 433] on div at bounding box center [387, 225] width 566 height 450
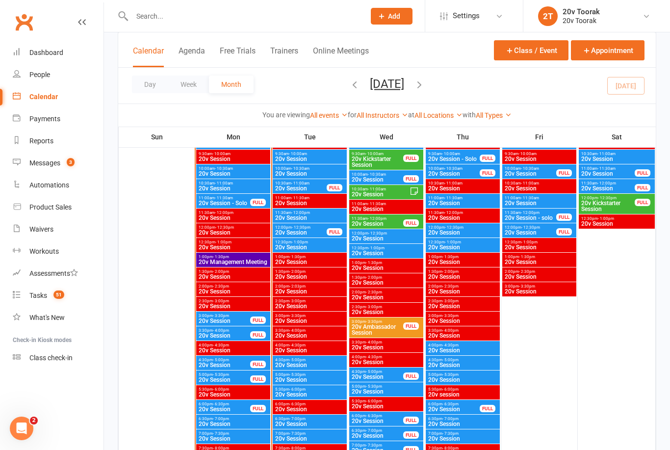
click at [236, 437] on span "20v Session" at bounding box center [233, 438] width 70 height 6
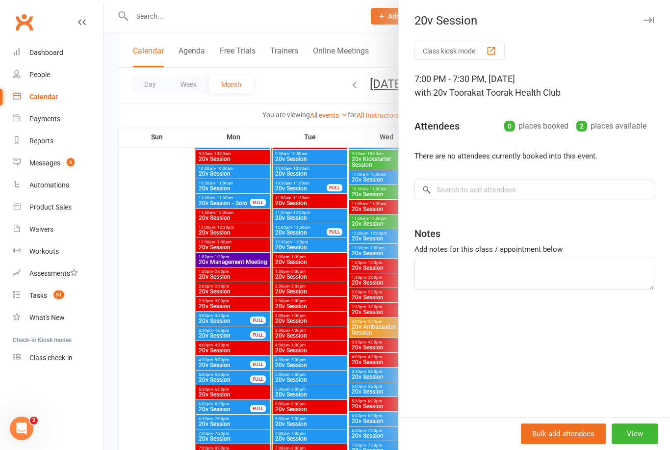
click at [155, 426] on div at bounding box center [387, 225] width 566 height 450
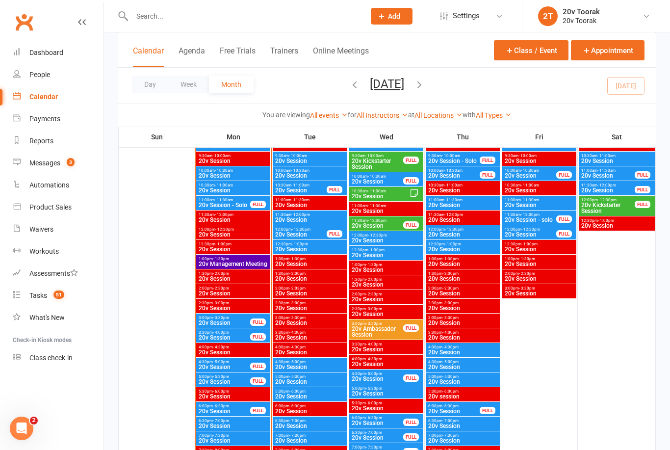
scroll to position [1066, 0]
click at [45, 301] on link "Tasks 51" at bounding box center [58, 295] width 91 height 22
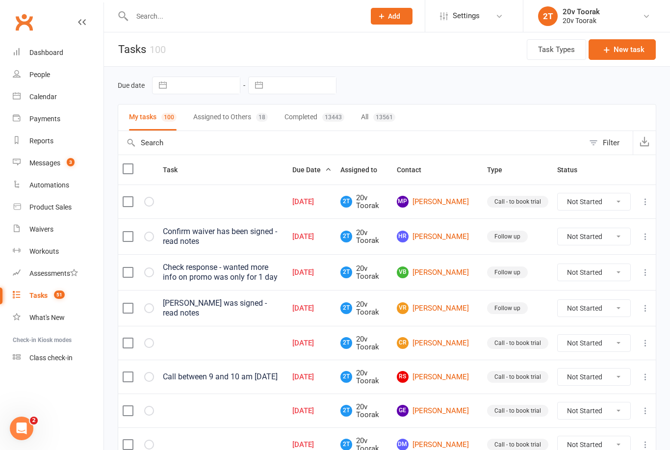
click at [447, 200] on link "MP Matthew P Zane" at bounding box center [437, 202] width 81 height 12
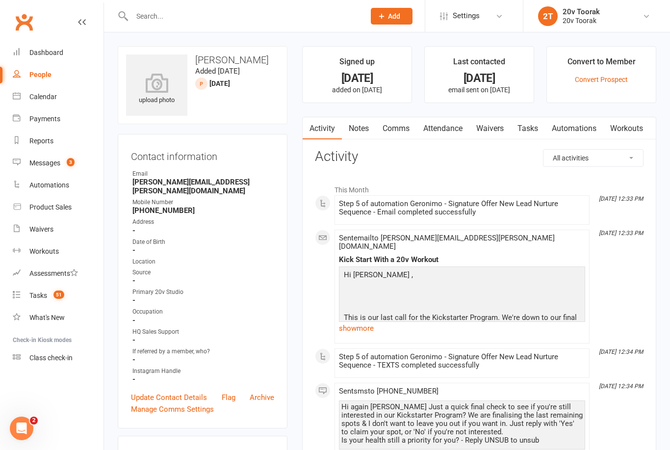
click at [50, 300] on link "Tasks 51" at bounding box center [58, 295] width 91 height 22
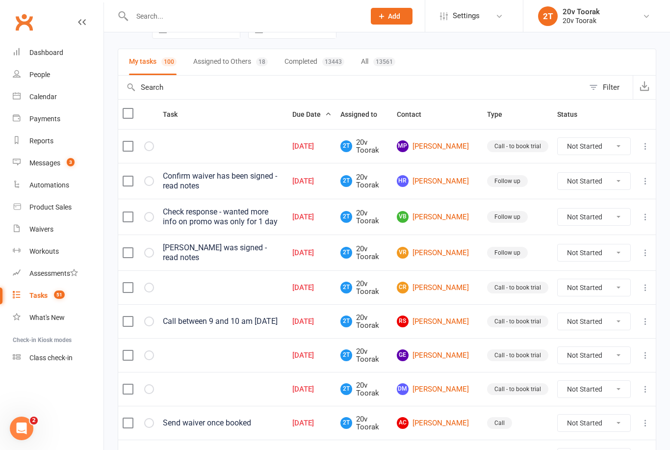
scroll to position [62, 0]
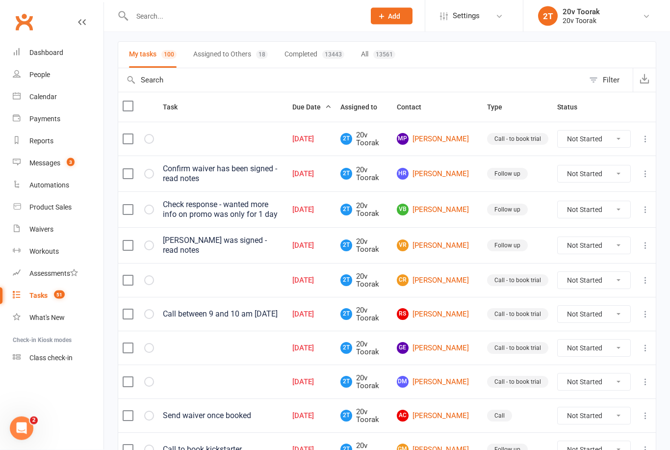
click at [438, 279] on link "CR Carley Rabot" at bounding box center [437, 281] width 81 height 12
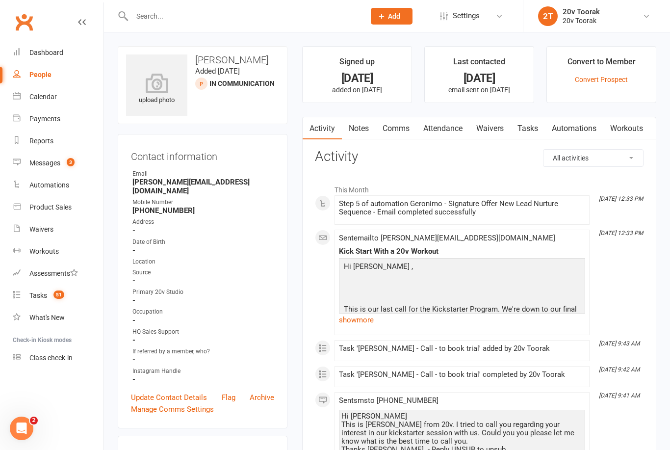
click at [35, 303] on link "Tasks 51" at bounding box center [58, 295] width 91 height 22
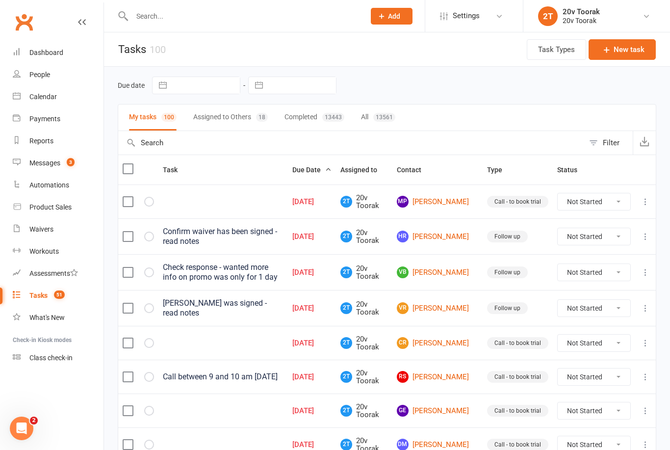
click at [448, 200] on link "MP Matthew P Zane" at bounding box center [437, 202] width 81 height 12
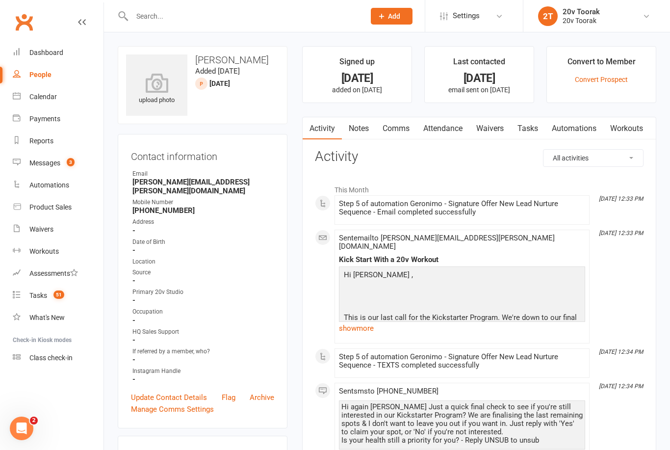
click at [364, 125] on link "Notes" at bounding box center [359, 128] width 34 height 23
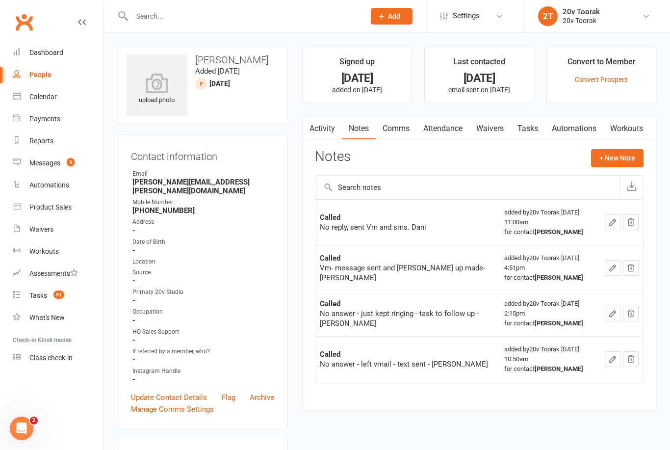
click at [618, 159] on button "+ New Note" at bounding box center [617, 158] width 52 height 18
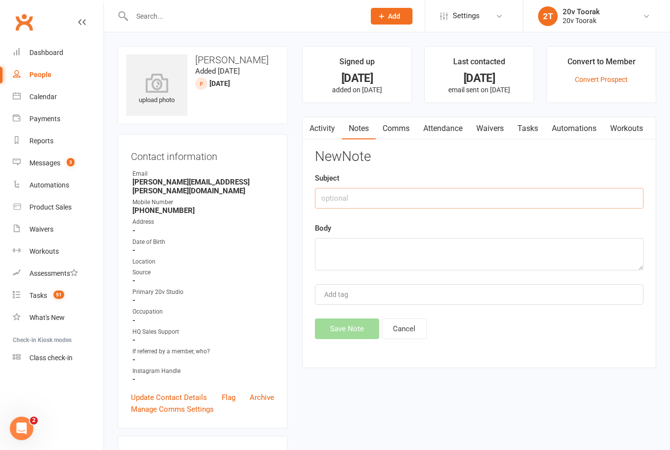
click at [436, 192] on input "text" at bounding box center [479, 198] width 328 height 21
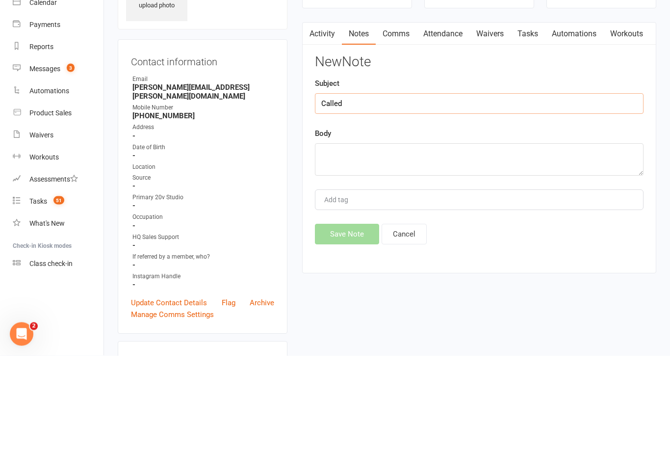
type input "Called"
click at [415, 238] on textarea at bounding box center [479, 254] width 328 height 32
type textarea "No replay, sen"
click at [403, 117] on link "Comms" at bounding box center [396, 128] width 41 height 23
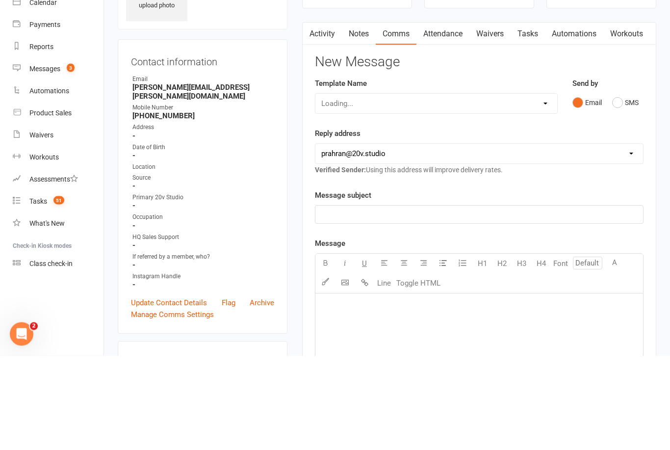
scroll to position [95, 0]
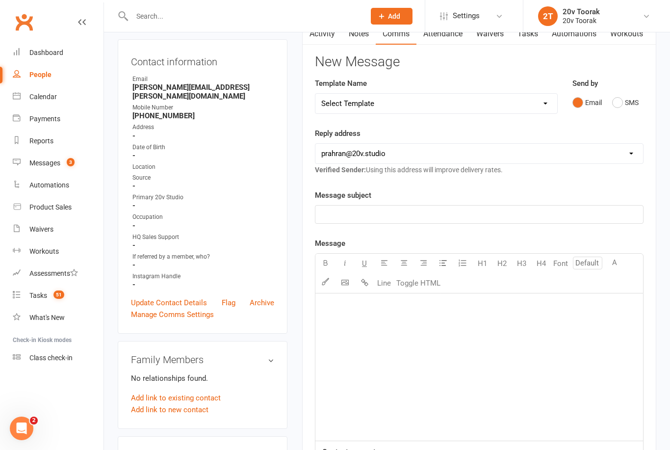
click at [619, 100] on button "SMS" at bounding box center [625, 102] width 26 height 19
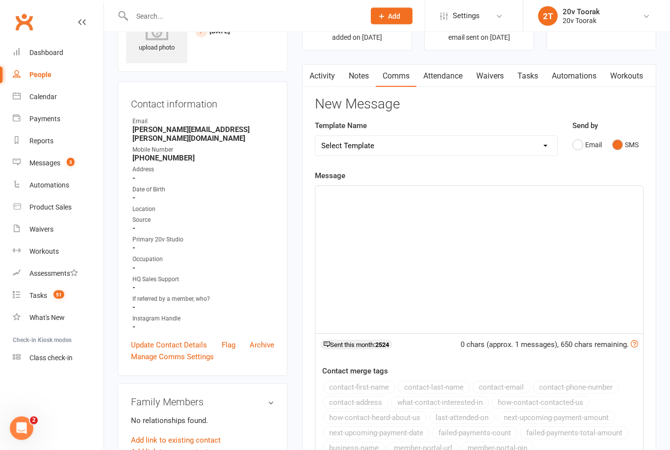
scroll to position [52, 0]
click at [324, 71] on link "Activity" at bounding box center [321, 76] width 39 height 23
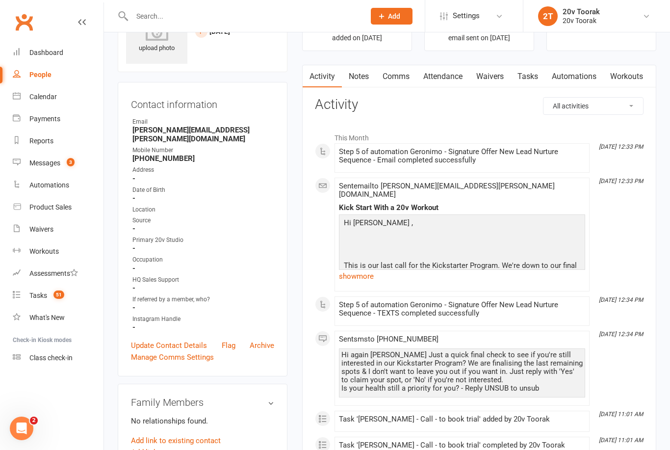
click at [403, 76] on link "Comms" at bounding box center [396, 76] width 41 height 23
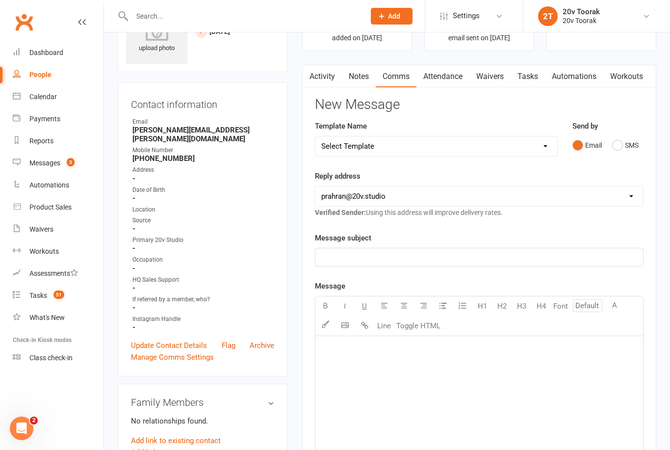
click at [619, 146] on button "SMS" at bounding box center [625, 145] width 26 height 19
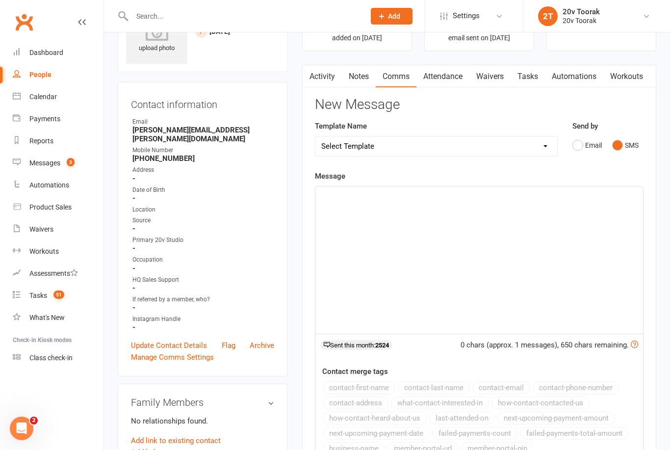
click at [445, 212] on div "﻿" at bounding box center [478, 259] width 327 height 147
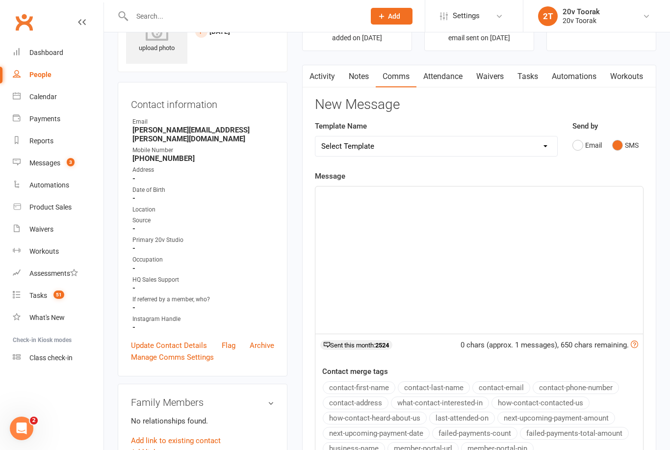
scroll to position [51, 0]
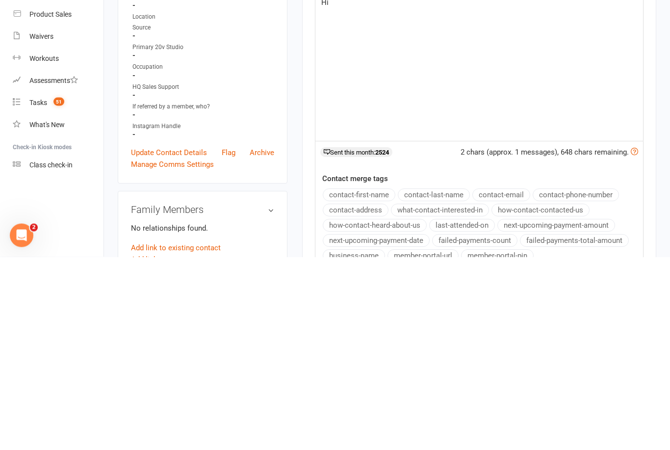
click at [379, 381] on button "contact-first-name" at bounding box center [359, 387] width 73 height 13
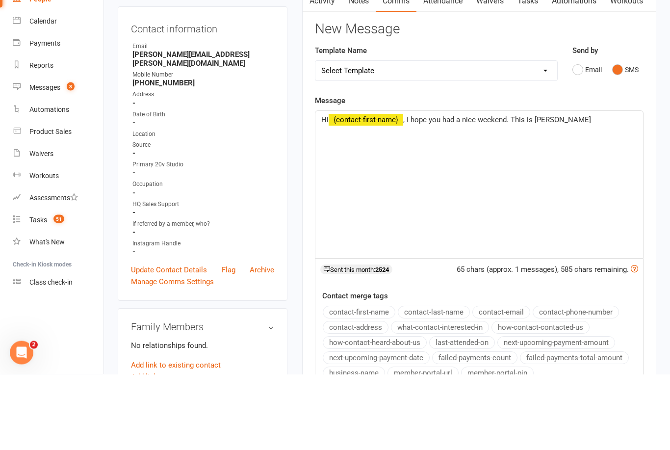
click at [597, 190] on p "Hi ﻿ {contact-first-name} , I hope you had a nice weekend. This is Daniela fro" at bounding box center [479, 196] width 316 height 12
click at [454, 195] on div "Hi ﻿ {contact-first-name} , I hope you had a nice weekend. This is Daniela from" at bounding box center [478, 260] width 327 height 147
click at [599, 190] on p "Hi ﻿ {contact-first-name} , I hope you had a nice weekend. This is Daniela from" at bounding box center [479, 196] width 316 height 12
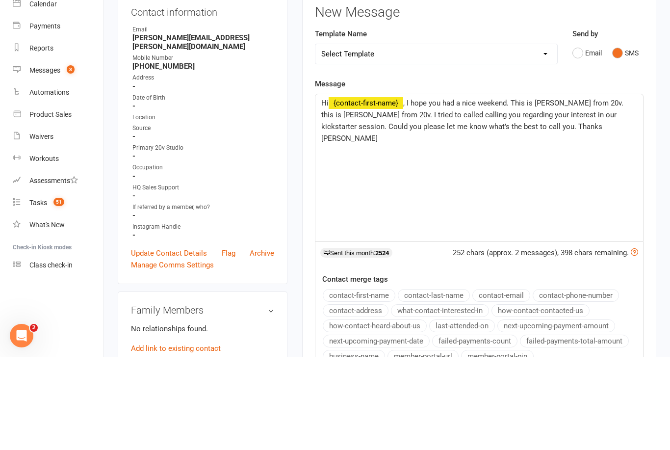
click at [380, 191] on span ", I hope you had a nice weekend. This is Daniela from 20v. this is Daniela from…" at bounding box center [473, 213] width 304 height 44
click at [449, 191] on span ", I hope you had a nice weekend. This is Daniela from 20v fitness training with…" at bounding box center [474, 207] width 307 height 32
click at [445, 191] on span ", I hope you had a nice weekend. This is Daniela from 20v fitness training with…" at bounding box center [478, 207] width 315 height 32
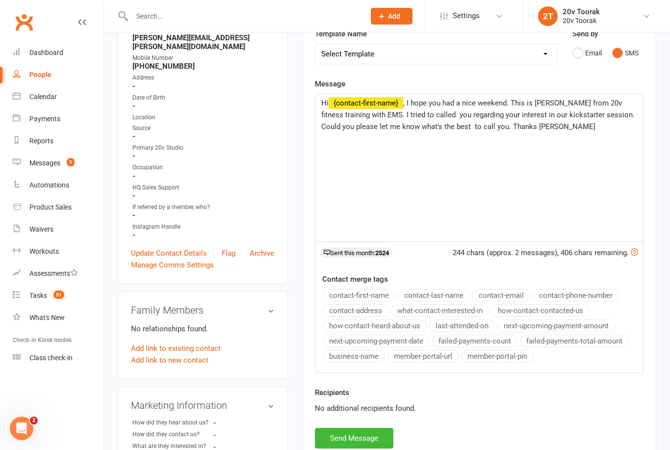
scroll to position [145, 0]
click at [578, 132] on div "Hi ﻿ {contact-first-name} , I hope you had a nice weekend. This is Daniela from…" at bounding box center [478, 167] width 327 height 147
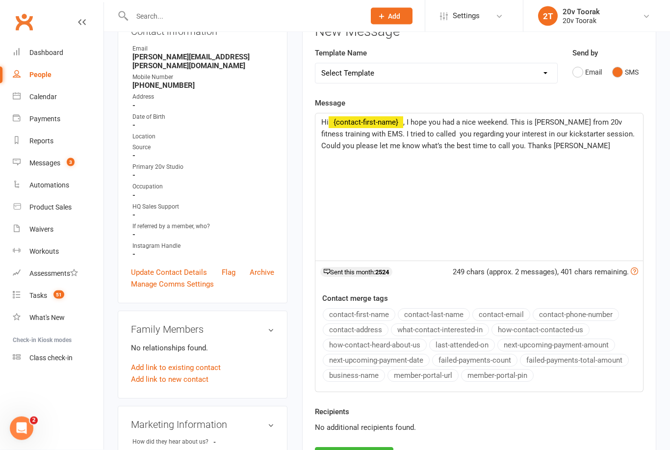
scroll to position [125, 0]
click at [372, 449] on button "Send Message" at bounding box center [354, 457] width 78 height 21
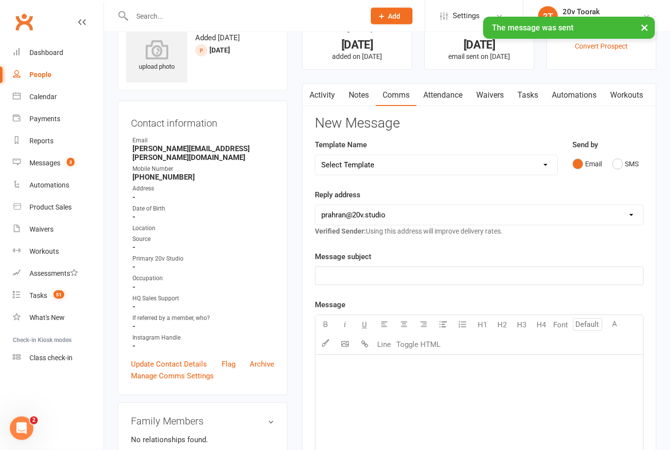
scroll to position [26, 0]
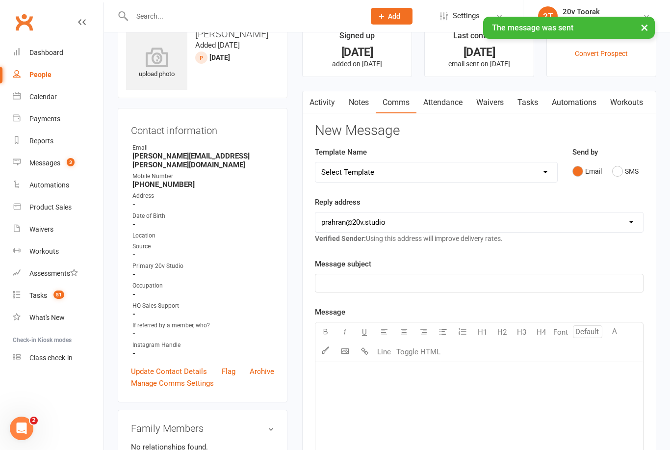
click at [362, 101] on link "Notes" at bounding box center [359, 102] width 34 height 23
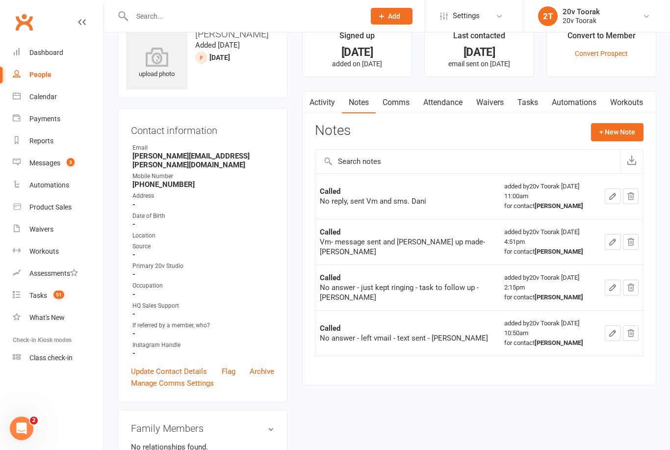
click at [609, 130] on button "+ New Note" at bounding box center [617, 132] width 52 height 18
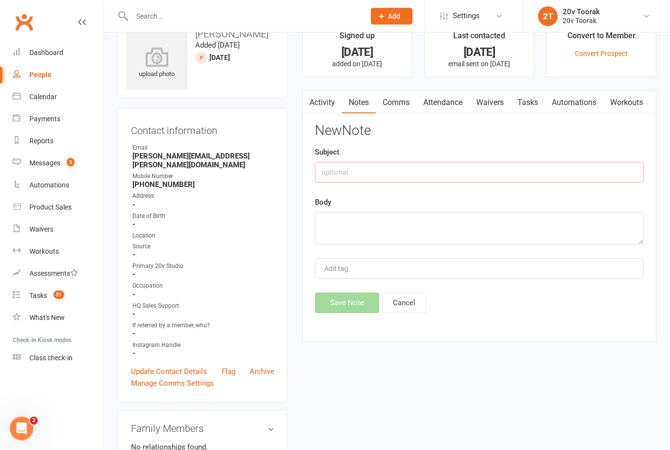
click at [400, 173] on input "text" at bounding box center [479, 172] width 328 height 21
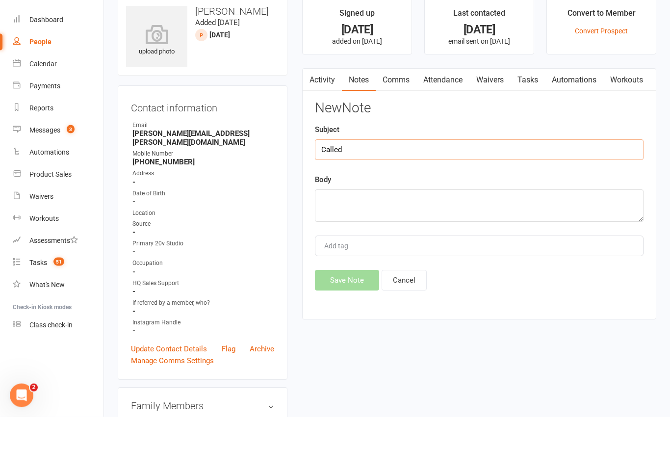
type input "Called"
click at [370, 223] on textarea at bounding box center [479, 239] width 328 height 32
type textarea "C"
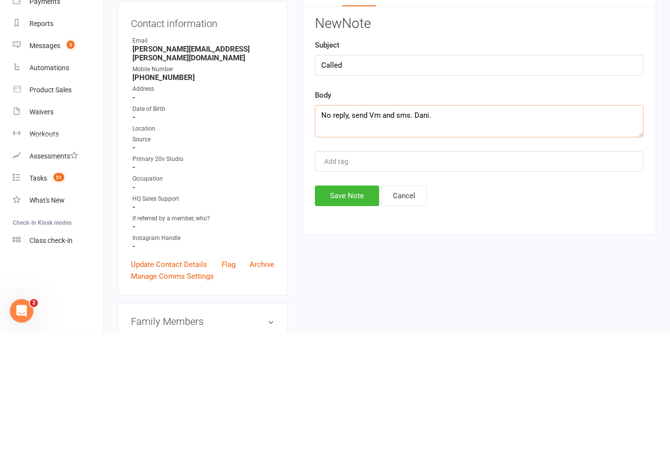
type textarea "No reply, send Vm and sms. Dani."
click at [348, 303] on button "Save Note" at bounding box center [347, 313] width 64 height 21
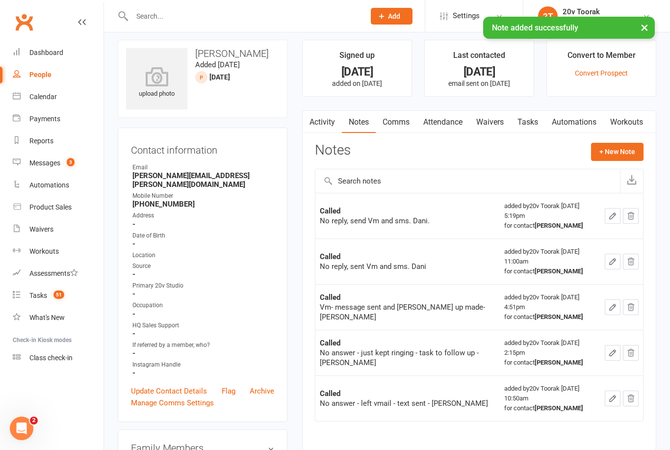
scroll to position [0, 0]
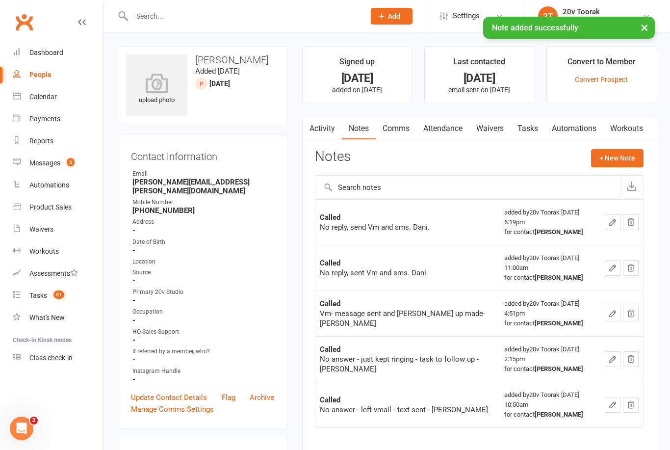
click at [537, 134] on link "Tasks" at bounding box center [527, 128] width 34 height 23
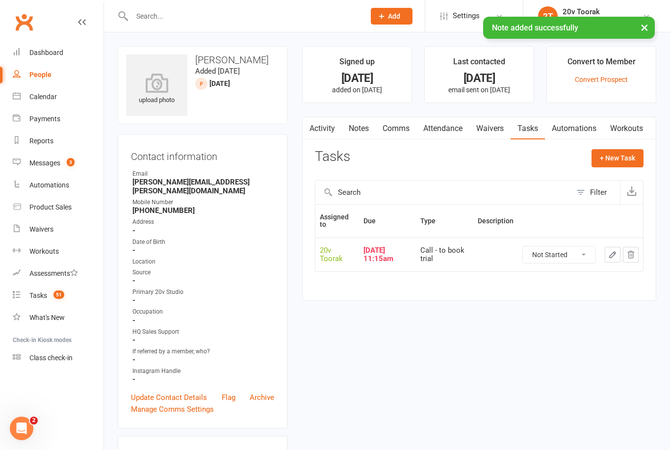
click at [560, 248] on select "Not Started In Progress Waiting Complete" at bounding box center [559, 254] width 73 height 17
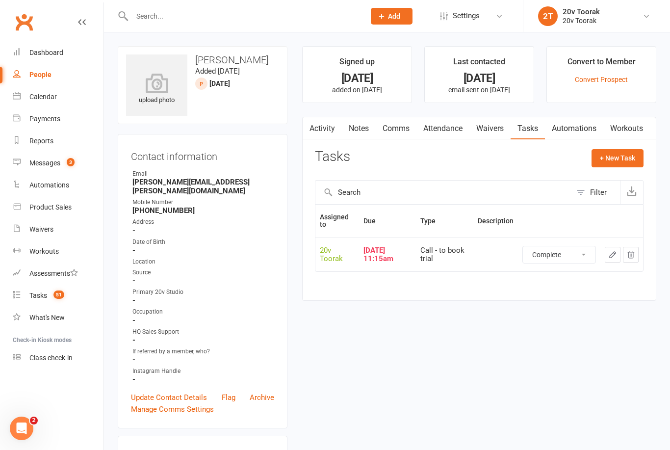
select select "unstarted"
click at [625, 154] on button "+ New Task" at bounding box center [617, 158] width 52 height 18
select select "45736"
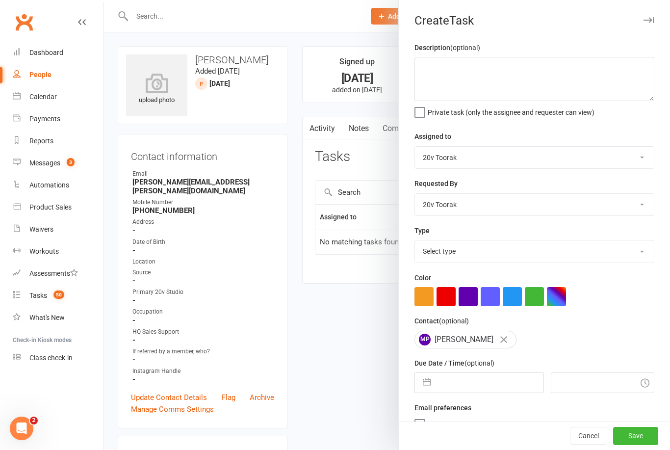
click at [642, 256] on select "Select type Call Call - to book trial Confirm session attendance Confirm trial …" at bounding box center [534, 251] width 239 height 22
select select "32301"
click at [484, 375] on input "text" at bounding box center [488, 383] width 107 height 20
select select "6"
select select "2025"
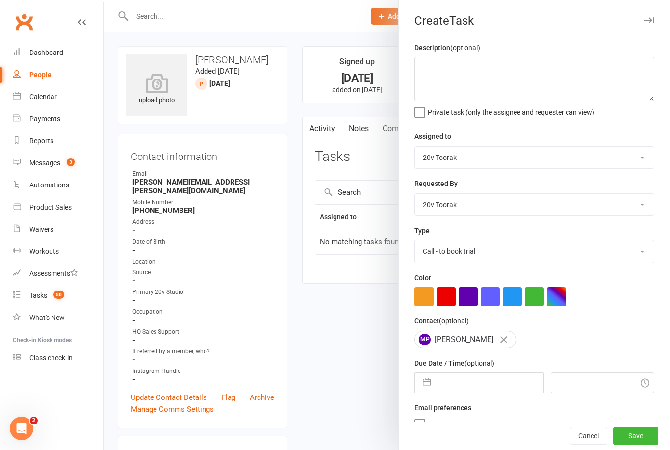
select select "7"
select select "2025"
select select "8"
select select "2025"
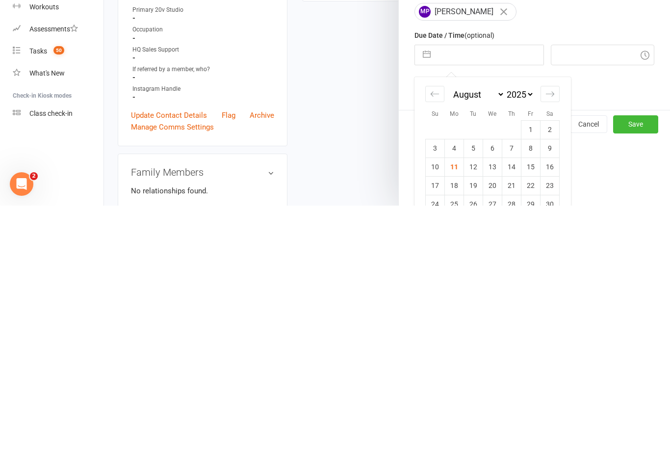
scroll to position [87, 0]
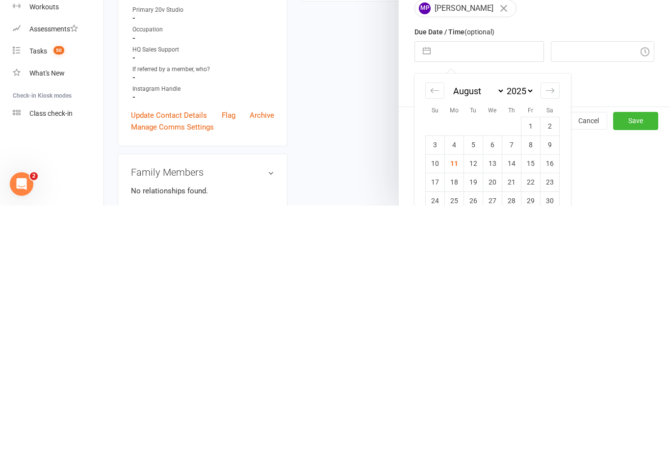
click at [471, 398] on td "12" at bounding box center [473, 407] width 19 height 19
type input "12 Aug 2025"
type input "5:30pm"
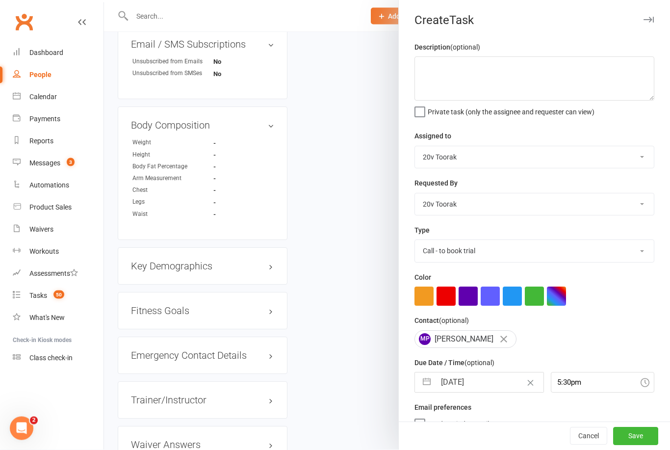
scroll to position [649, 0]
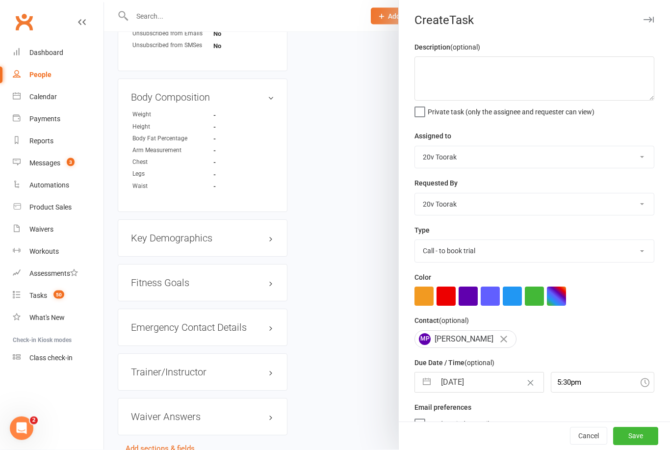
click at [639, 445] on button "Save" at bounding box center [635, 436] width 45 height 18
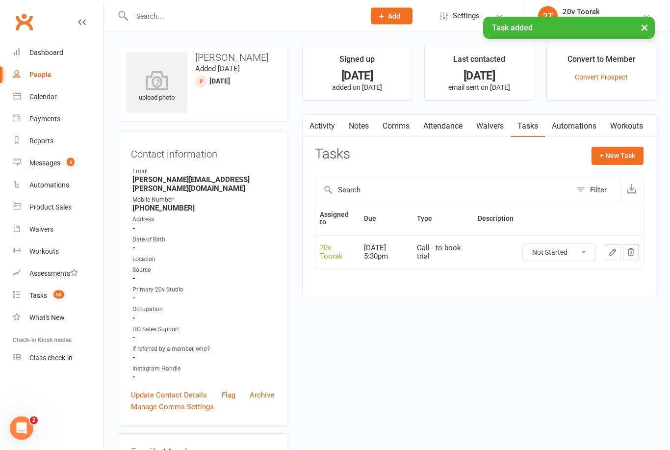
scroll to position [2, 0]
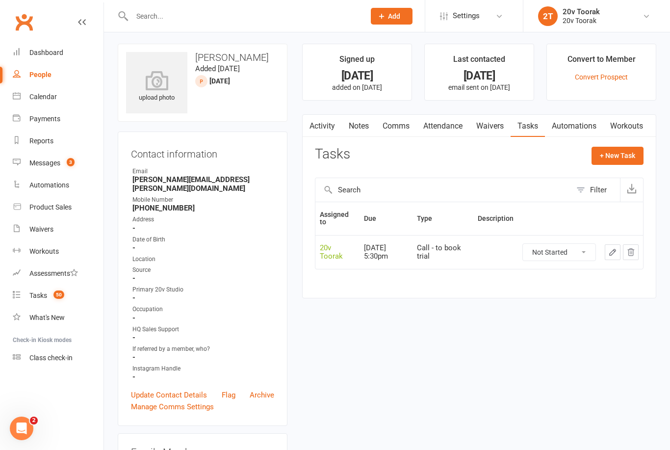
click at [44, 291] on link "Tasks 50" at bounding box center [58, 295] width 91 height 22
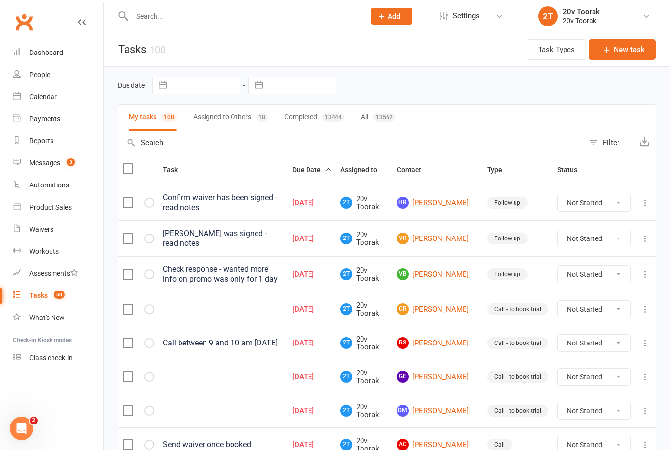
click at [455, 295] on td "CR Carley Rabot" at bounding box center [437, 309] width 90 height 34
click at [455, 303] on link "CR Carley Rabot" at bounding box center [437, 309] width 81 height 12
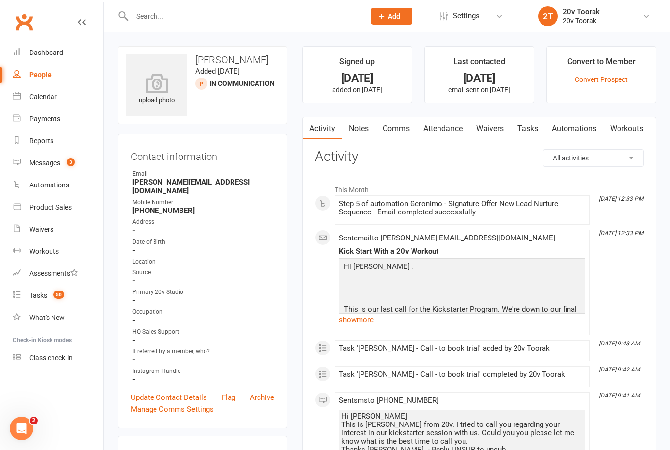
click at [401, 126] on link "Comms" at bounding box center [396, 128] width 41 height 23
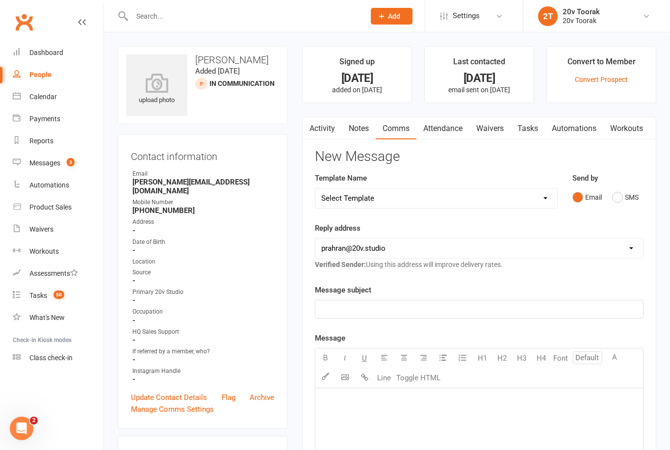
click at [359, 128] on link "Notes" at bounding box center [359, 128] width 34 height 23
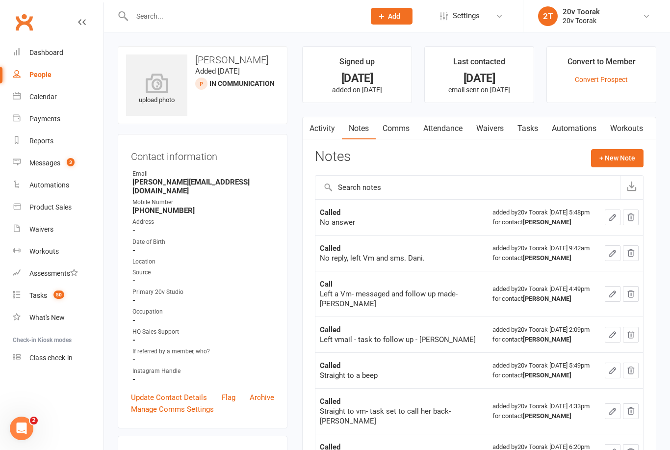
click at [619, 155] on button "+ New Note" at bounding box center [617, 158] width 52 height 18
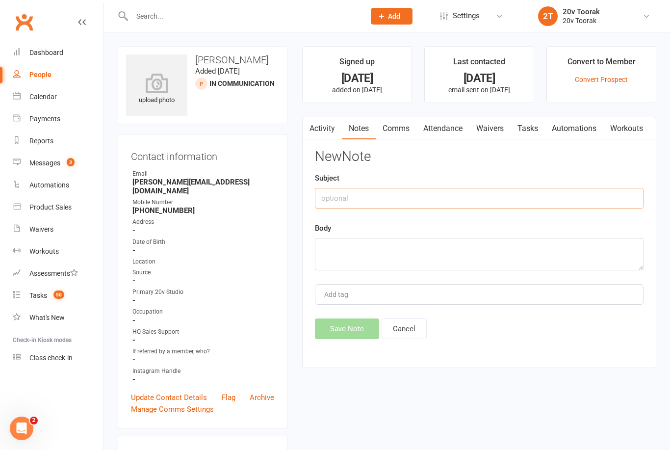
click at [398, 197] on input "text" at bounding box center [479, 198] width 328 height 21
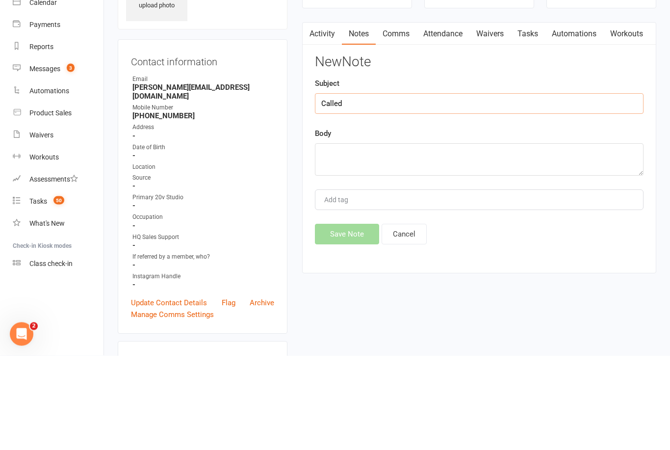
type input "Called"
click at [431, 238] on textarea at bounding box center [479, 254] width 328 height 32
type textarea "I"
click at [407, 188] on input "Called" at bounding box center [479, 198] width 328 height 21
type input "Called and she answered"
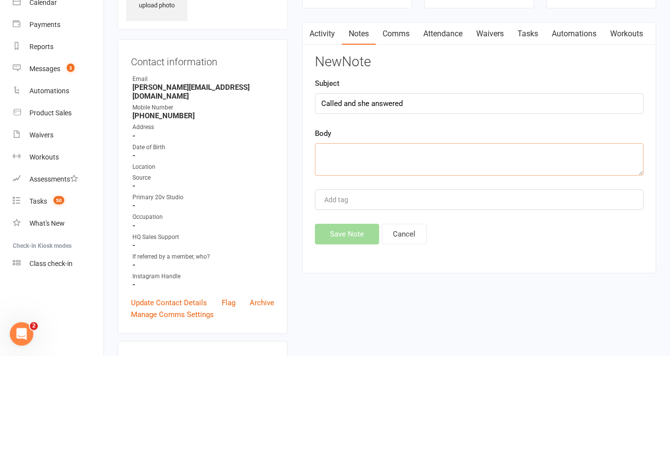
click at [413, 238] on textarea at bounding box center [479, 254] width 328 height 32
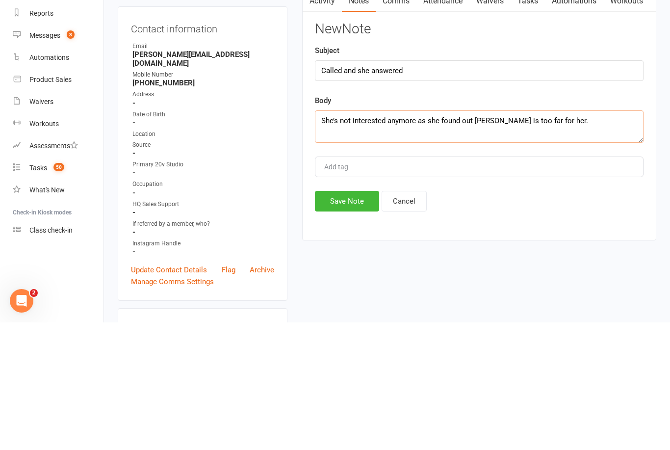
type textarea "She’s not interested anymore as she found out Toorak is too far for her."
click at [344, 318] on button "Save Note" at bounding box center [347, 328] width 64 height 21
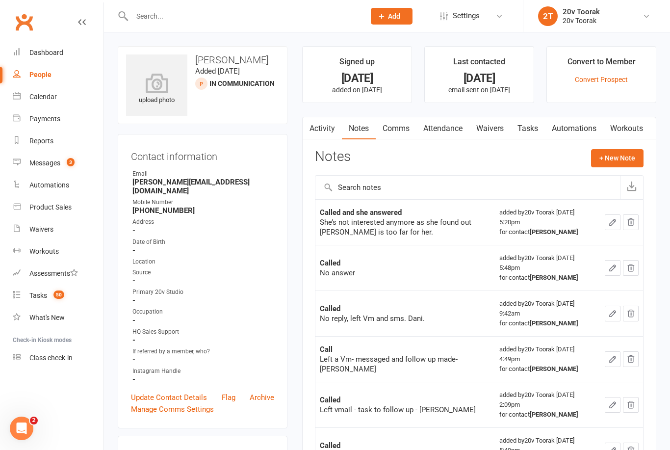
click at [538, 128] on link "Tasks" at bounding box center [527, 128] width 34 height 23
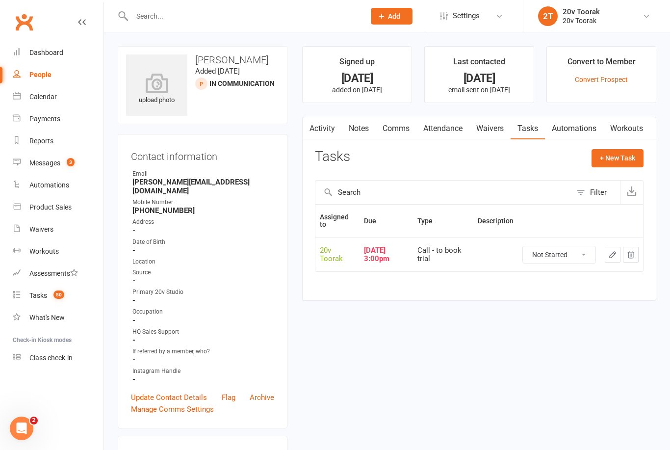
click at [577, 257] on select "Not Started In Progress Waiting Complete" at bounding box center [559, 254] width 73 height 17
select select "unstarted"
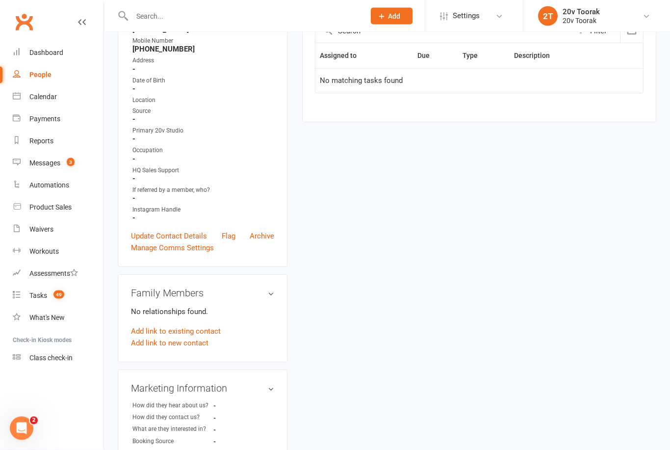
scroll to position [161, 0]
click at [177, 230] on link "Update Contact Details" at bounding box center [169, 236] width 76 height 12
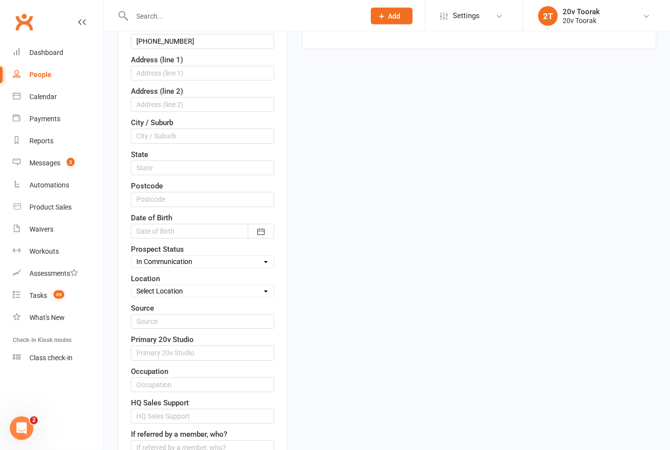
scroll to position [0, 0]
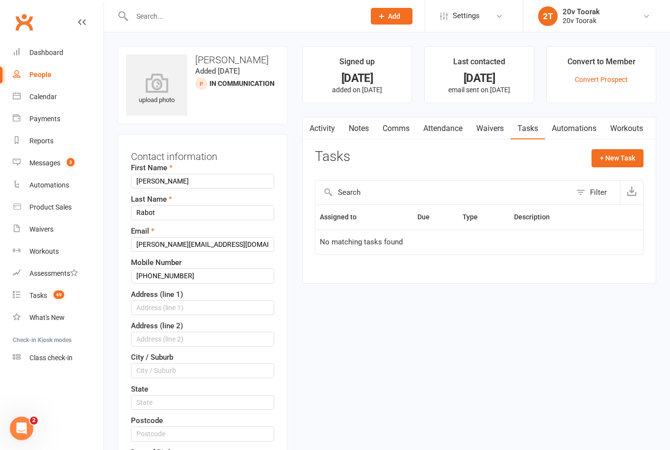
click at [362, 125] on link "Notes" at bounding box center [359, 128] width 34 height 23
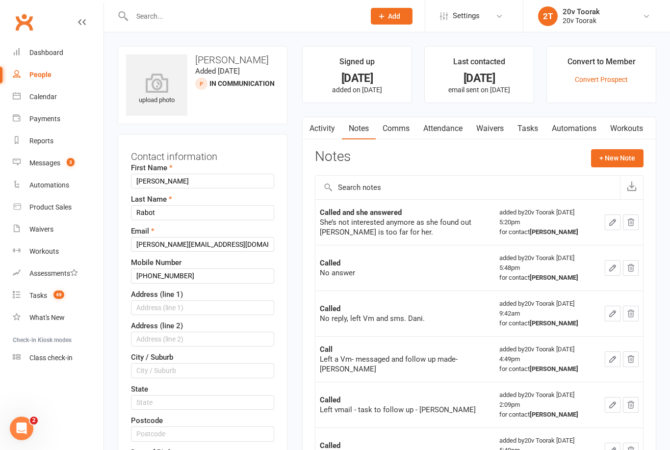
click at [618, 156] on button "+ New Note" at bounding box center [617, 158] width 52 height 18
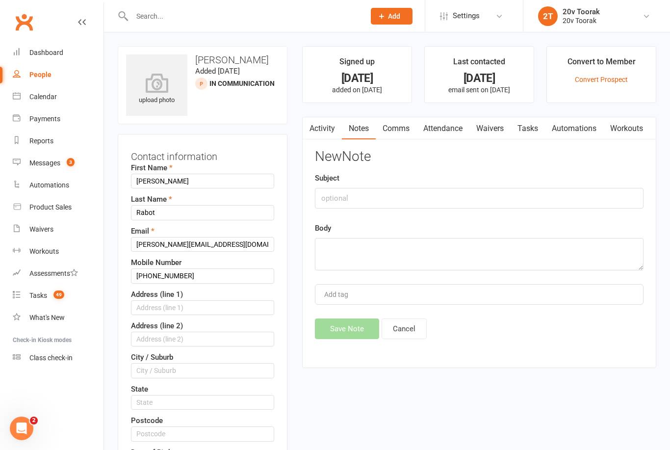
click at [362, 130] on link "Notes" at bounding box center [359, 128] width 34 height 23
click at [319, 126] on link "Activity" at bounding box center [321, 128] width 39 height 23
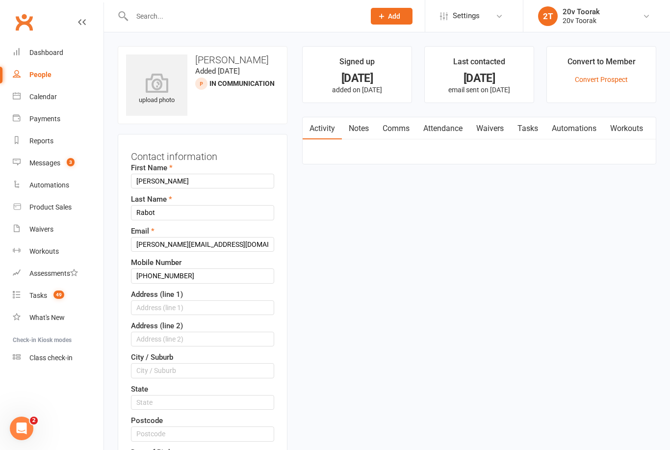
click at [356, 127] on link "Notes" at bounding box center [359, 128] width 34 height 23
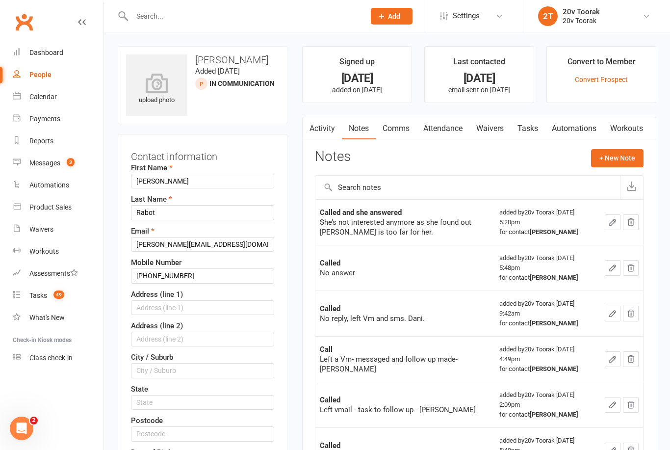
click at [606, 221] on button "button" at bounding box center [612, 222] width 16 height 16
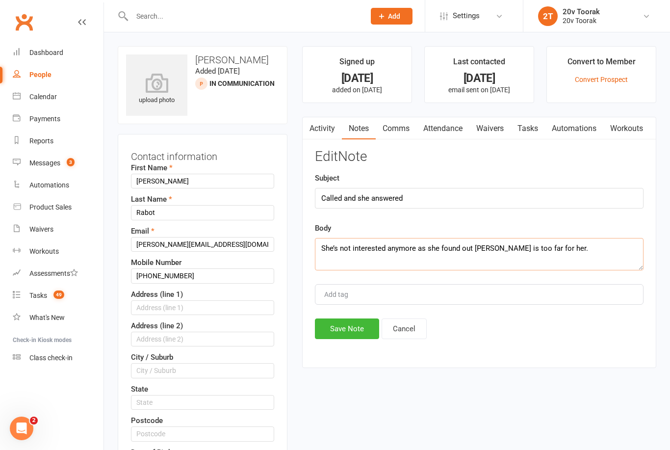
click at [580, 243] on textarea "She’s not interested anymore as she found out Toorak is too far for her." at bounding box center [479, 254] width 328 height 32
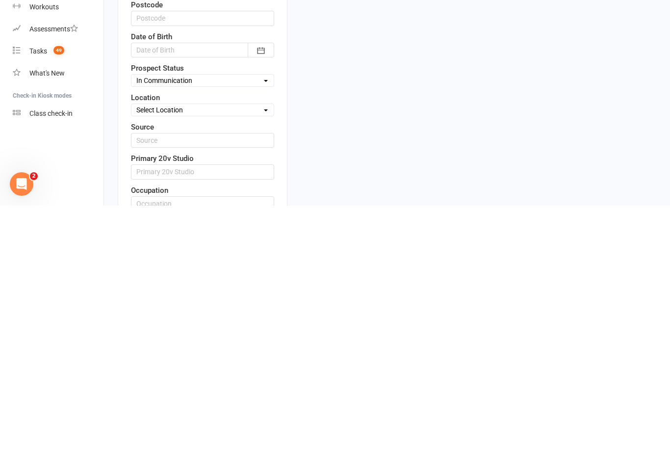
click at [266, 319] on select "Select Parachute Referrals In Communication Call Lter Task Comms 24Jul25 31July…" at bounding box center [202, 324] width 142 height 11
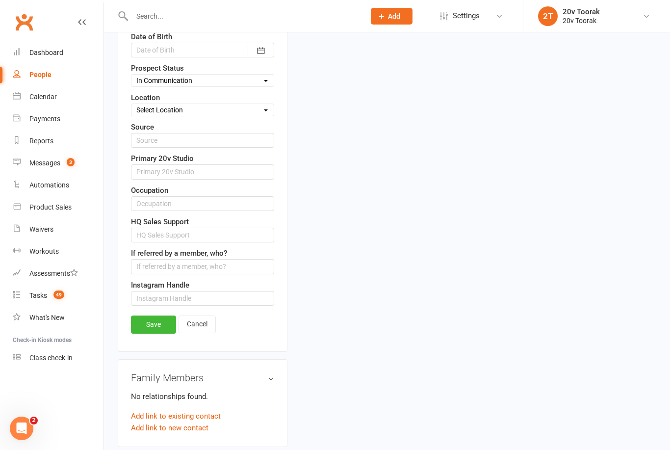
select select "Parachute"
click at [155, 320] on link "Save" at bounding box center [153, 324] width 45 height 18
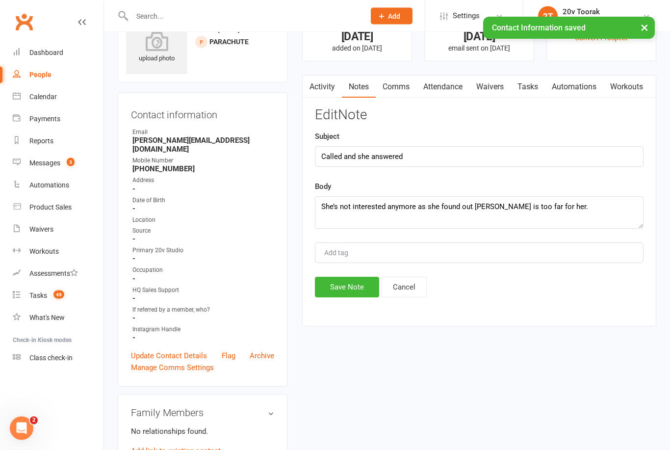
scroll to position [0, 0]
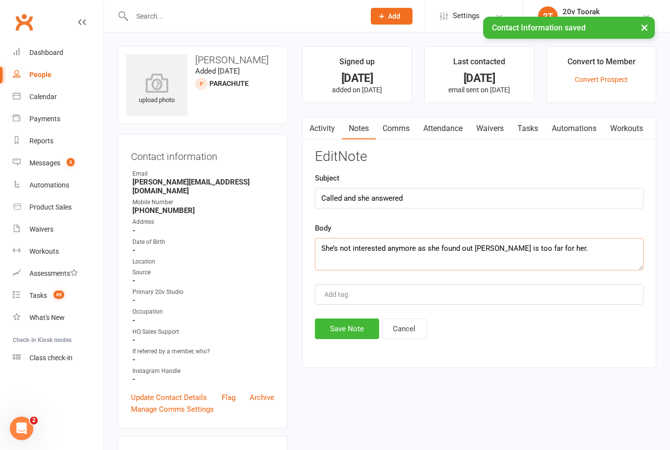
click at [586, 248] on textarea "She’s not interested anymore as she found out Toorak is too far for her." at bounding box center [479, 254] width 328 height 32
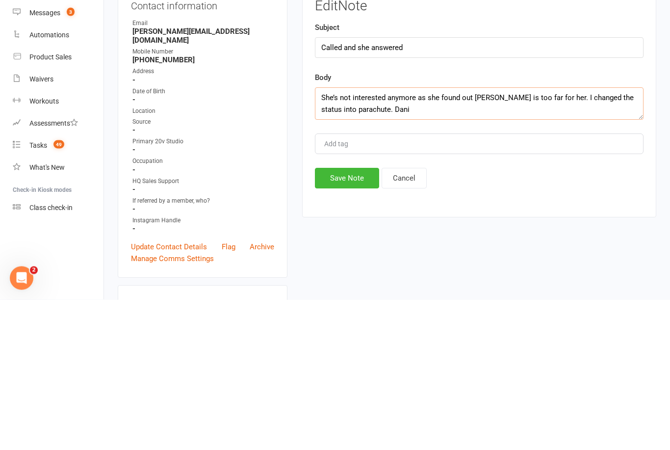
type textarea "She’s not interested anymore as she found out Toorak is too far for her. I chan…"
click at [349, 318] on button "Save Note" at bounding box center [347, 328] width 64 height 21
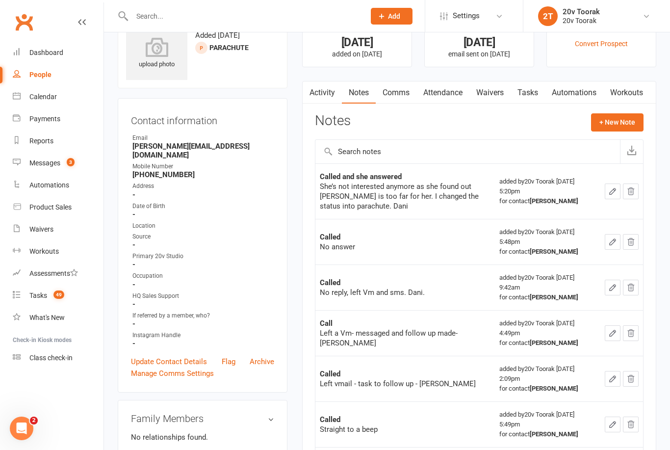
scroll to position [35, 0]
click at [38, 290] on link "Tasks 49" at bounding box center [58, 295] width 91 height 22
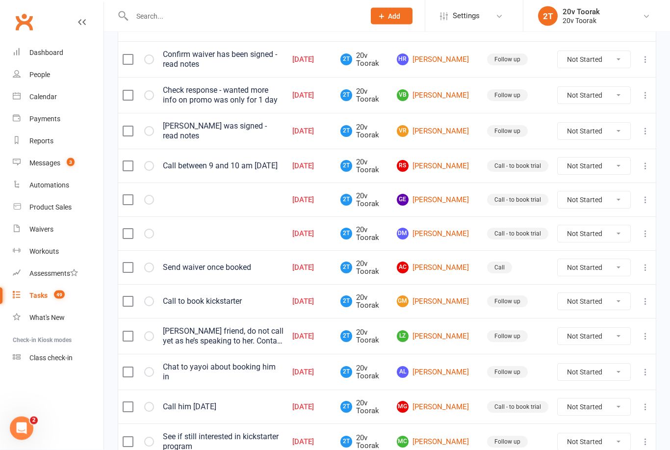
scroll to position [144, 0]
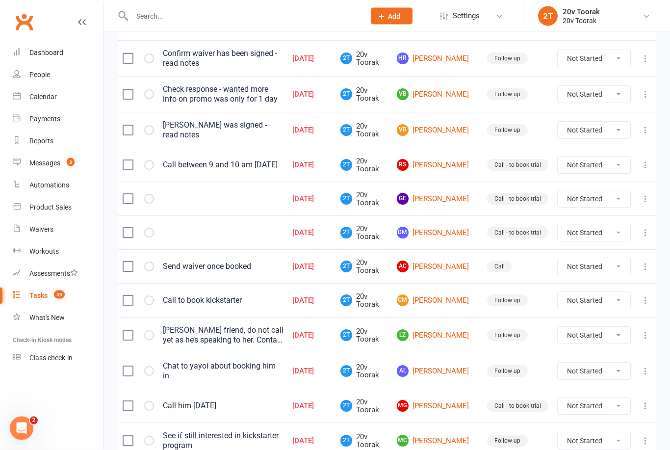
click at [40, 297] on div "Tasks" at bounding box center [38, 295] width 18 height 8
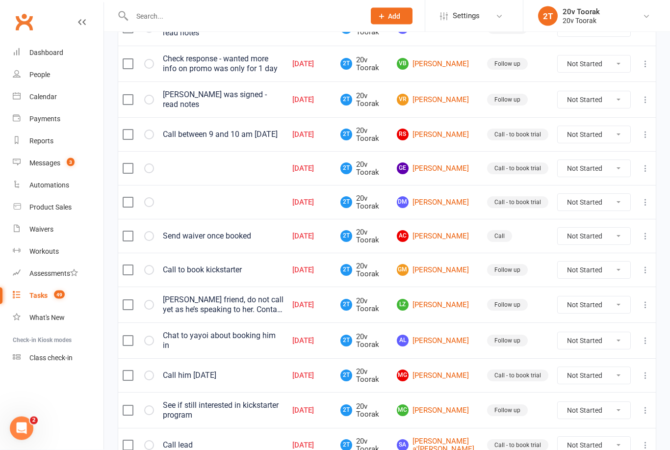
scroll to position [184, 0]
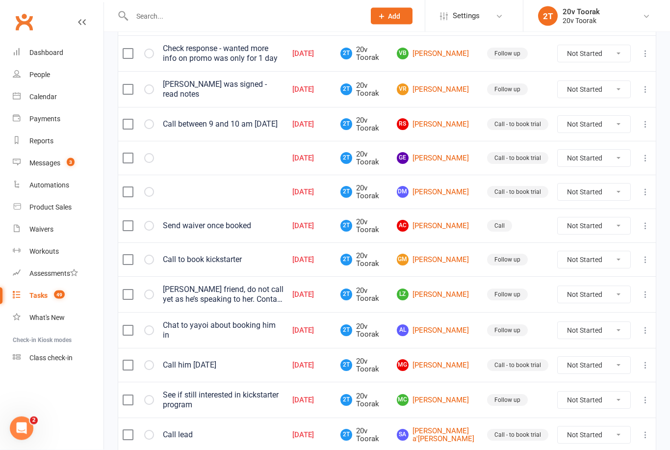
click at [451, 121] on link "RS Rosanna Sotirpolous" at bounding box center [437, 125] width 81 height 12
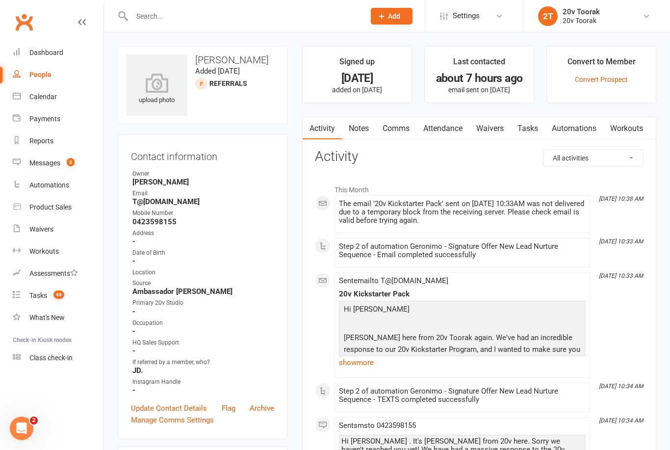
click at [43, 163] on div "Messages" at bounding box center [44, 163] width 31 height 8
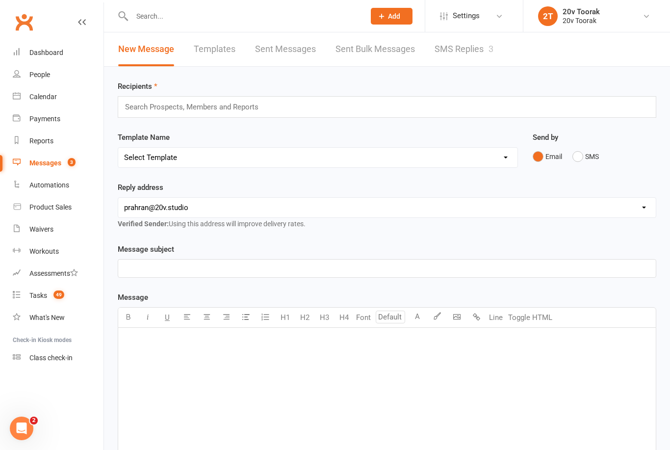
click at [43, 293] on div "Tasks" at bounding box center [38, 295] width 18 height 8
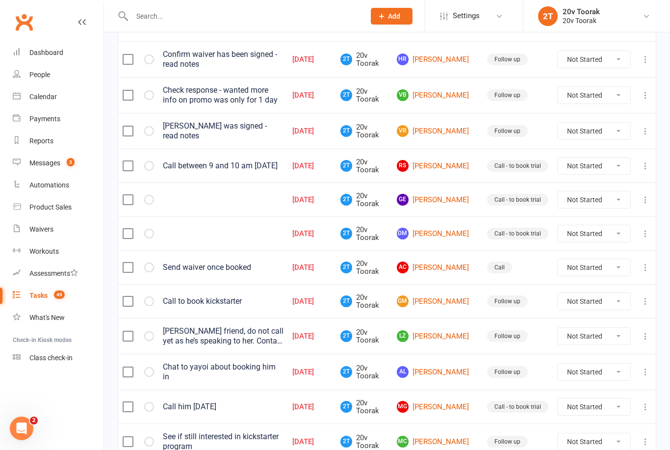
scroll to position [148, 0]
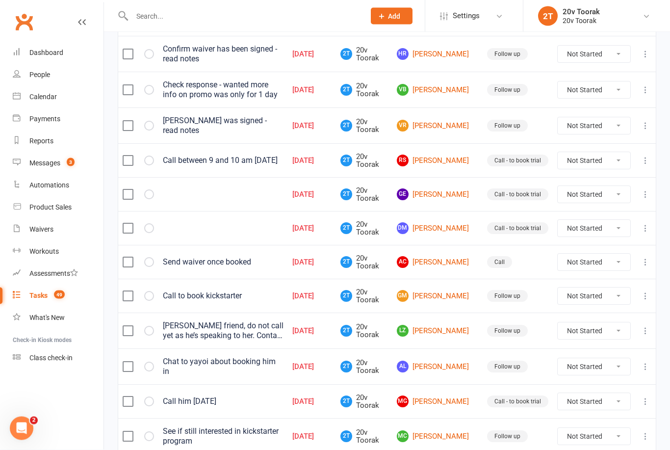
click at [448, 191] on link "GE George Emerson" at bounding box center [437, 195] width 81 height 12
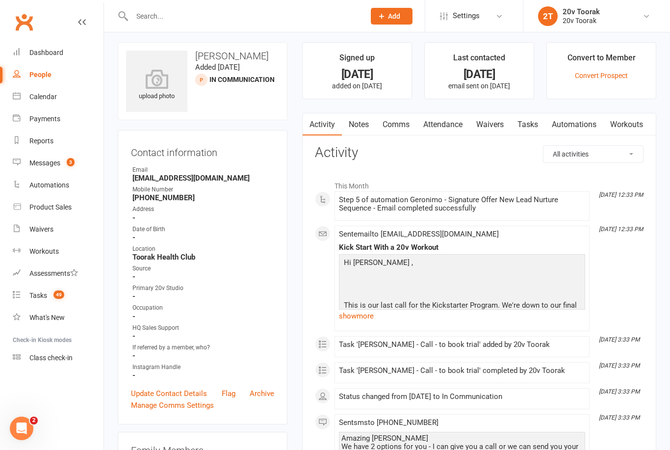
scroll to position [10, 0]
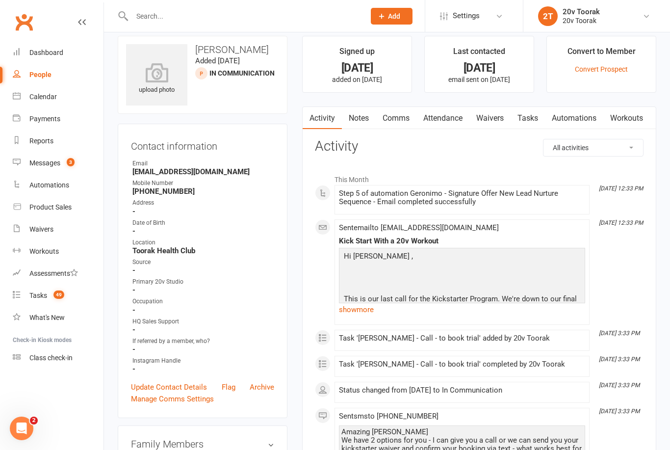
click at [49, 299] on link "Tasks 49" at bounding box center [58, 295] width 91 height 22
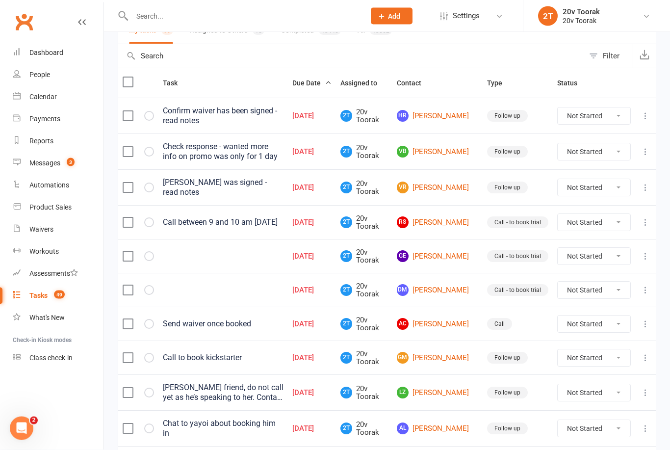
scroll to position [103, 0]
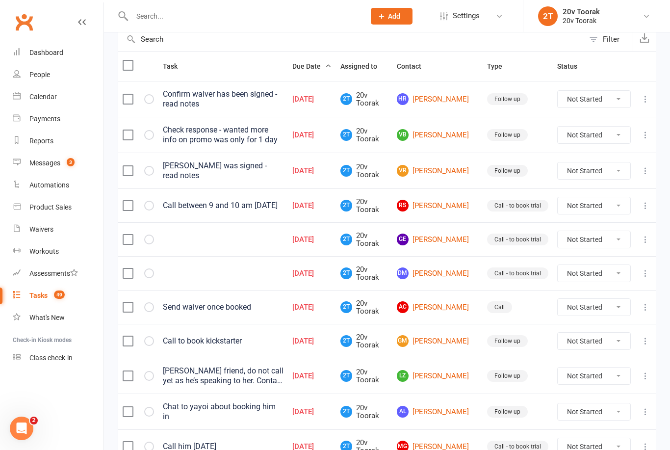
click at [444, 272] on link "DM David Mackereth" at bounding box center [437, 273] width 81 height 12
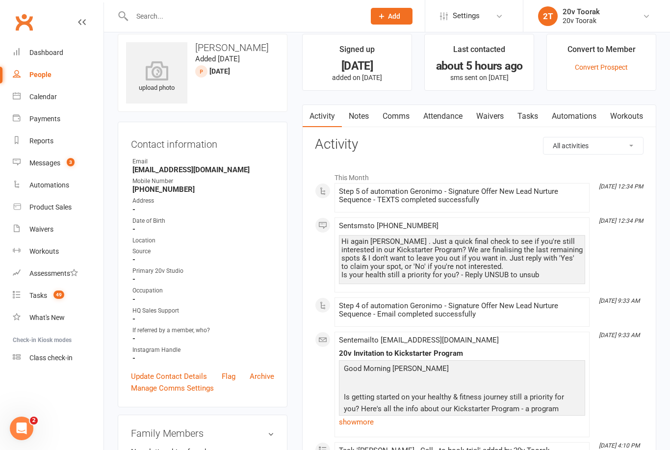
scroll to position [13, 0]
click at [45, 299] on div "Tasks" at bounding box center [38, 295] width 18 height 8
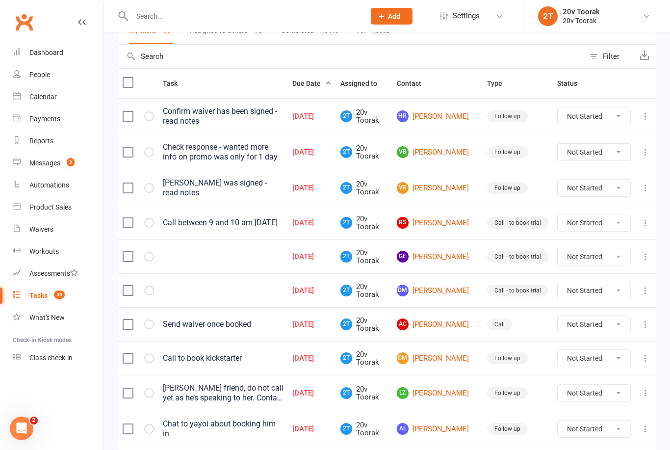
scroll to position [86, 0]
click at [446, 251] on link "GE George Emerson" at bounding box center [437, 257] width 81 height 12
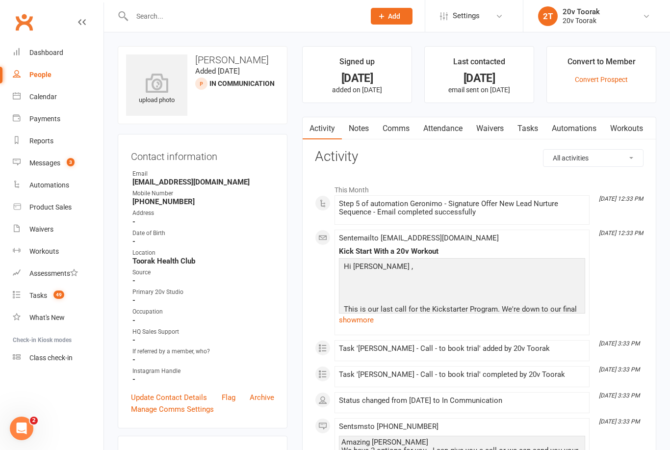
click at [395, 130] on link "Comms" at bounding box center [396, 128] width 41 height 23
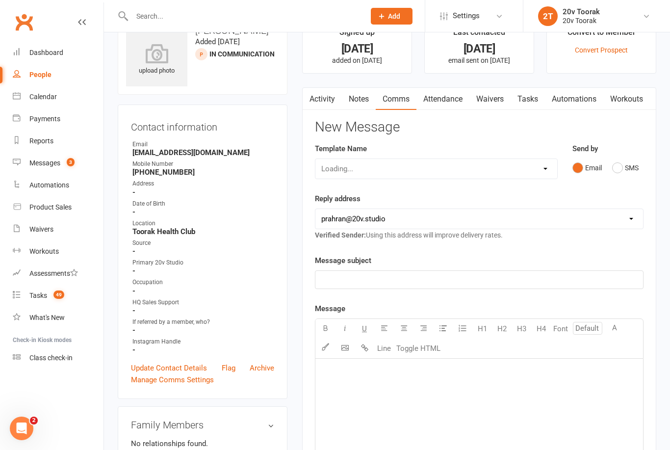
scroll to position [31, 0]
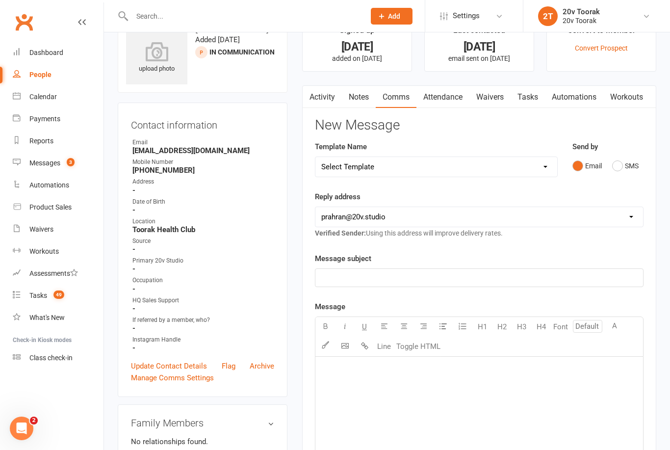
click at [616, 173] on button "SMS" at bounding box center [625, 165] width 26 height 19
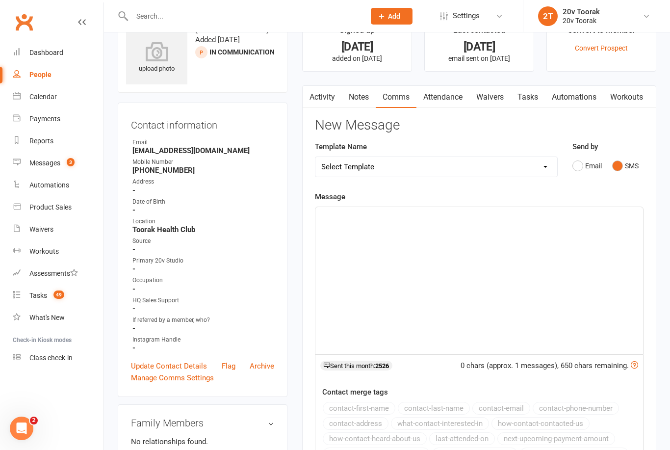
click at [438, 227] on div "﻿" at bounding box center [478, 280] width 327 height 147
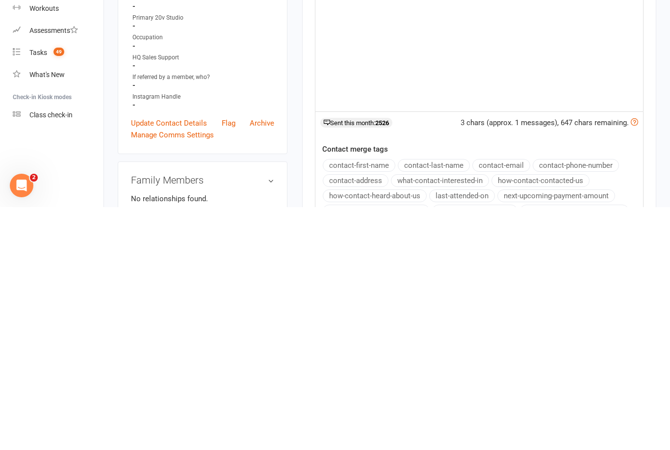
click at [385, 401] on button "contact-first-name" at bounding box center [359, 407] width 73 height 13
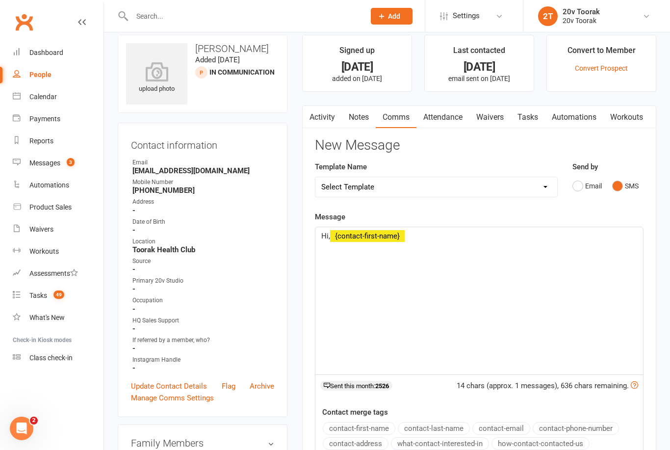
scroll to position [0, 0]
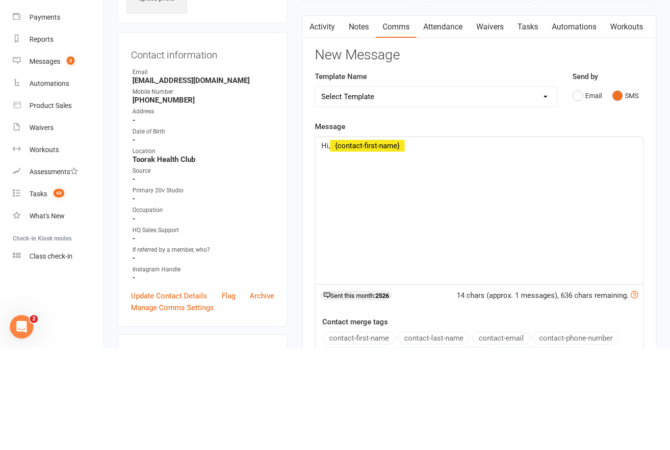
click at [442, 241] on p "Hi, ﻿ {contact-first-name}" at bounding box center [479, 247] width 316 height 12
click at [444, 238] on div "Hi, ﻿ {contact-first-name}" at bounding box center [478, 311] width 327 height 147
click at [445, 238] on div "Hi, ﻿ {contact-first-name}" at bounding box center [478, 311] width 327 height 147
click at [453, 238] on div "Hi, ﻿ {contact-first-name}" at bounding box center [478, 311] width 327 height 147
click at [455, 238] on div "Hi, ﻿ {contact-first-name}" at bounding box center [478, 311] width 327 height 147
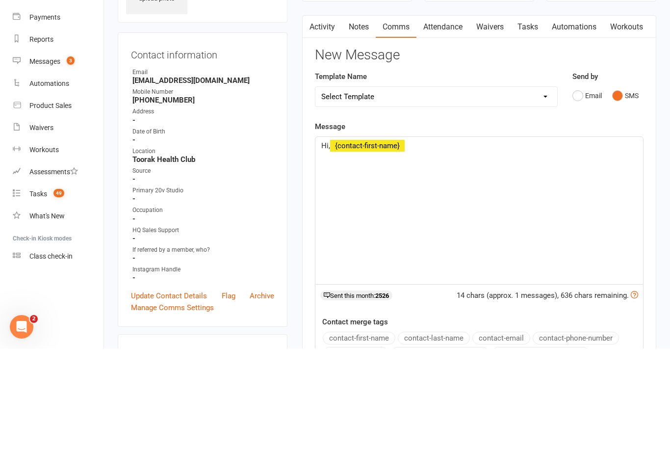
click at [452, 238] on div "Hi, ﻿ {contact-first-name}" at bounding box center [478, 311] width 327 height 147
click at [439, 238] on div "Hi, ﻿ {contact-first-name}" at bounding box center [478, 311] width 327 height 147
click at [438, 238] on div "Hi, ﻿ {contact-first-name}" at bounding box center [478, 311] width 327 height 147
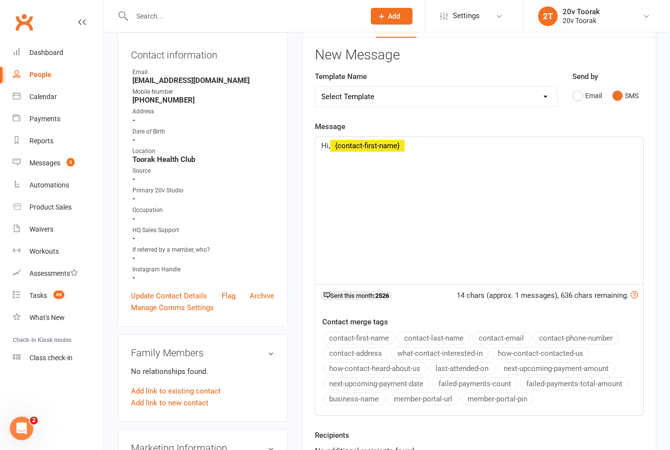
scroll to position [102, 0]
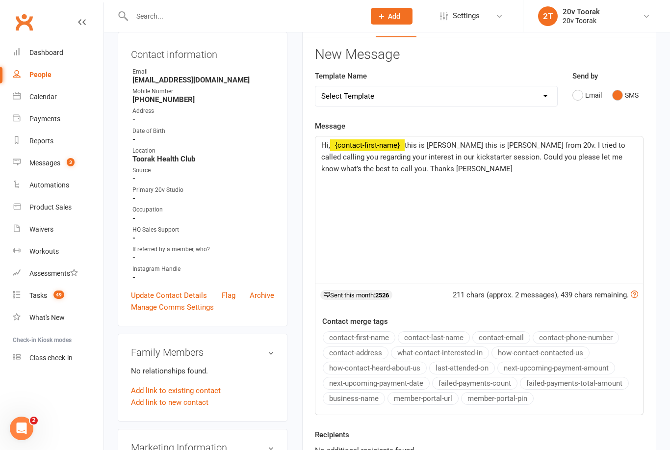
click at [408, 139] on p "Hi, ﻿ {contact-first-name} this is Daniela this is Daniela from 20v. I tried to…" at bounding box center [479, 156] width 316 height 35
click at [414, 137] on div "Hi, ﻿ {contact-first-name} this is Daniela this is Daniela from 20v. I tried to…" at bounding box center [478, 209] width 327 height 147
click at [416, 136] on div "Hi, ﻿ {contact-first-name} this is Daniela this is Daniela from 20v. I tried to…" at bounding box center [478, 209] width 327 height 147
click at [424, 138] on div "Hi, ﻿ {contact-first-name} this is Daniela this is Daniela from 20v. I tried to…" at bounding box center [478, 209] width 327 height 147
click at [423, 142] on span "this is Daniela this is Daniela from 20v. I tried to called calling you regardi…" at bounding box center [474, 157] width 306 height 32
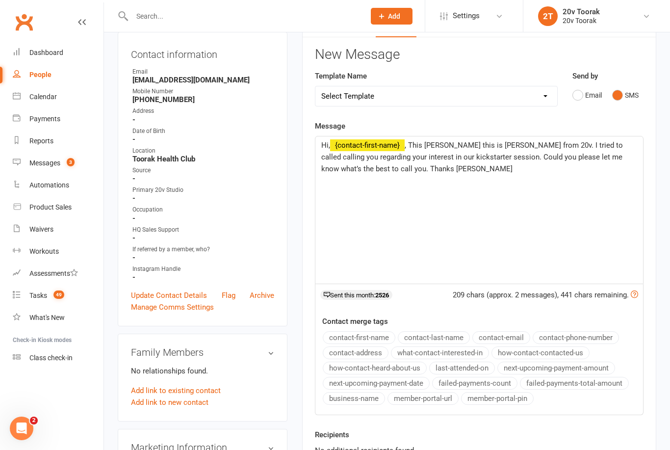
click at [327, 139] on p "Hi, ﻿ {contact-first-name} , This Daniela this is Daniela from 20v. I tried to …" at bounding box center [479, 156] width 316 height 35
click at [319, 139] on div "Hi, ﻿ {contact-first-name} , This Daniela this is Daniela from 20v. I tried to …" at bounding box center [478, 209] width 327 height 147
click at [468, 182] on div "Hi ﻿ {contact-first-name} , This Daniela this is Daniela from 20v. I tried to c…" at bounding box center [478, 209] width 327 height 147
click at [529, 136] on div "Hi ﻿ {contact-first-name} , This Daniela this is Daniela from 20v. I tried to c…" at bounding box center [478, 209] width 327 height 147
click at [495, 141] on span ", This Daniela this is Daniela from 20v. I tried to called calling you regardin…" at bounding box center [472, 157] width 303 height 32
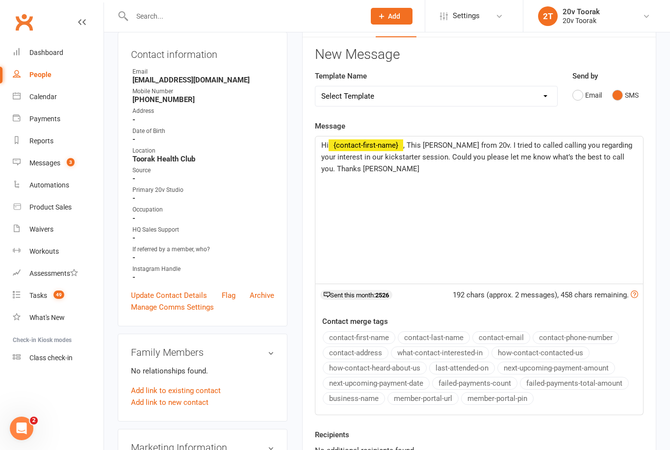
click at [476, 136] on div "Hi ﻿ {contact-first-name} , This Daniela from 20v. I tried to called calling yo…" at bounding box center [478, 209] width 327 height 147
click at [474, 141] on span ", This Daniela from 20v. I tried to called calling you regarding your interest …" at bounding box center [477, 157] width 313 height 32
click at [474, 144] on span ", This Daniela from 20v. I tried to called calling you regarding your interest …" at bounding box center [477, 157] width 313 height 32
click at [545, 186] on div "Hi ﻿ {contact-first-name} , This Daniela from 20v fitness training with EMS. I …" at bounding box center [478, 209] width 327 height 147
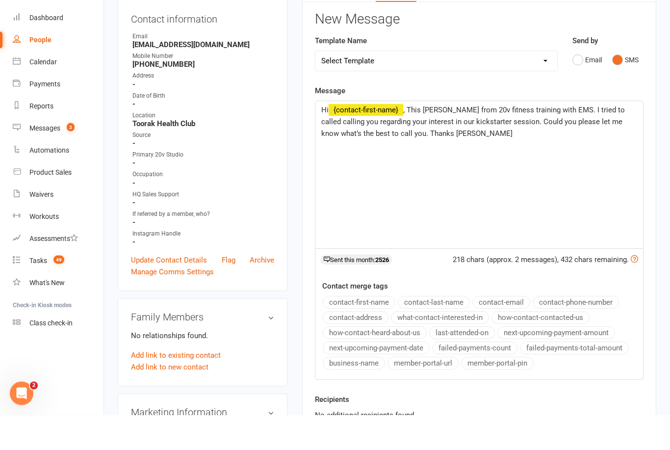
click at [340, 141] on span ", This Daniela from 20v fitness training with EMS. I tried to called calling yo…" at bounding box center [473, 157] width 305 height 32
click at [437, 142] on div "Hi ﻿ {contact-first-name} , This Daniela from 20v fitness training with EMS. I …" at bounding box center [478, 209] width 327 height 147
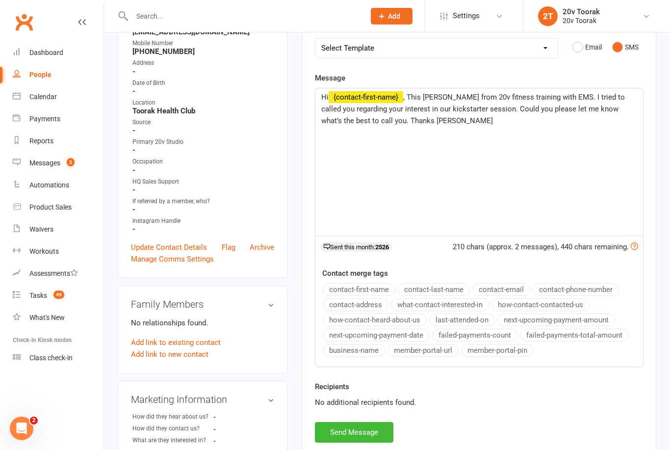
scroll to position [147, 0]
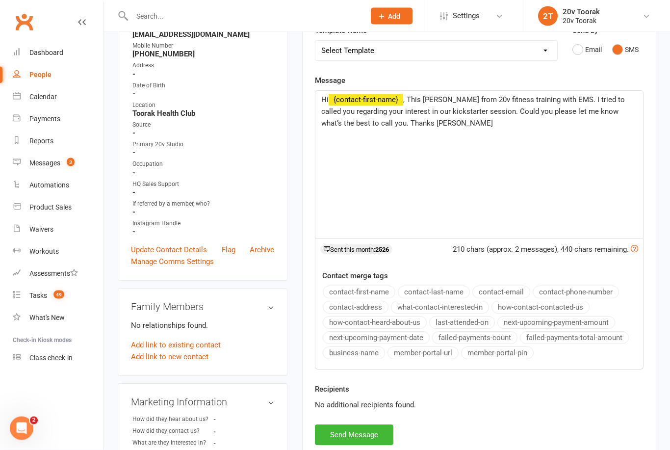
click at [459, 172] on div "Hi ﻿ {contact-first-name} , This Daniela from 20v fitness training with EMS. I …" at bounding box center [478, 164] width 327 height 147
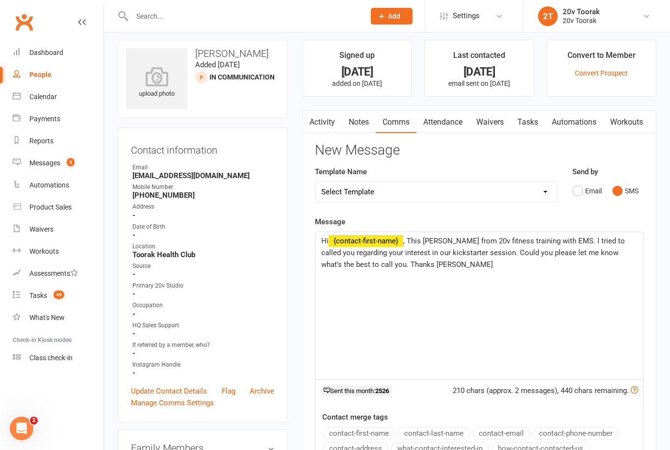
scroll to position [0, 0]
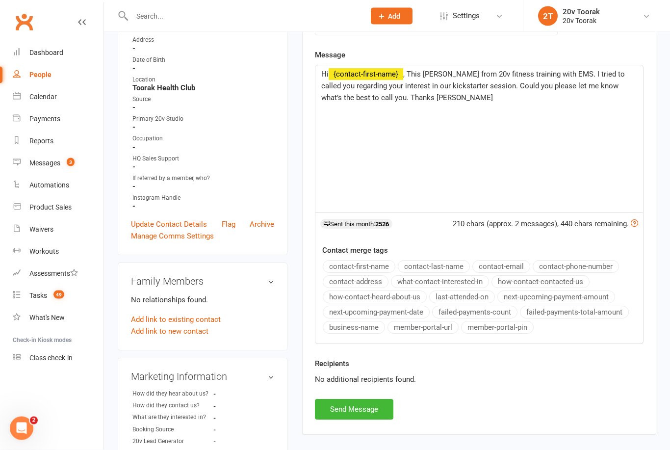
click at [371, 415] on button "Send Message" at bounding box center [354, 409] width 78 height 21
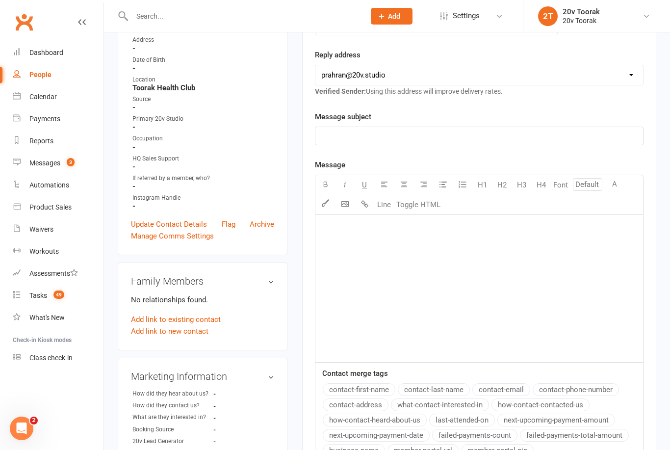
click at [47, 294] on div "Tasks" at bounding box center [38, 295] width 18 height 8
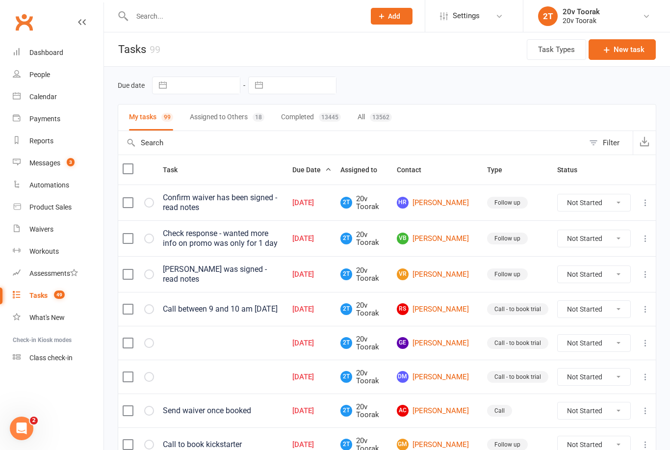
click at [50, 165] on div "Messages" at bounding box center [44, 163] width 31 height 8
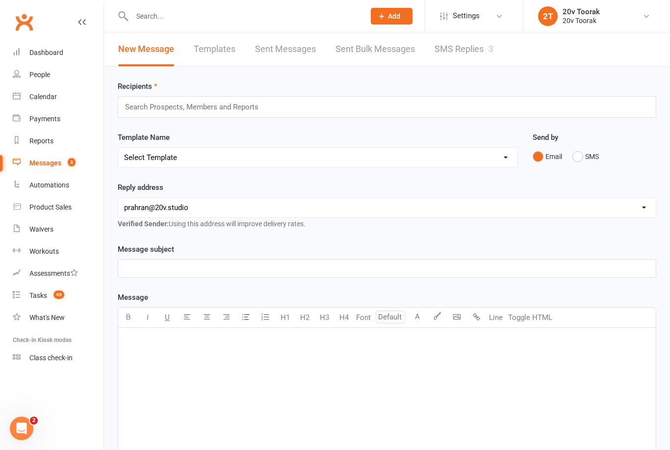
click at [472, 41] on link "SMS Replies 3" at bounding box center [463, 49] width 59 height 34
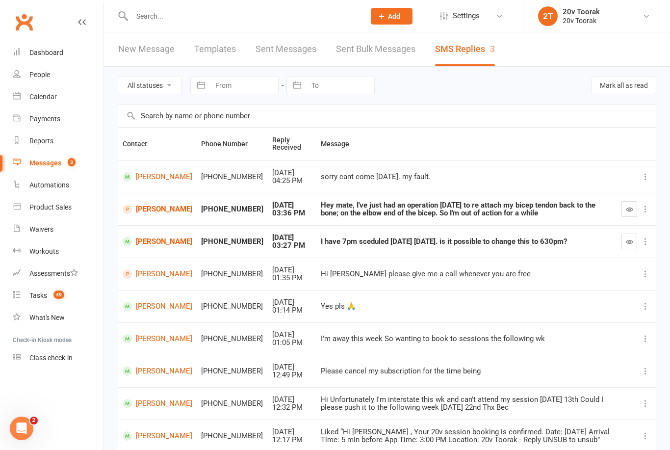
click at [35, 301] on link "Tasks 49" at bounding box center [58, 295] width 91 height 22
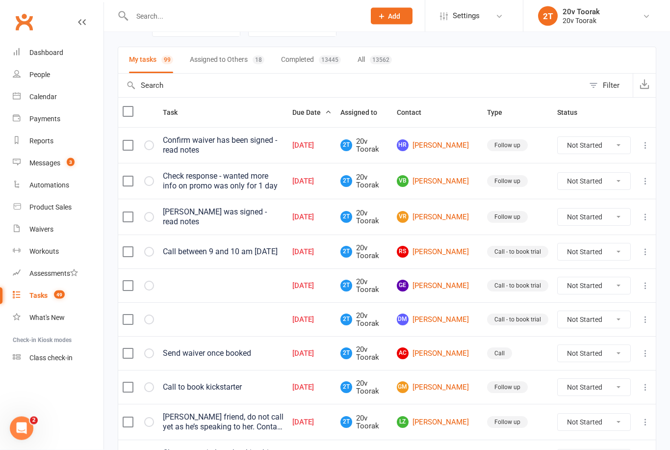
scroll to position [58, 0]
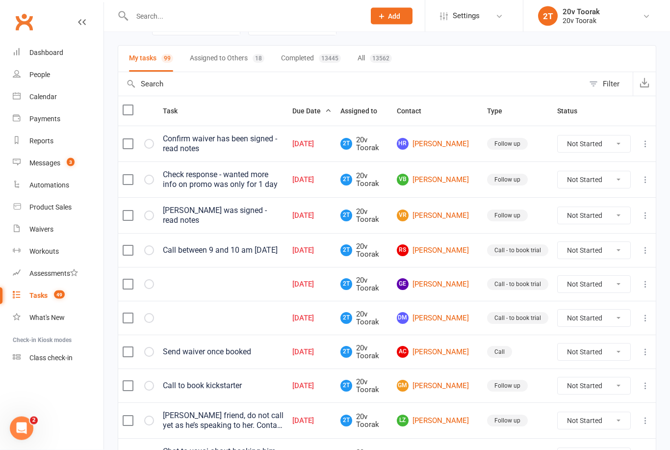
click at [445, 281] on link "GE George Emerson" at bounding box center [437, 284] width 81 height 12
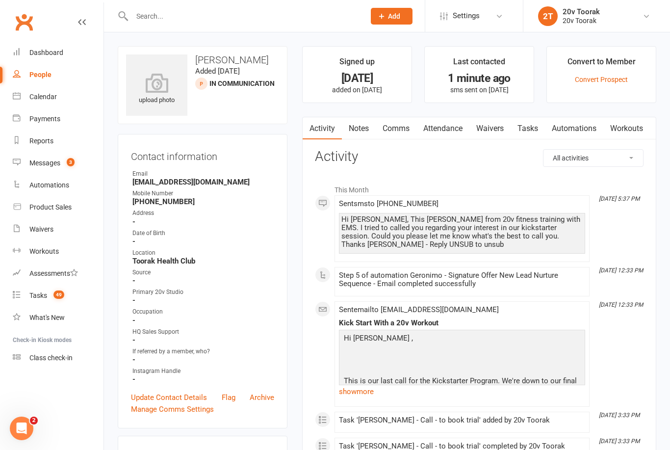
click at [354, 128] on link "Notes" at bounding box center [359, 128] width 34 height 23
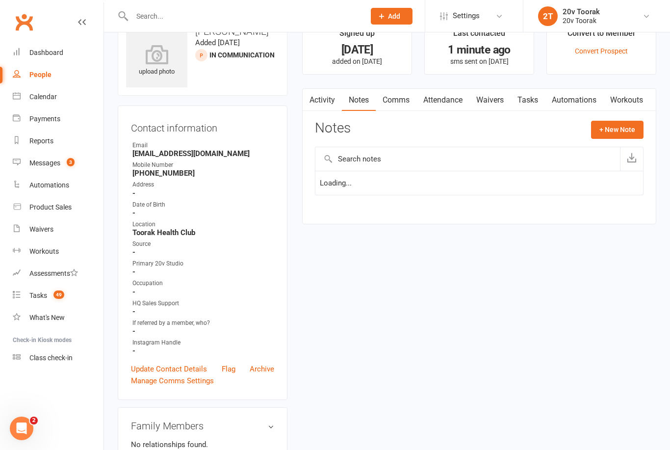
scroll to position [31, 0]
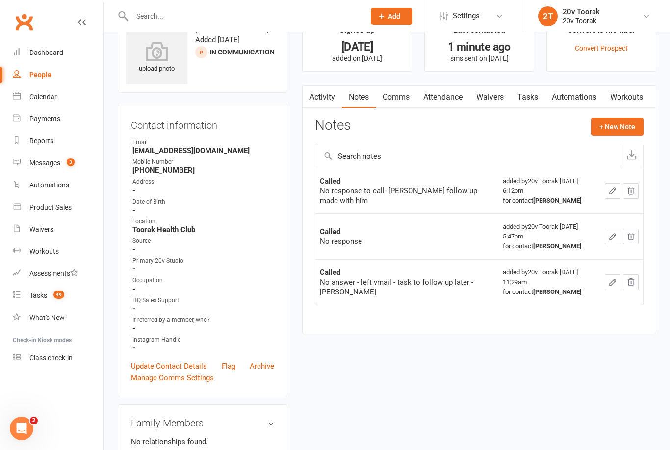
click at [609, 128] on button "+ New Note" at bounding box center [617, 127] width 52 height 18
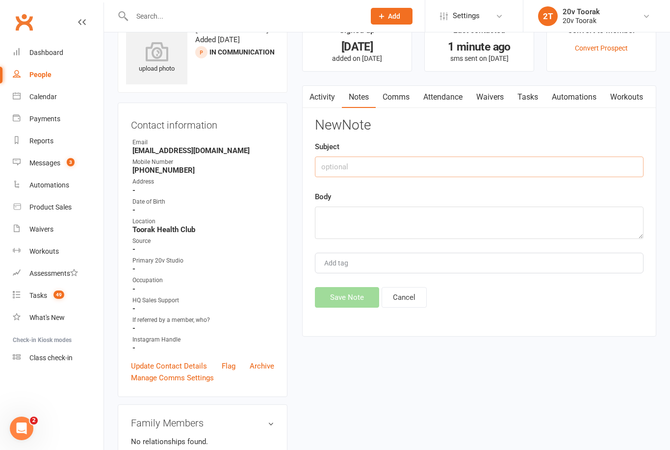
click at [395, 170] on input "text" at bounding box center [479, 166] width 328 height 21
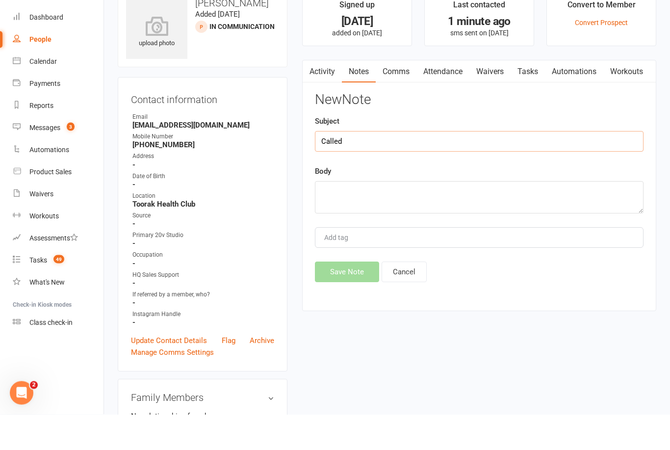
type input "Called"
click at [396, 217] on textarea at bounding box center [479, 233] width 328 height 32
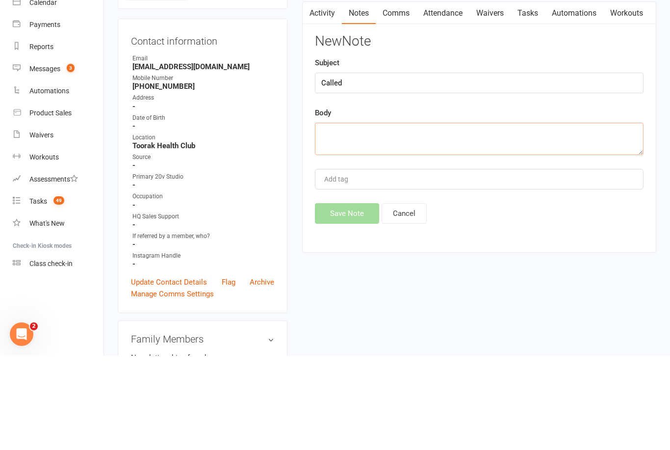
click at [413, 217] on textarea at bounding box center [479, 233] width 328 height 32
click at [439, 217] on textarea at bounding box center [479, 233] width 328 height 32
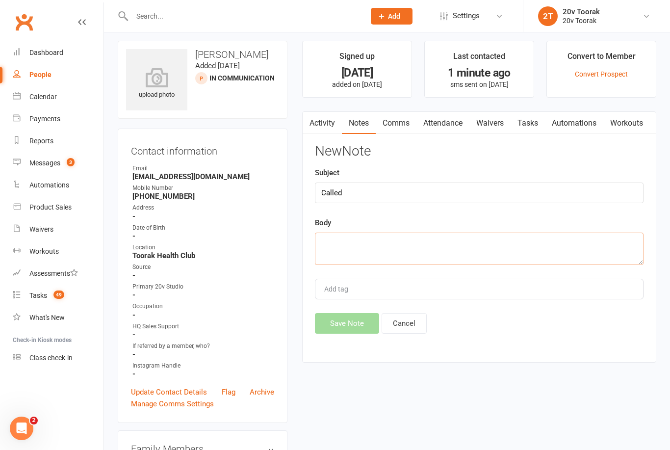
scroll to position [0, 0]
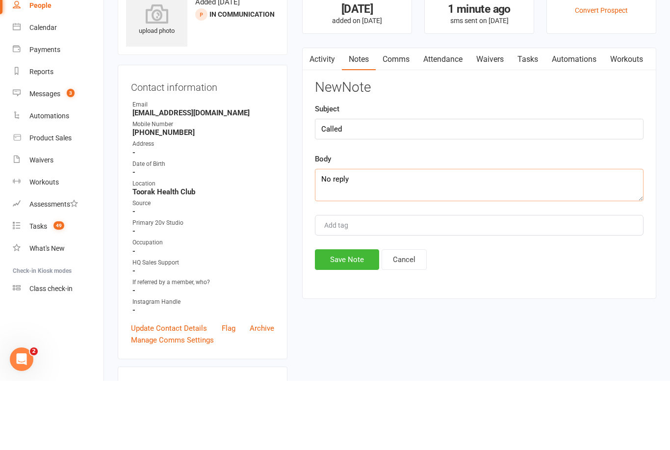
click at [393, 238] on textarea "No reply" at bounding box center [479, 254] width 328 height 32
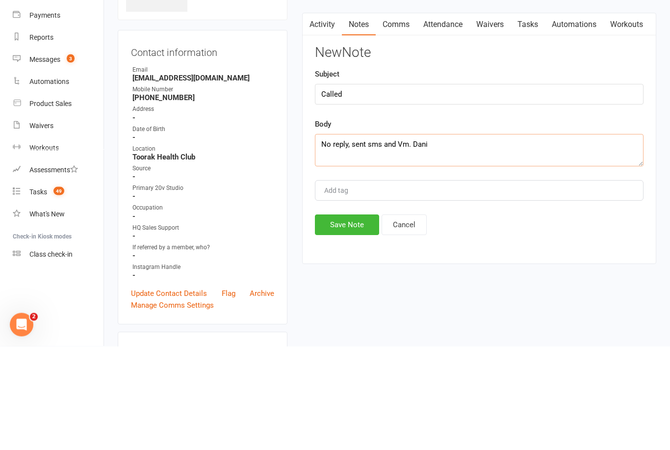
type textarea "No reply, sent sms and Vm. Dani"
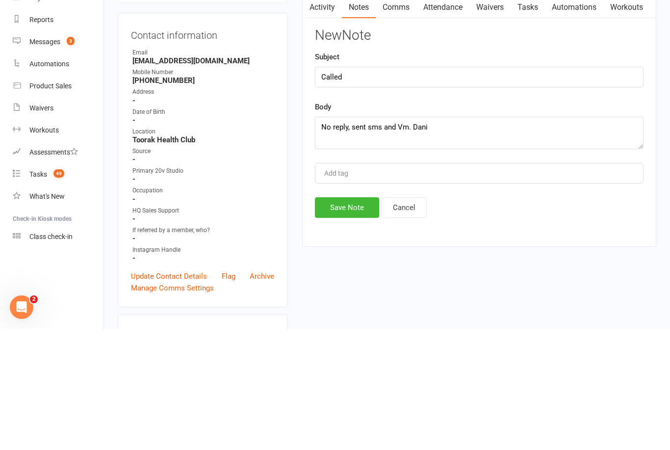
click at [354, 318] on button "Save Note" at bounding box center [347, 328] width 64 height 21
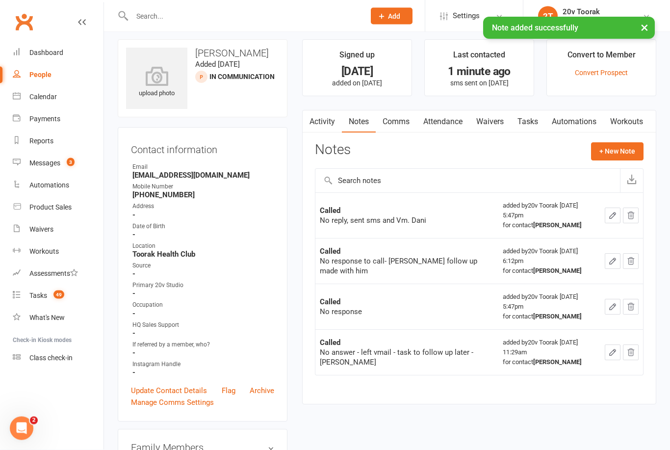
scroll to position [11, 0]
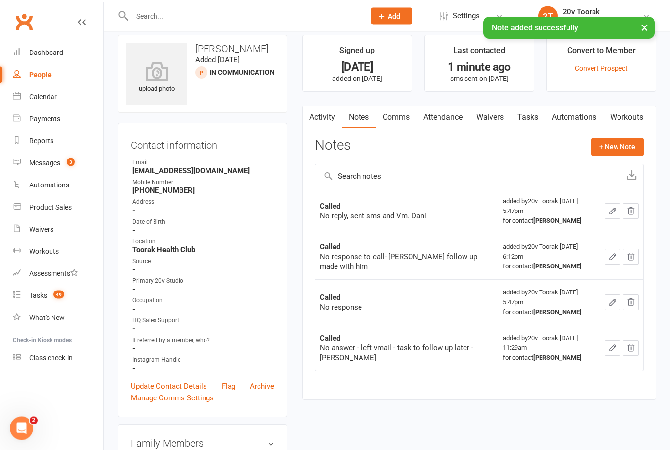
click at [533, 120] on link "Tasks" at bounding box center [527, 117] width 34 height 23
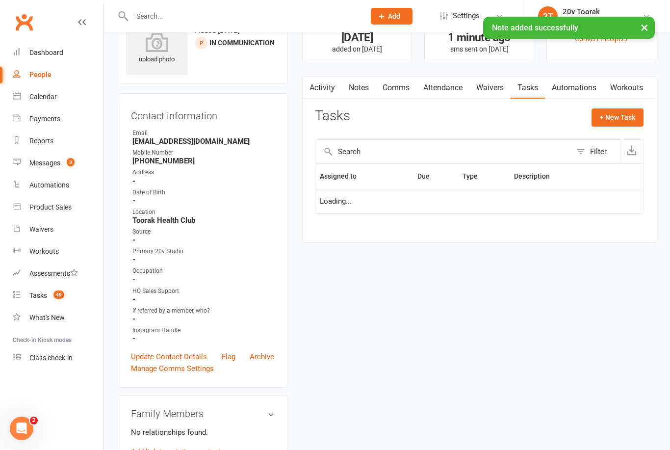
scroll to position [43, 0]
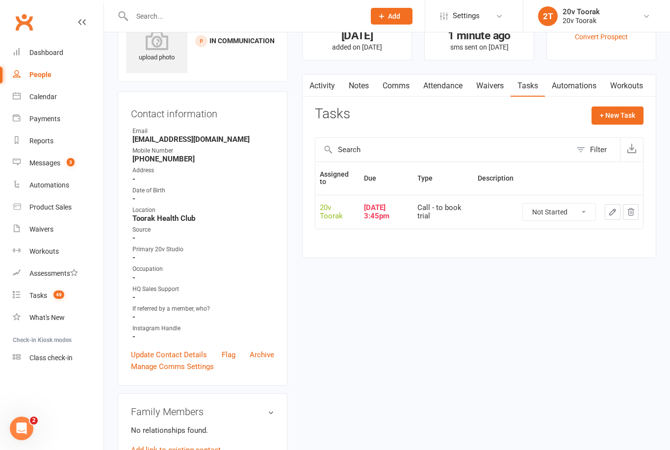
click at [575, 213] on select "Not Started In Progress Waiting Complete" at bounding box center [559, 211] width 73 height 17
select select "unstarted"
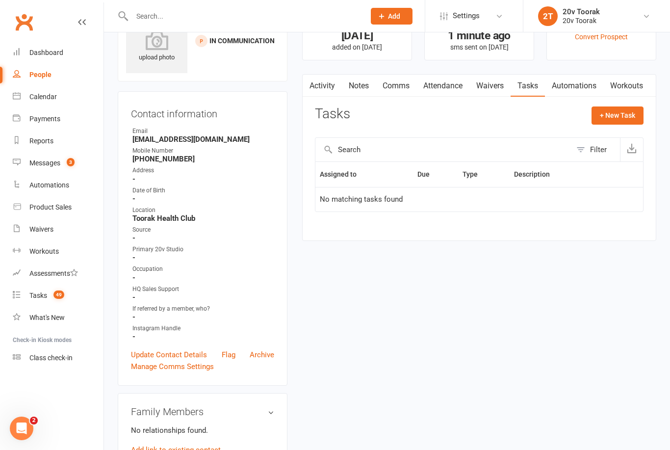
click at [610, 115] on button "+ New Task" at bounding box center [617, 115] width 52 height 18
select select "45736"
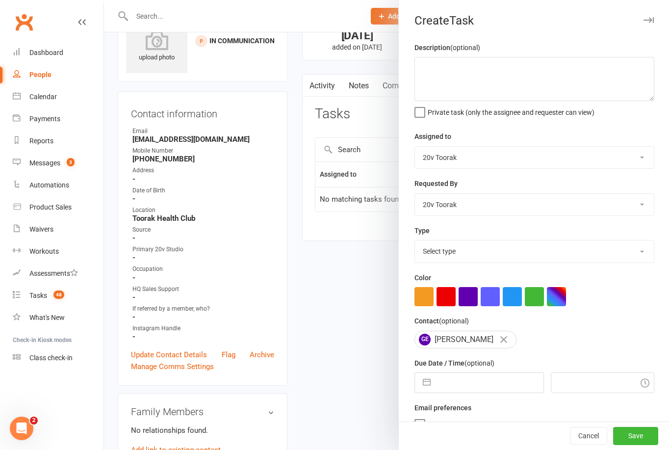
click at [642, 259] on select "Select type Call Call - to book trial Confirm session attendance Confirm trial …" at bounding box center [534, 251] width 239 height 22
select select "32301"
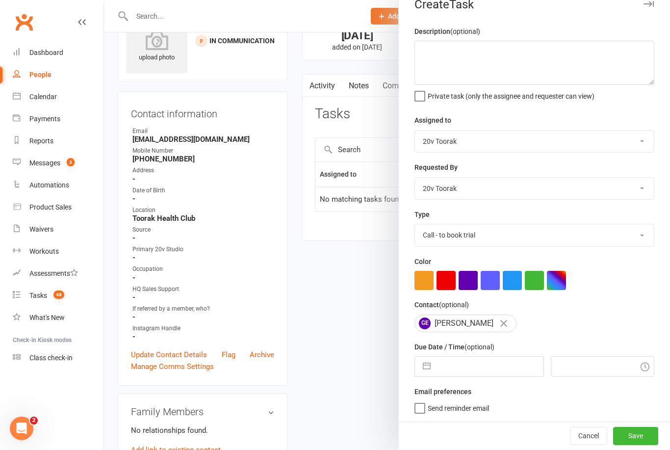
scroll to position [18, 0]
click at [480, 365] on input "text" at bounding box center [488, 366] width 107 height 20
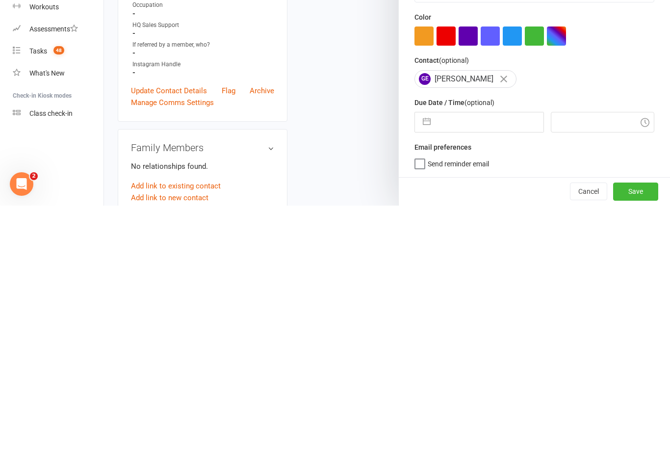
select select "6"
select select "2025"
select select "7"
select select "2025"
select select "8"
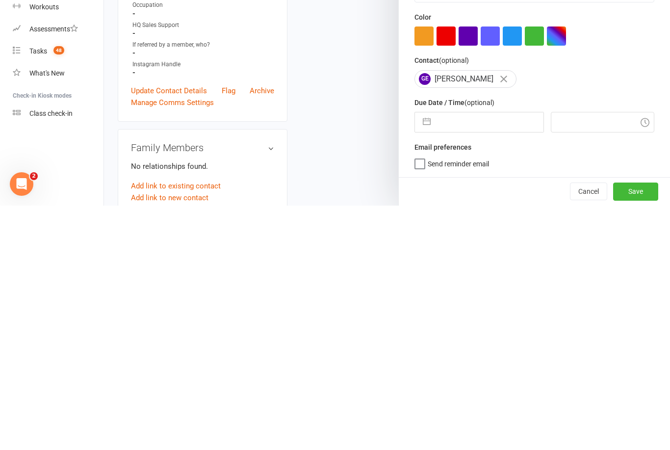
select select "2025"
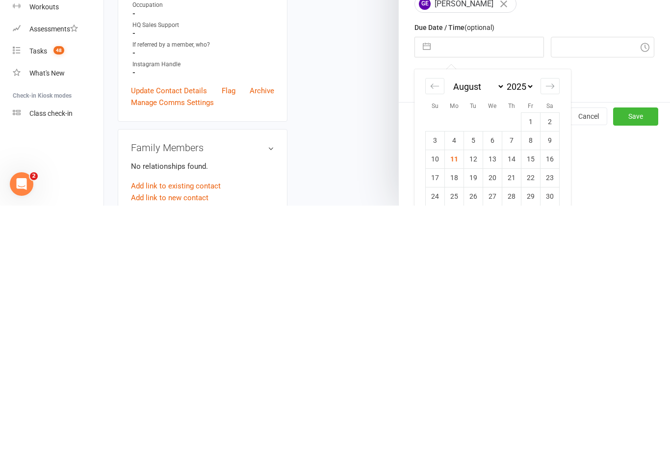
scroll to position [101, 0]
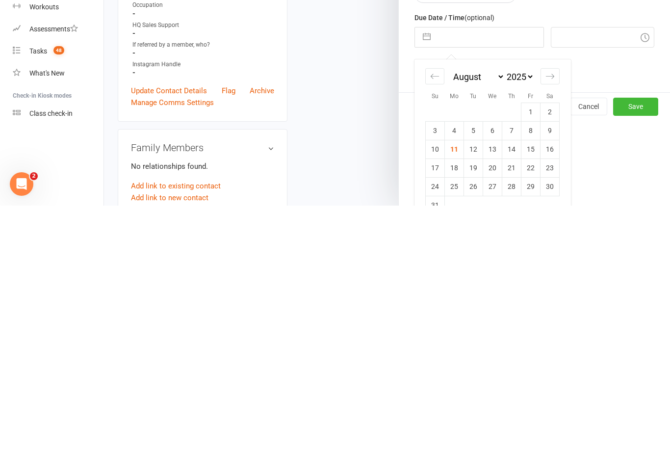
click at [476, 384] on td "12" at bounding box center [473, 393] width 19 height 19
type input "12 Aug 2025"
type input "6:00pm"
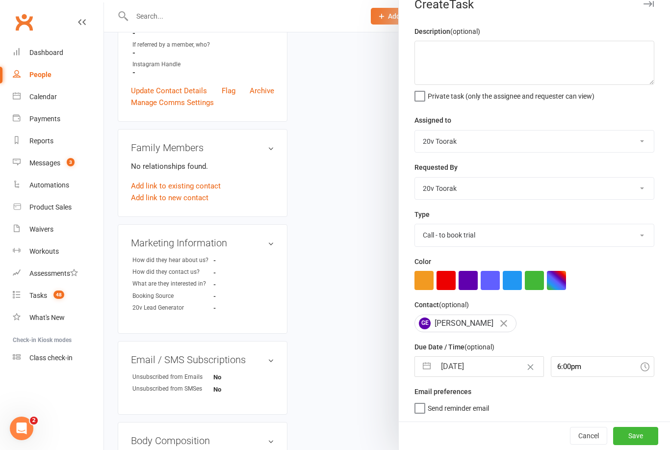
scroll to position [18, 0]
click at [646, 433] on button "Save" at bounding box center [635, 435] width 45 height 18
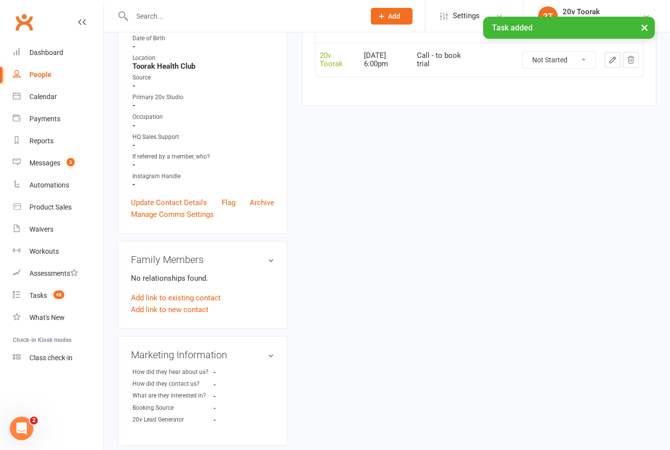
scroll to position [195, 0]
click at [45, 296] on div "Tasks" at bounding box center [38, 295] width 18 height 8
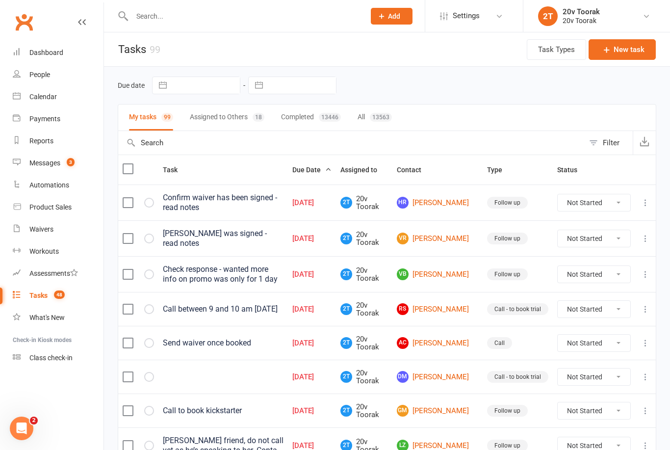
click at [448, 374] on link "DM David Mackereth" at bounding box center [437, 377] width 81 height 12
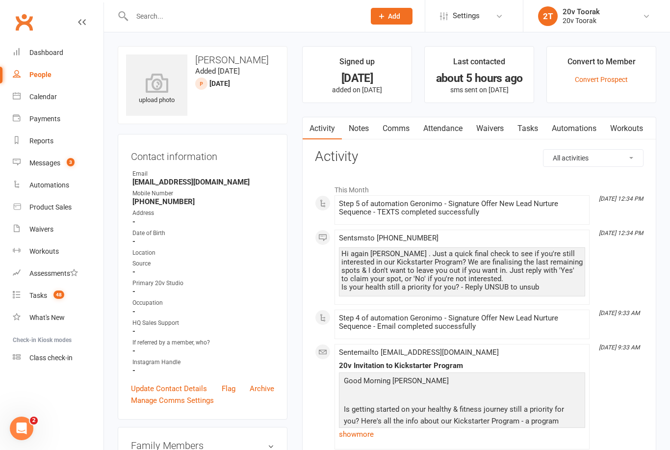
click at [353, 132] on link "Notes" at bounding box center [359, 128] width 34 height 23
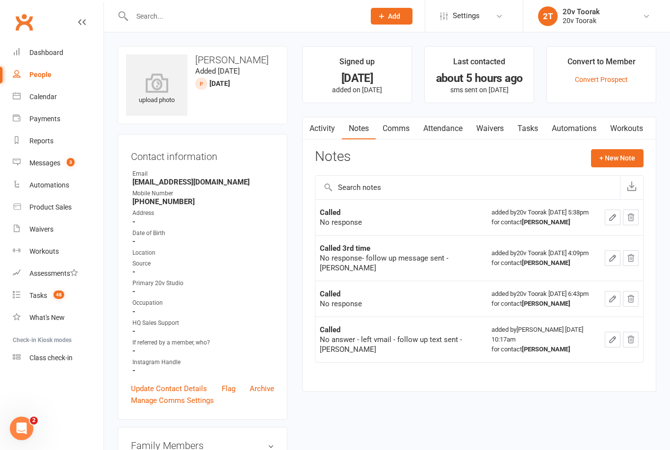
click at [314, 129] on button "button" at bounding box center [308, 128] width 12 height 22
click at [321, 125] on link "Activity" at bounding box center [321, 128] width 39 height 23
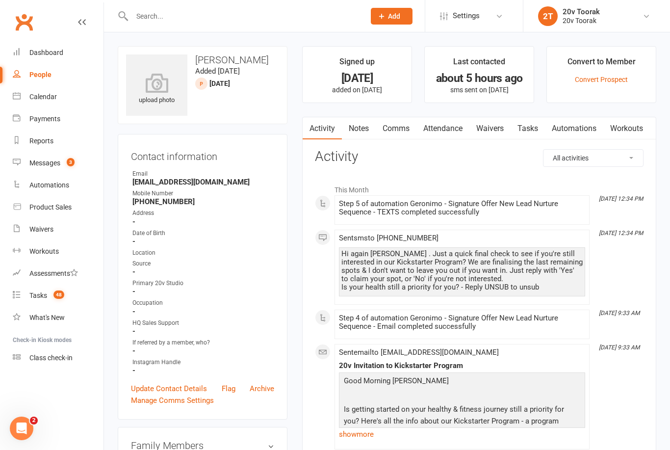
click at [359, 131] on link "Notes" at bounding box center [359, 128] width 34 height 23
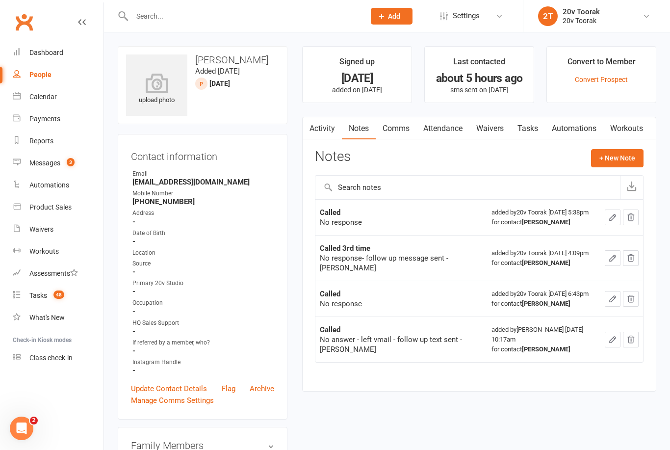
click at [317, 129] on link "Activity" at bounding box center [321, 128] width 39 height 23
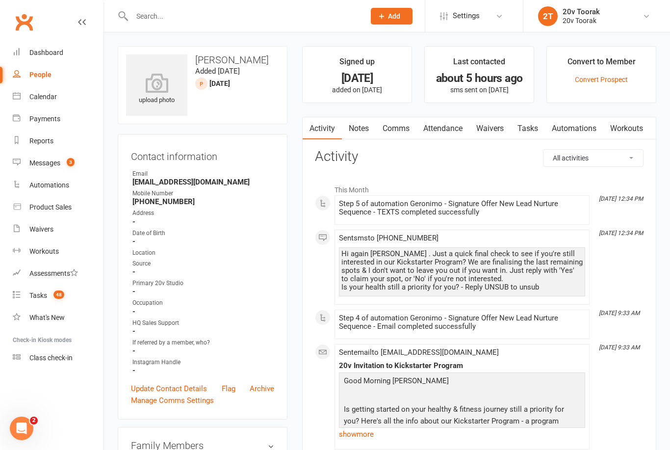
click at [362, 133] on link "Notes" at bounding box center [359, 128] width 34 height 23
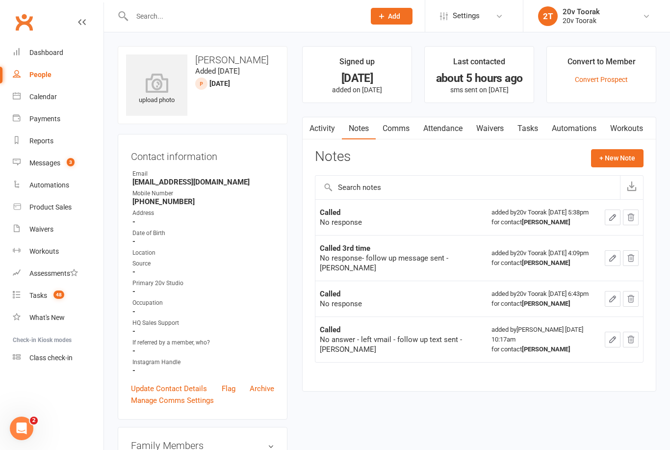
click at [401, 128] on link "Comms" at bounding box center [396, 128] width 41 height 23
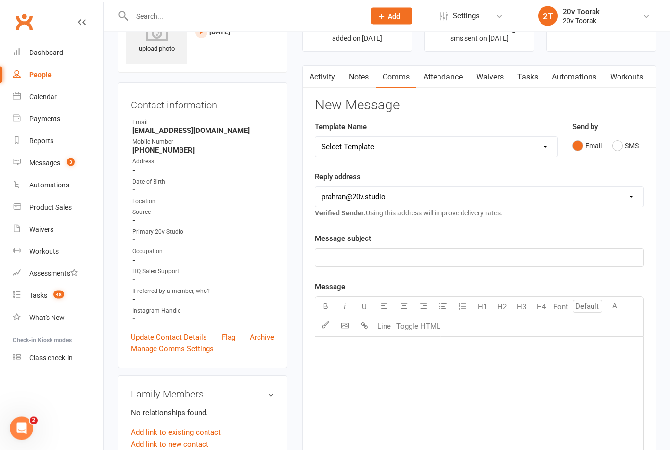
scroll to position [52, 0]
click at [614, 144] on button "SMS" at bounding box center [625, 145] width 26 height 19
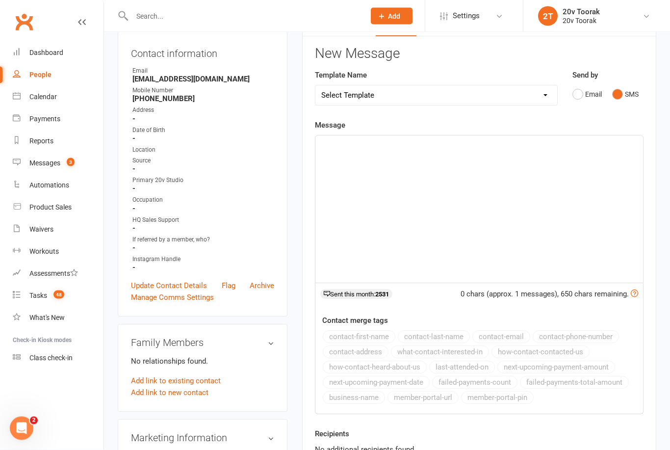
scroll to position [103, 0]
click at [401, 146] on p "﻿" at bounding box center [479, 144] width 316 height 12
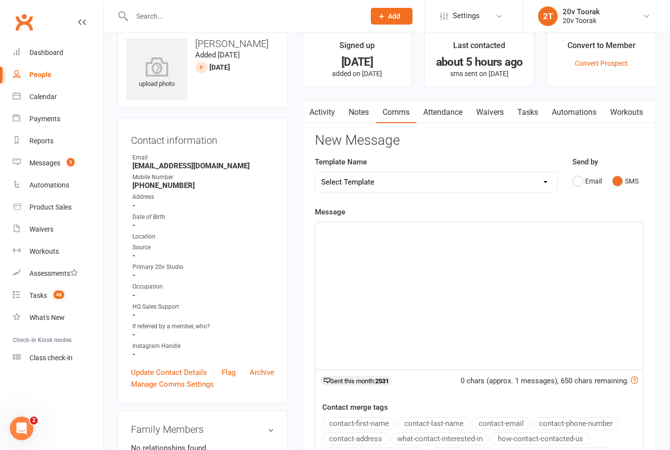
scroll to position [14, 0]
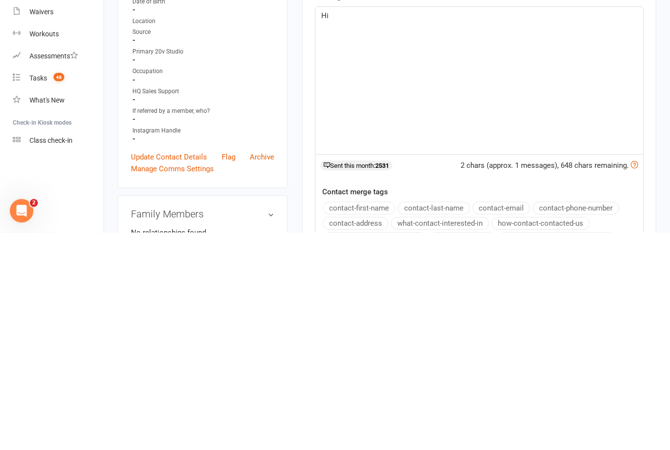
click at [379, 419] on button "contact-first-name" at bounding box center [359, 425] width 73 height 13
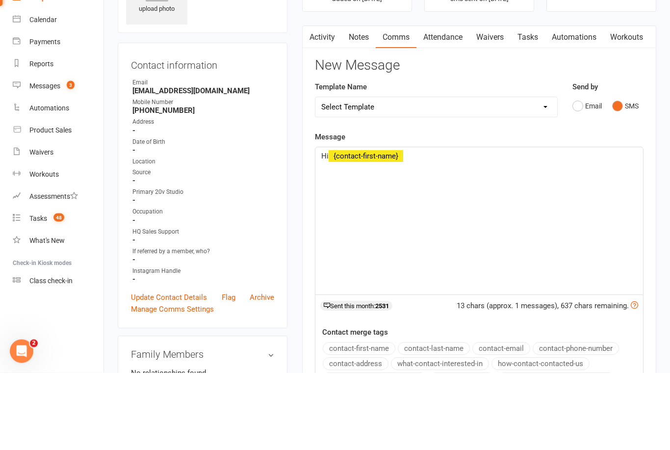
click at [476, 227] on p "Hi ﻿ {contact-first-name}" at bounding box center [479, 233] width 316 height 12
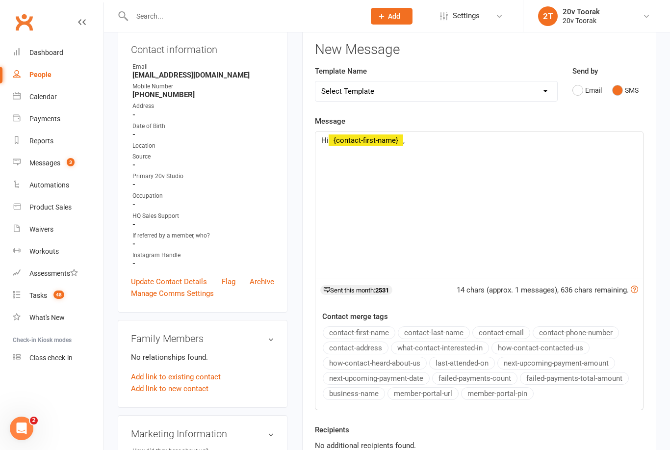
click at [459, 145] on div "Hi ﻿ {contact-first-name} ," at bounding box center [478, 204] width 327 height 147
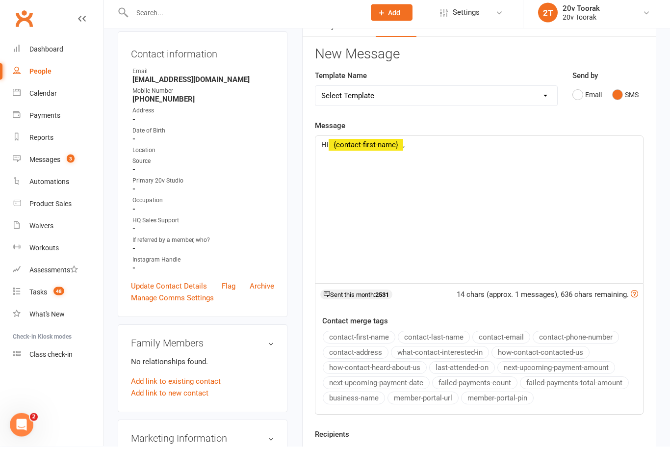
scroll to position [92, 0]
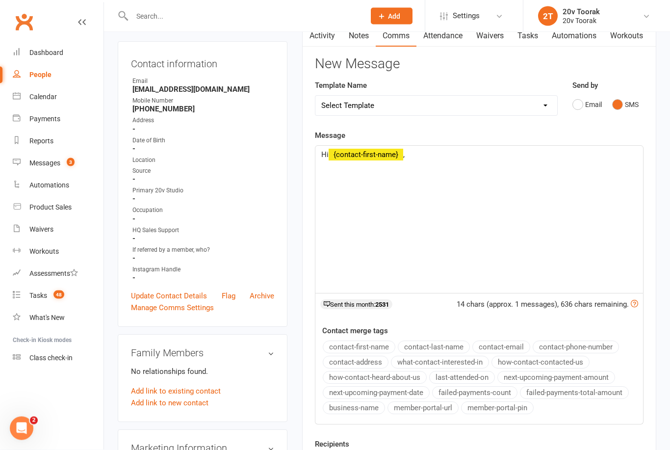
click at [452, 160] on div "Hi ﻿ {contact-first-name} ," at bounding box center [478, 219] width 327 height 147
click at [462, 160] on div "Hi ﻿ {contact-first-name} ," at bounding box center [478, 219] width 327 height 147
click at [460, 161] on div "Hi ﻿ {contact-first-name} ," at bounding box center [478, 219] width 327 height 147
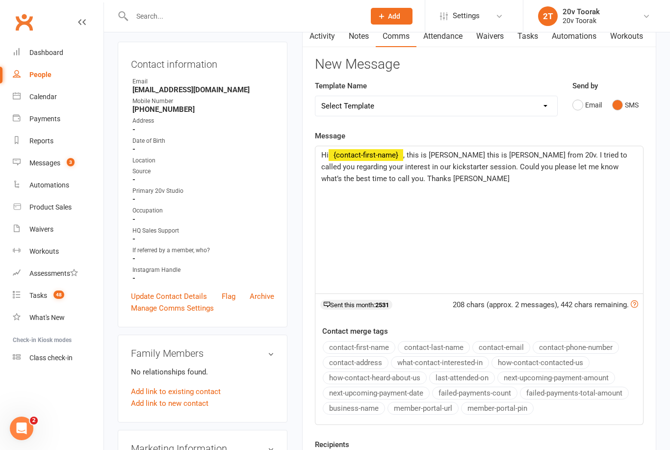
click at [449, 197] on div "Hi ﻿ {contact-first-name} , this is Daniela this is Daniela from 20v. I tried t…" at bounding box center [478, 219] width 327 height 147
click at [486, 225] on div "Hi ﻿ {contact-first-name} , this is Daniela this is Daniela from 20v. I tried t…" at bounding box center [478, 219] width 327 height 147
click at [441, 190] on div "Hi ﻿ {contact-first-name} , this is Daniela this is Daniela from 20v. I tried t…" at bounding box center [478, 219] width 327 height 147
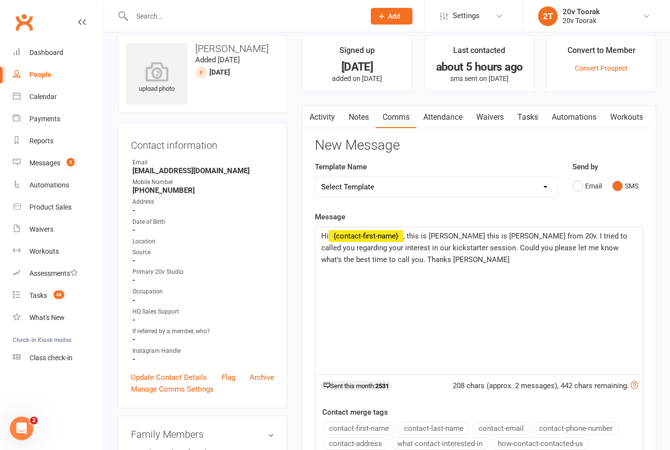
scroll to position [9, 0]
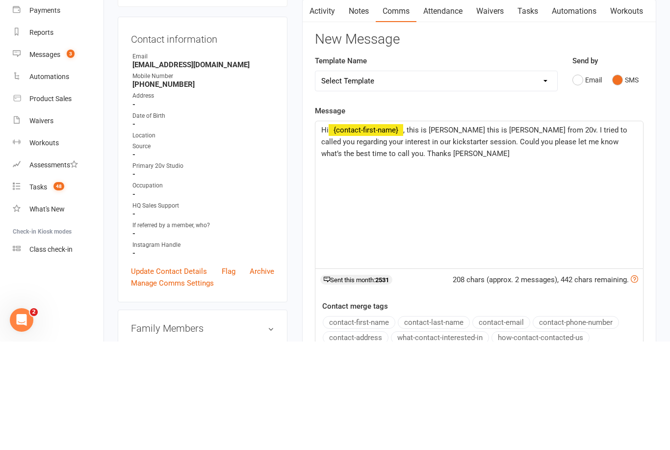
click at [444, 229] on div "Hi ﻿ {contact-first-name} , this is Daniela this is Daniela from 20v. I tried t…" at bounding box center [478, 302] width 327 height 147
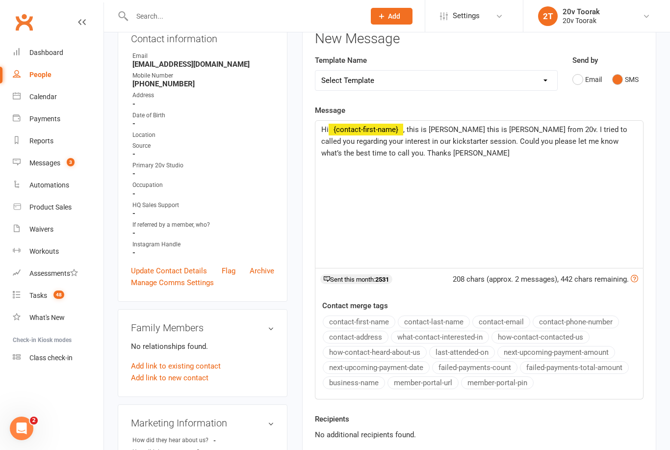
click at [422, 162] on div "Hi ﻿ {contact-first-name} , this is Daniela this is Daniela from 20v. I tried t…" at bounding box center [478, 194] width 327 height 147
click at [446, 175] on div "Hi ﻿ {contact-first-name} , this is Daniela this is Daniela from 20v. I tried t…" at bounding box center [478, 194] width 327 height 147
click at [454, 125] on span ", this is Daniela this is Daniela from 20v. I tried to called you regarding you…" at bounding box center [475, 141] width 308 height 32
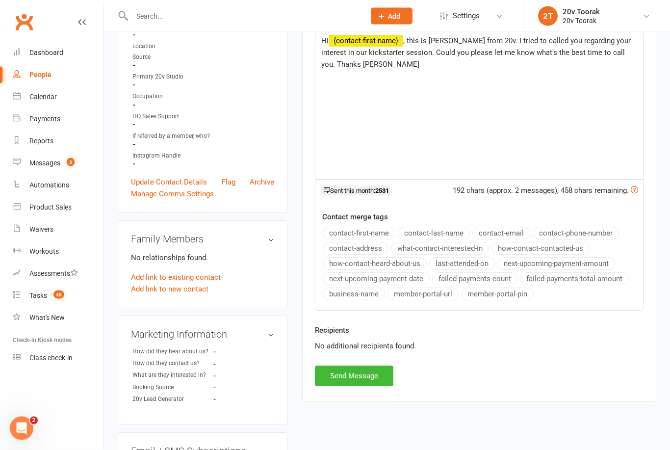
scroll to position [207, 0]
click at [372, 371] on button "Send Message" at bounding box center [354, 375] width 78 height 21
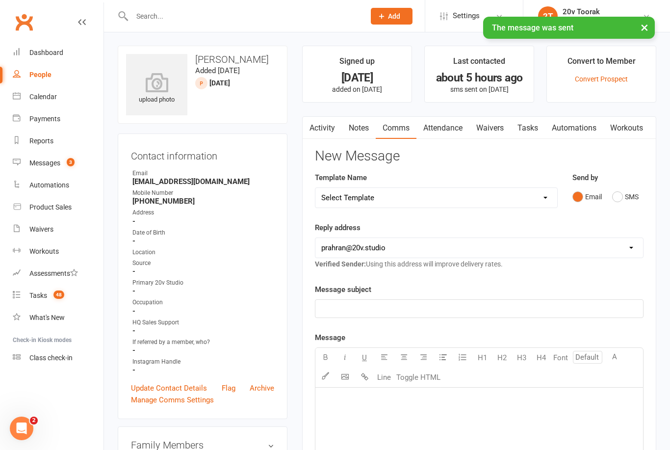
scroll to position [0, 0]
click at [361, 125] on link "Notes" at bounding box center [359, 128] width 34 height 23
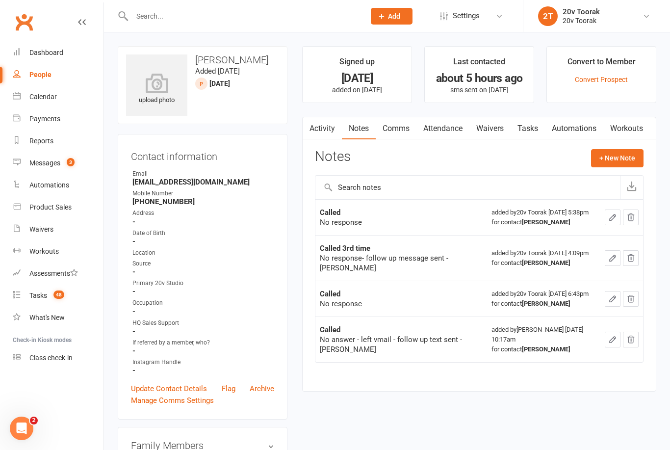
click at [612, 159] on button "+ New Note" at bounding box center [617, 158] width 52 height 18
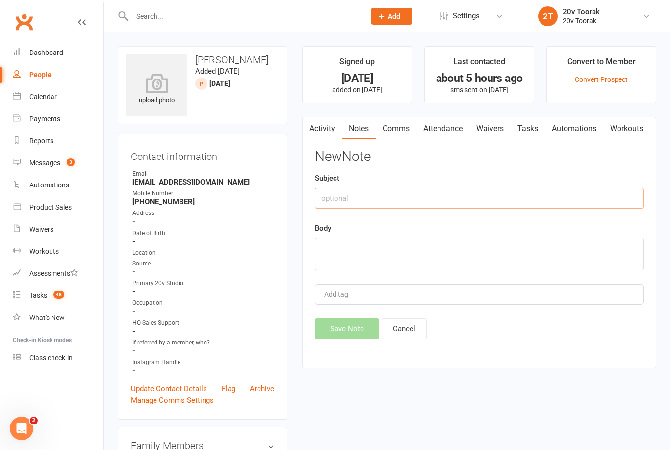
click at [417, 194] on input "text" at bounding box center [479, 198] width 328 height 21
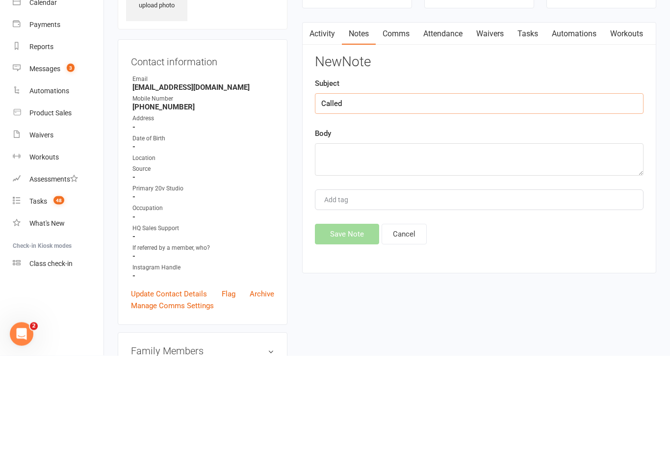
type input "Called"
click at [398, 238] on textarea at bounding box center [479, 254] width 328 height 32
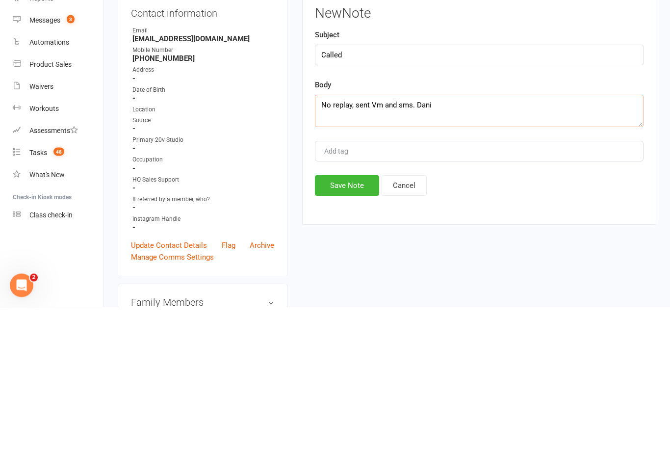
type textarea "No replay, sent Vm and sms. Dani"
click at [355, 318] on button "Save Note" at bounding box center [347, 328] width 64 height 21
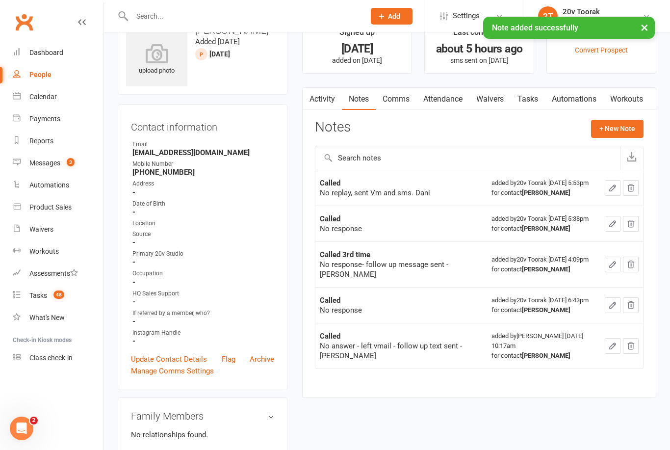
scroll to position [25, 0]
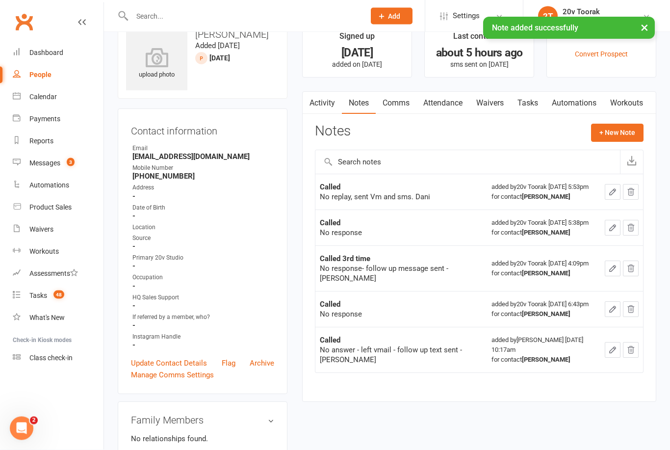
click at [540, 99] on link "Tasks" at bounding box center [527, 103] width 34 height 23
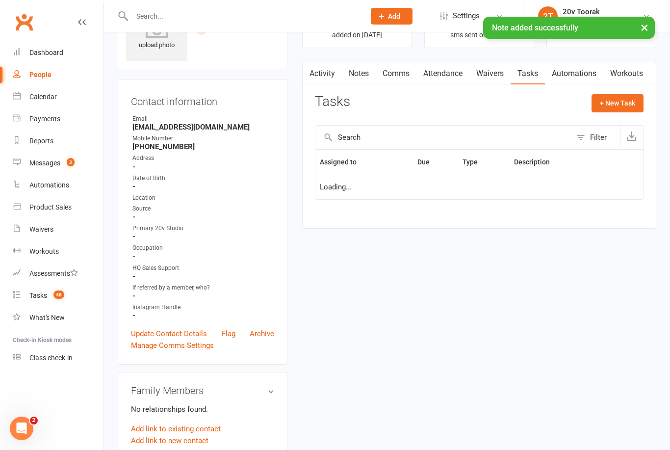
scroll to position [57, 0]
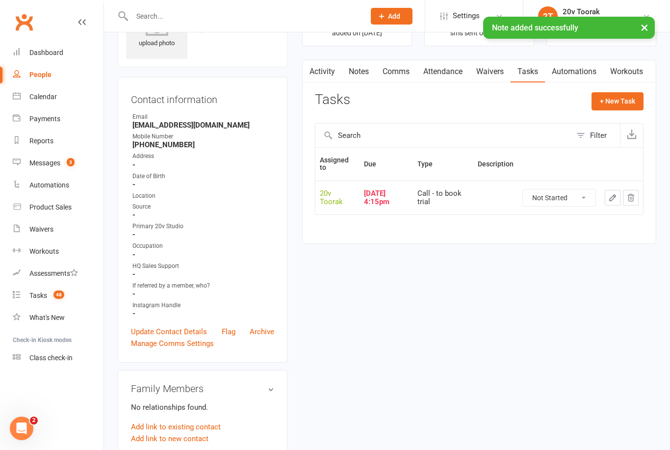
click at [580, 193] on select "Not Started In Progress Waiting Complete" at bounding box center [559, 197] width 73 height 17
select select "unstarted"
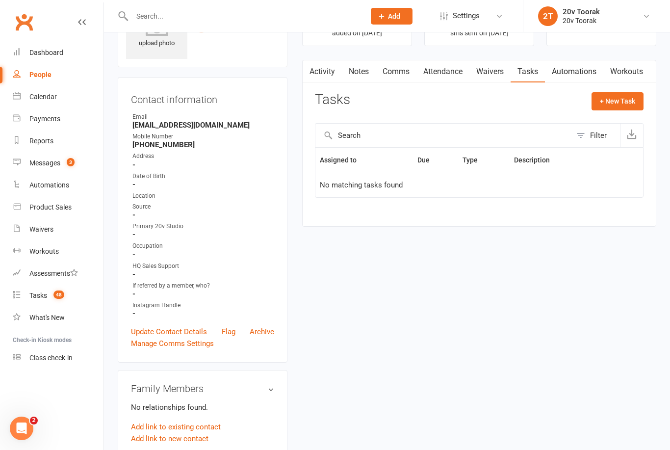
click at [604, 100] on button "+ New Task" at bounding box center [617, 101] width 52 height 18
select select "45736"
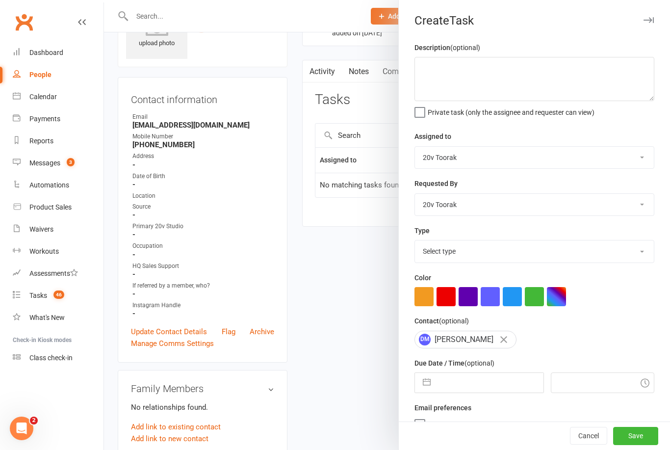
click at [635, 258] on select "Select type Call Call - to book trial Confirm session attendance Confirm trial …" at bounding box center [534, 251] width 239 height 22
select select "32301"
click at [487, 382] on input "text" at bounding box center [488, 383] width 107 height 20
select select "6"
select select "2025"
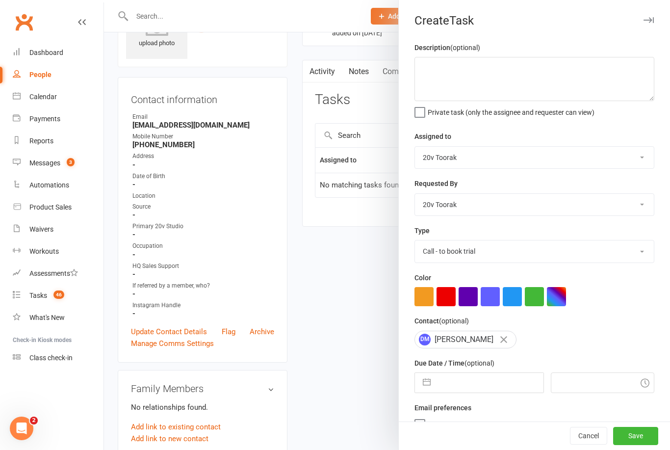
select select "7"
select select "2025"
select select "8"
select select "2025"
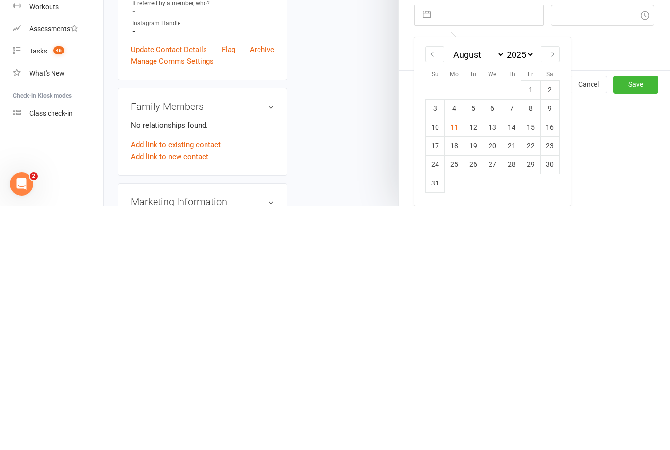
scroll to position [125, 0]
click at [474, 362] on td "12" at bounding box center [473, 371] width 19 height 19
type input "12 Aug 2025"
type input "6:00pm"
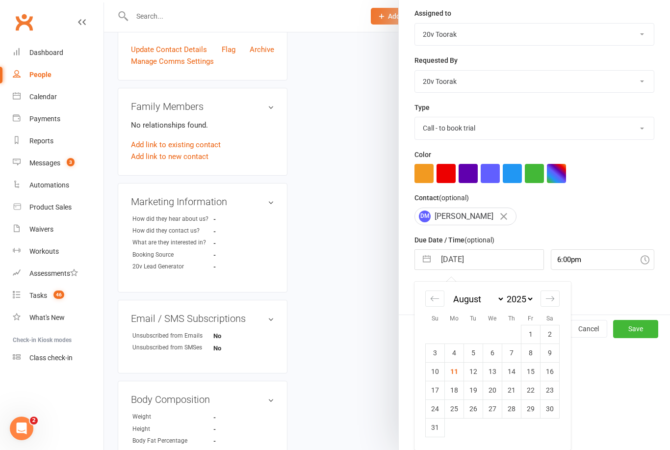
scroll to position [18, 0]
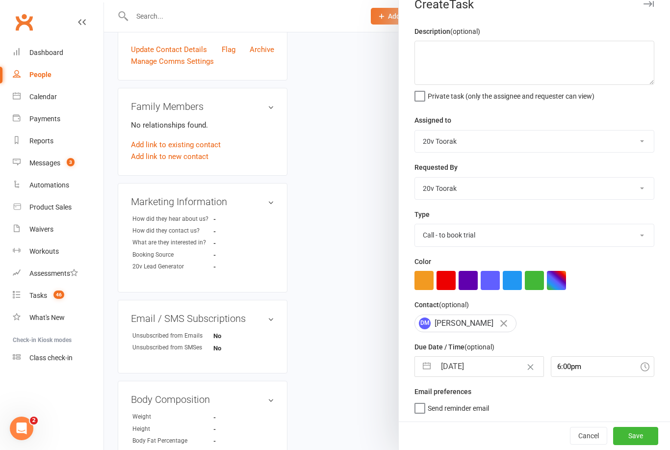
click at [637, 435] on button "Save" at bounding box center [635, 435] width 45 height 18
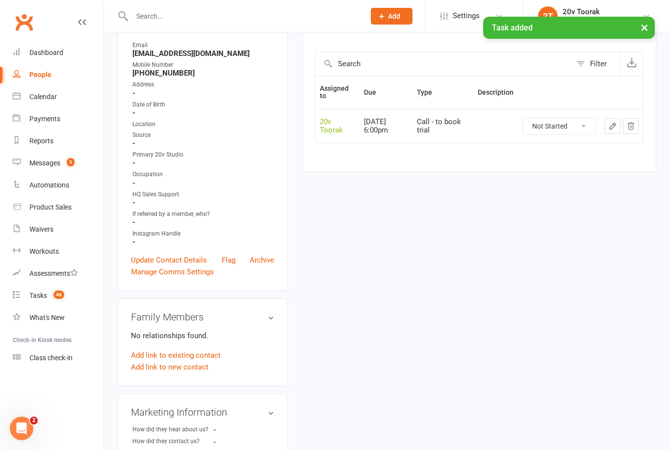
scroll to position [0, 0]
